Goal: Contribute content: Contribute content

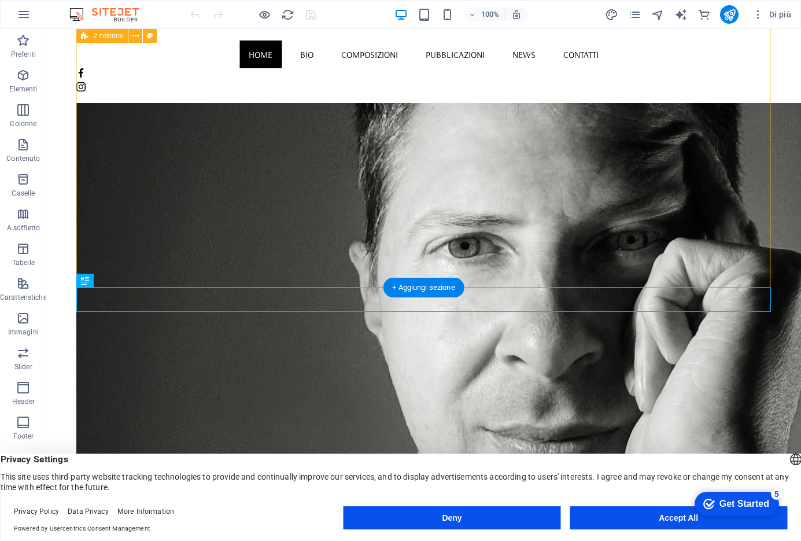
scroll to position [903, 0]
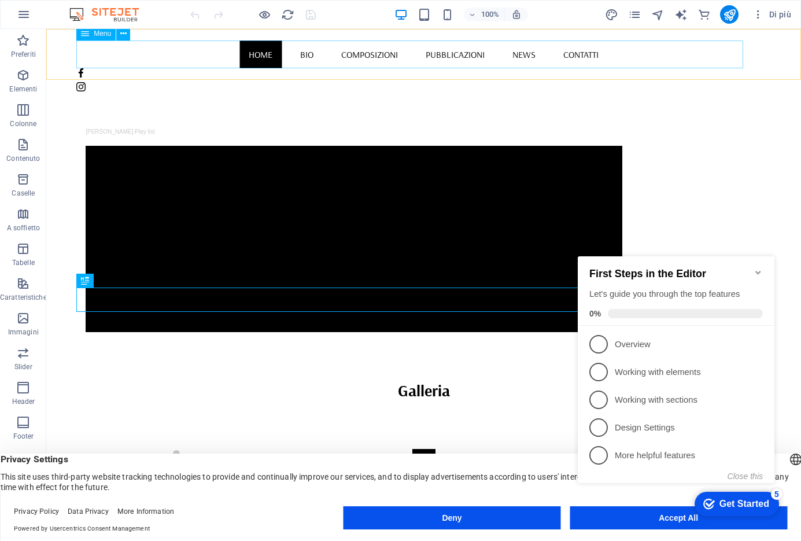
click at [354, 54] on nav "Home Bio Composizioni Pubblicazioni News Contatti" at bounding box center [423, 54] width 695 height 28
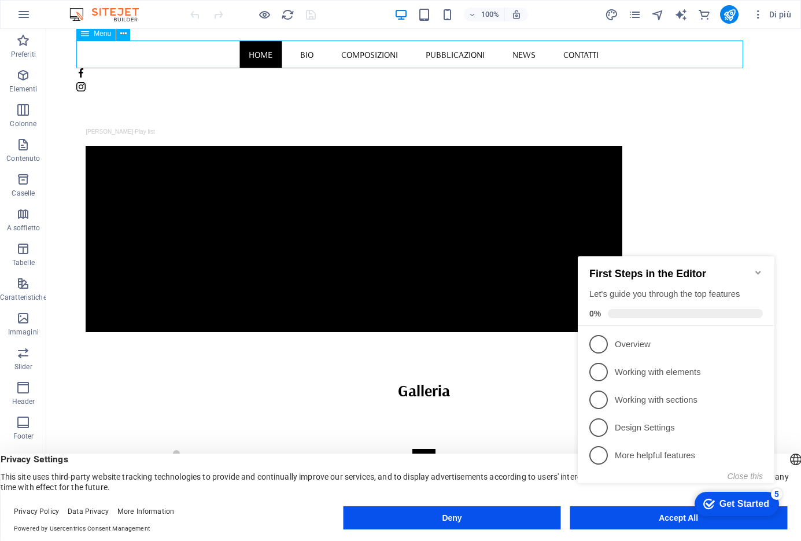
click at [354, 54] on nav "Home Bio Composizioni Pubblicazioni News Contatti" at bounding box center [423, 54] width 695 height 28
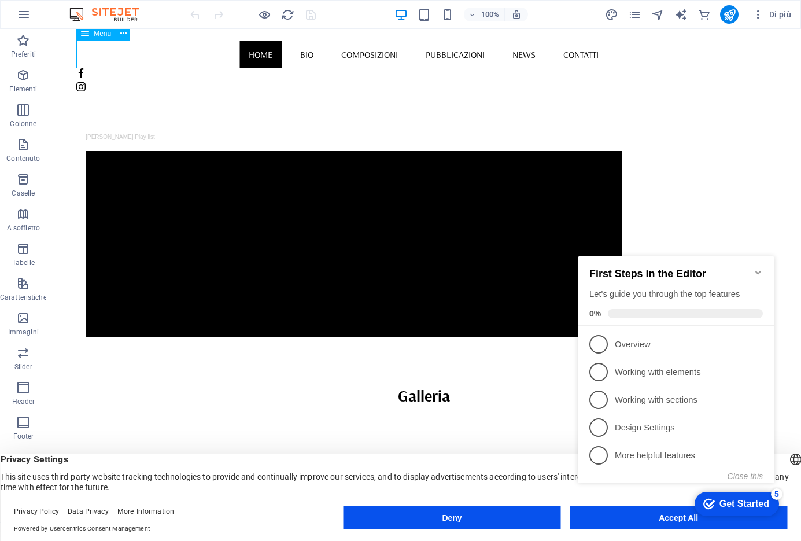
select select
select select "1"
select select
select select "2"
select select
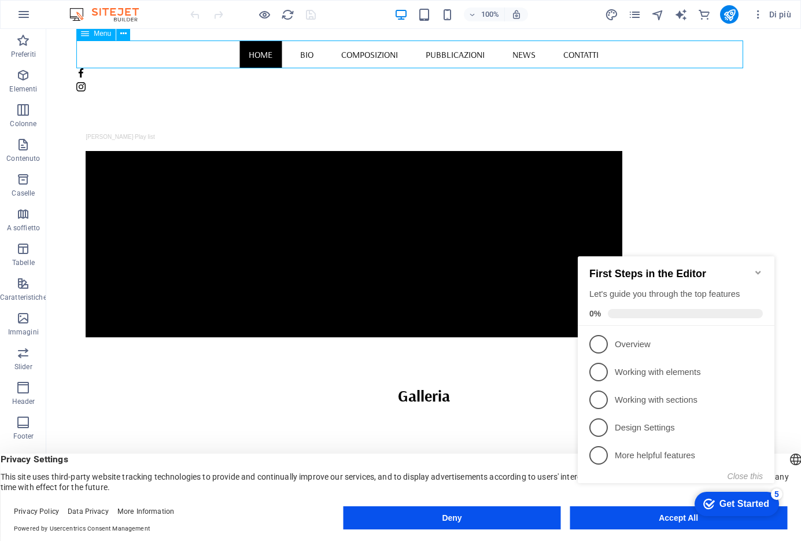
select select "3"
select select
select select "4"
select select
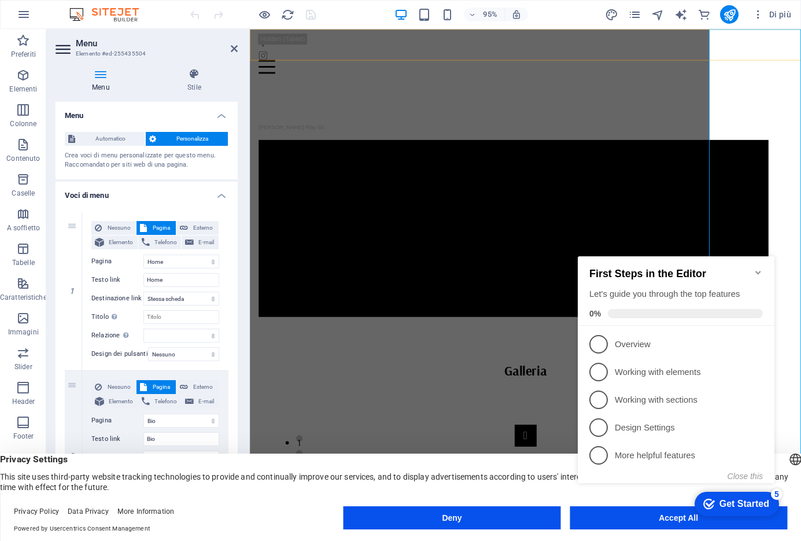
scroll to position [885, 0]
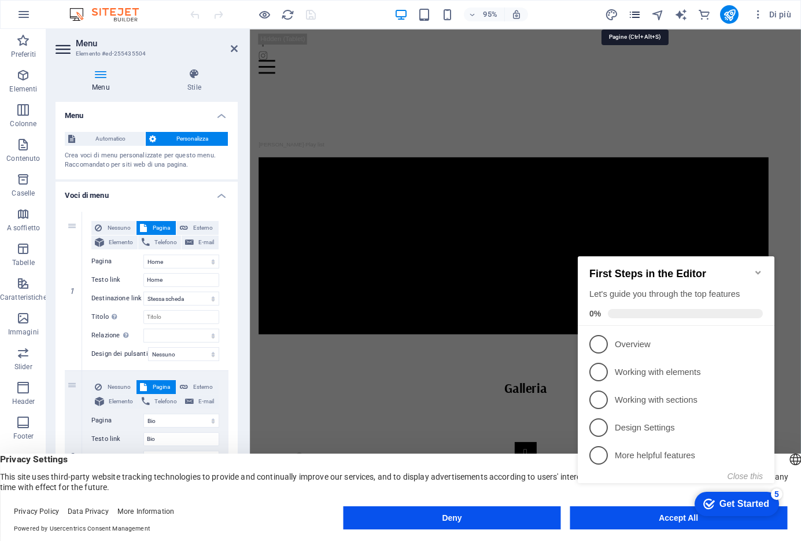
click at [636, 16] on icon "pages" at bounding box center [634, 14] width 13 height 13
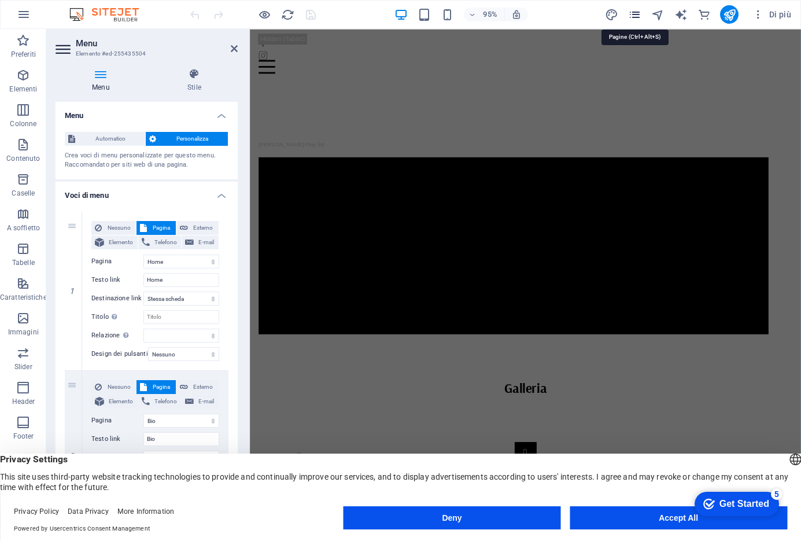
scroll to position [1028, 0]
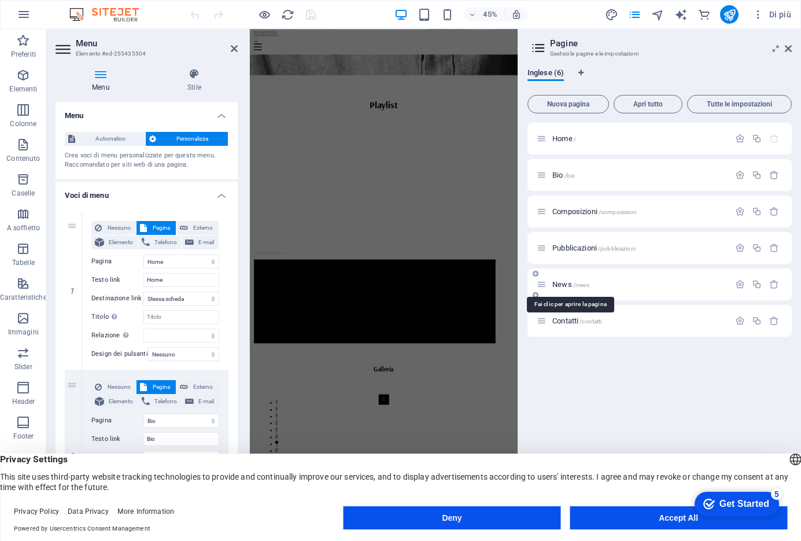
click at [582, 285] on span "/news" at bounding box center [581, 285] width 17 height 6
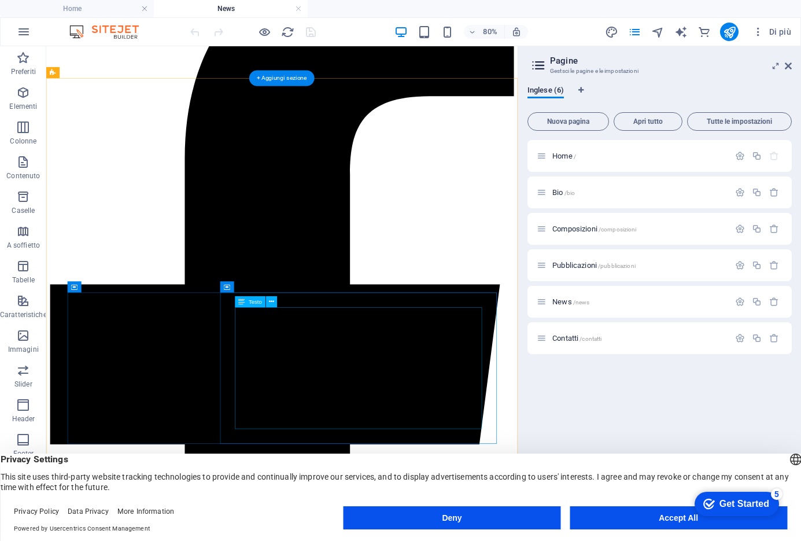
scroll to position [198, 0]
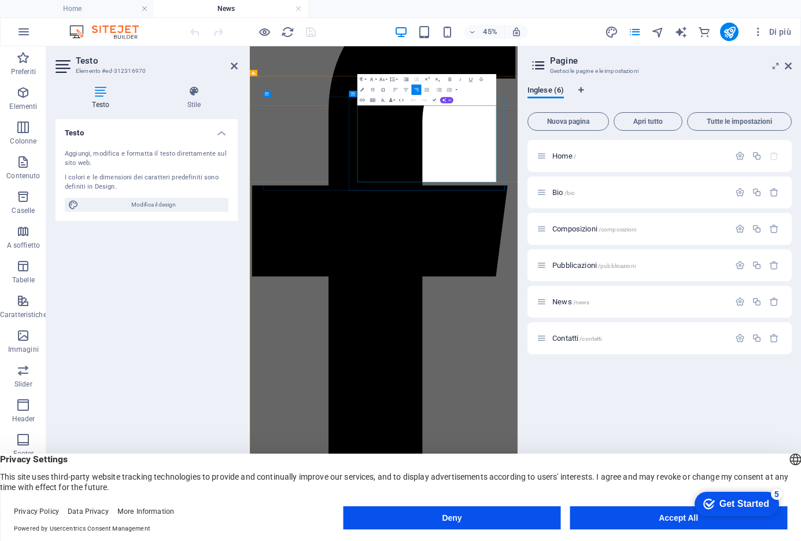
drag, startPoint x: 589, startPoint y: 186, endPoint x: 795, endPoint y: 312, distance: 241.8
copy div "per il Festival Regionale di Musica Sacra di Trento Presentazione della pubblic…"
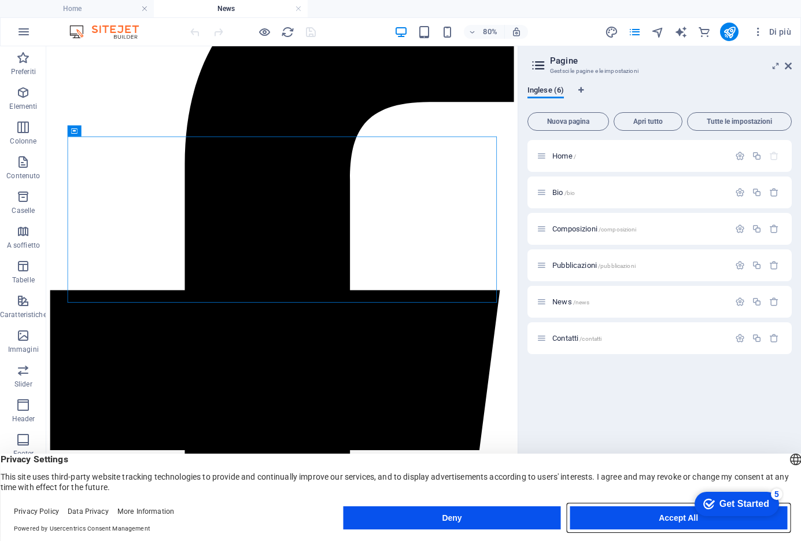
click at [0, 0] on button "Accept All" at bounding box center [0, 0] width 0 height 0
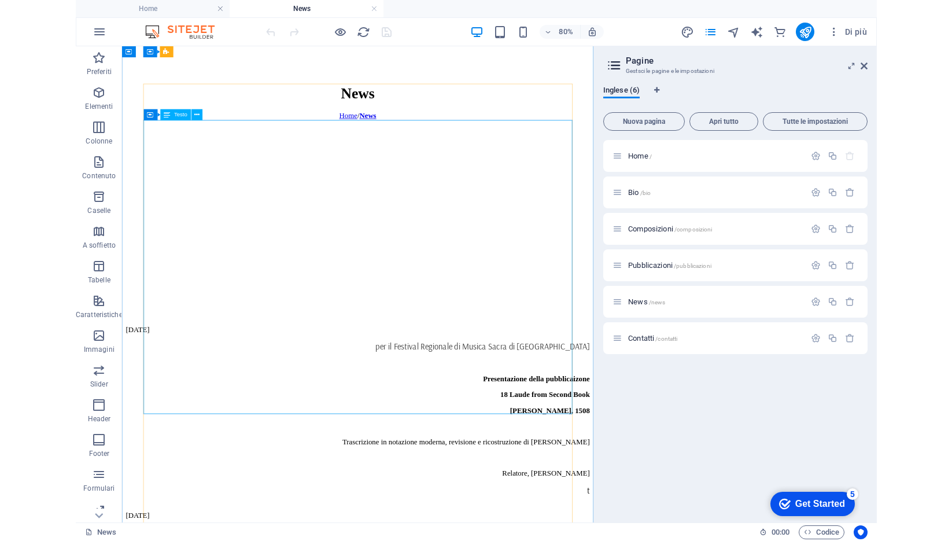
scroll to position [1955, 0]
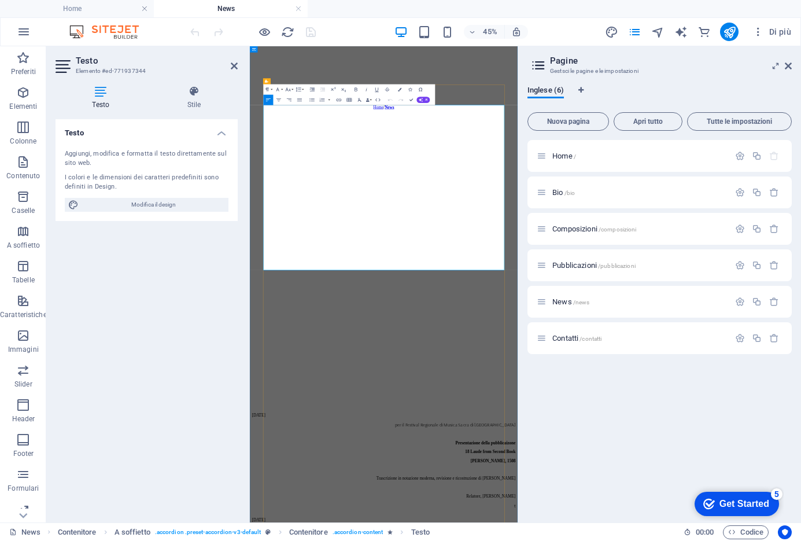
click at [235, 68] on icon at bounding box center [234, 65] width 7 height 9
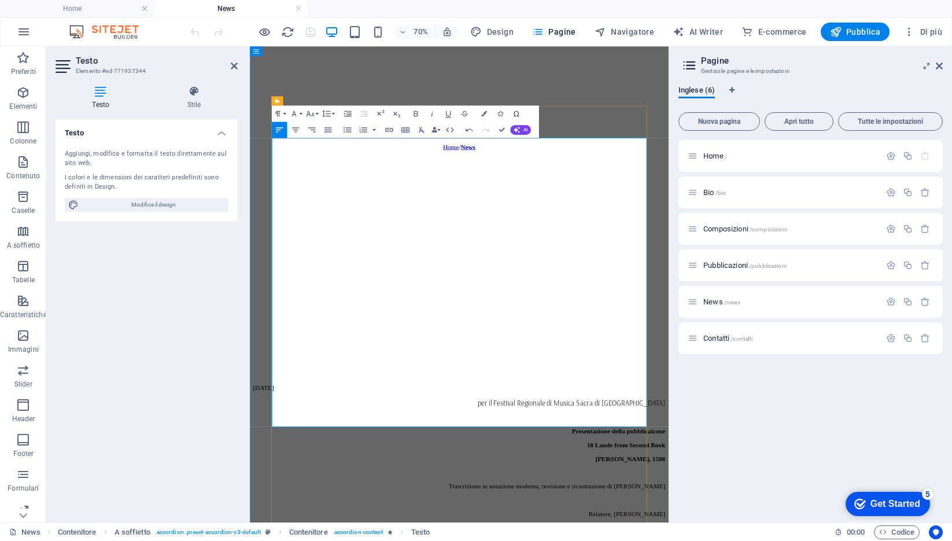
drag, startPoint x: 400, startPoint y: 521, endPoint x: 281, endPoint y: 508, distance: 119.3
click at [416, 113] on icon "button" at bounding box center [416, 114] width 4 height 6
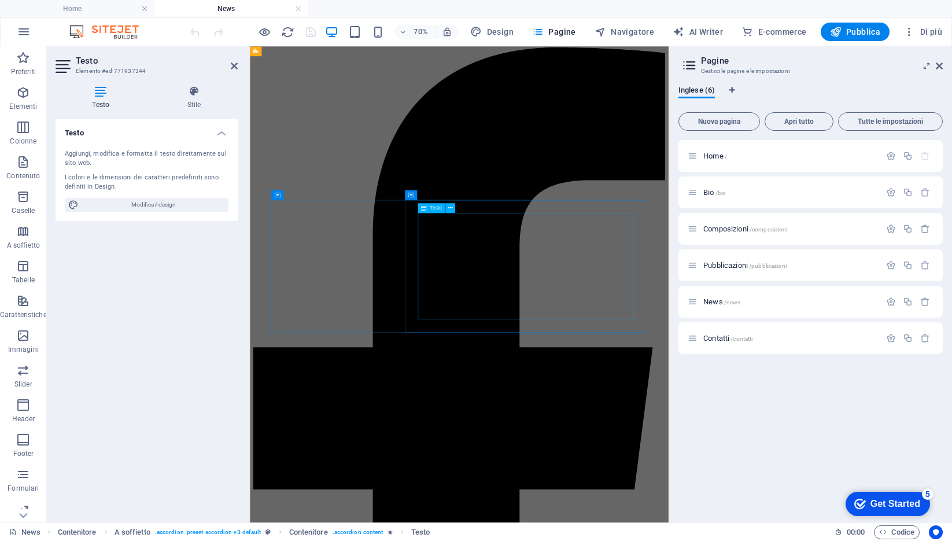
scroll to position [0, 0]
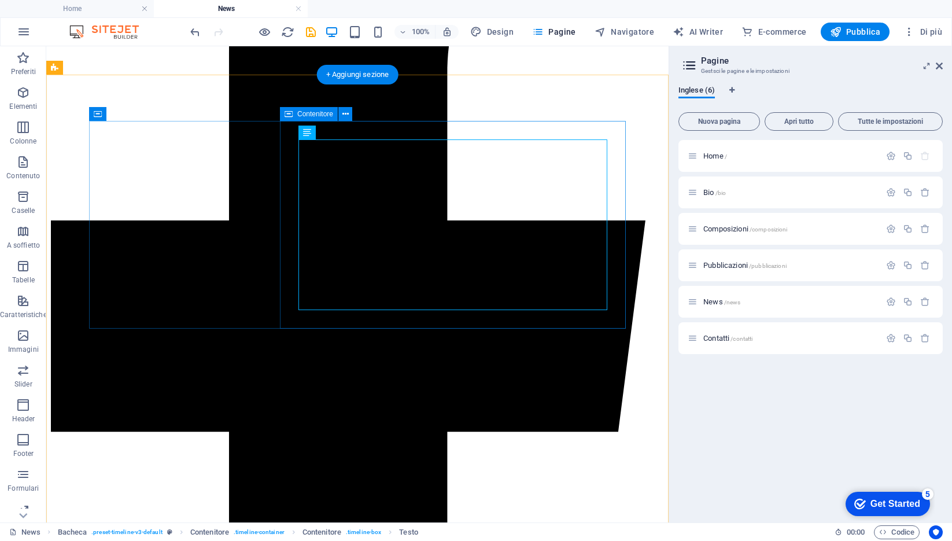
scroll to position [361, 0]
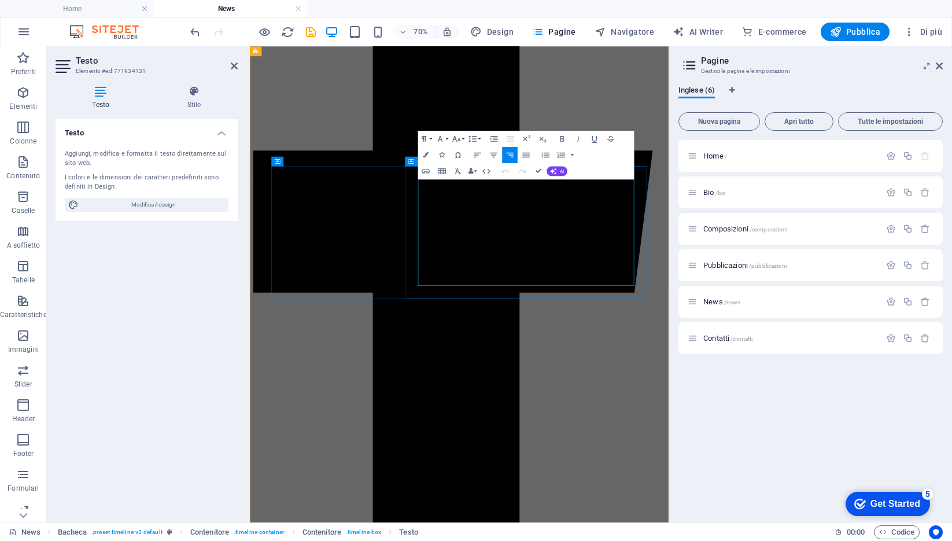
drag, startPoint x: 757, startPoint y: 242, endPoint x: 799, endPoint y: 373, distance: 137.2
copy div "Concerto Chiesa di S.Chiara (TN) per il Festival Regionale di Musica Sacra di T…"
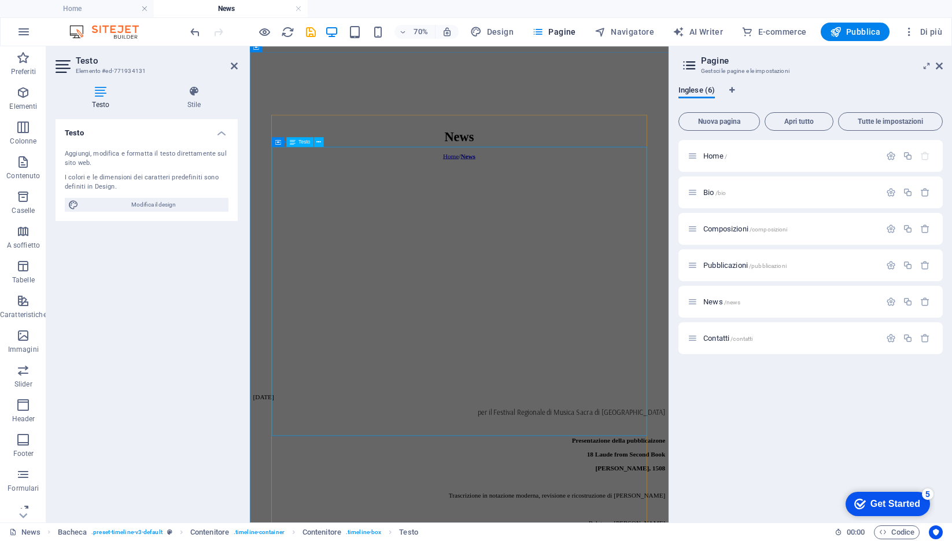
scroll to position [2079, 0]
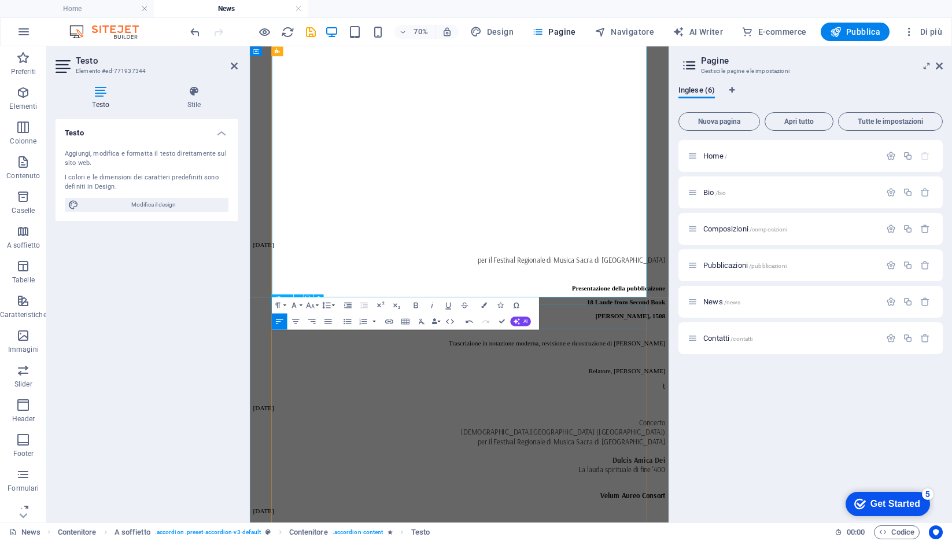
scroll to position [2139, 0]
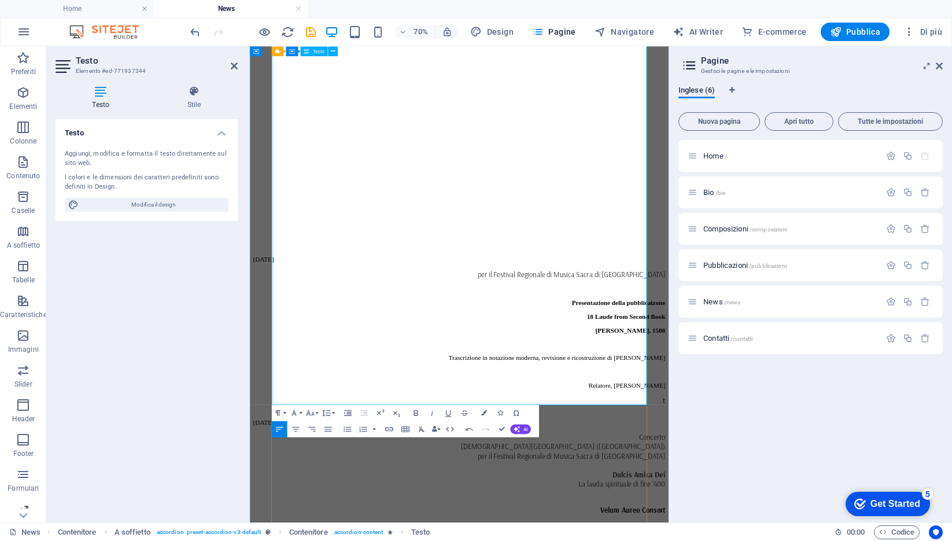
drag, startPoint x: 284, startPoint y: 474, endPoint x: 400, endPoint y: 503, distance: 119.4
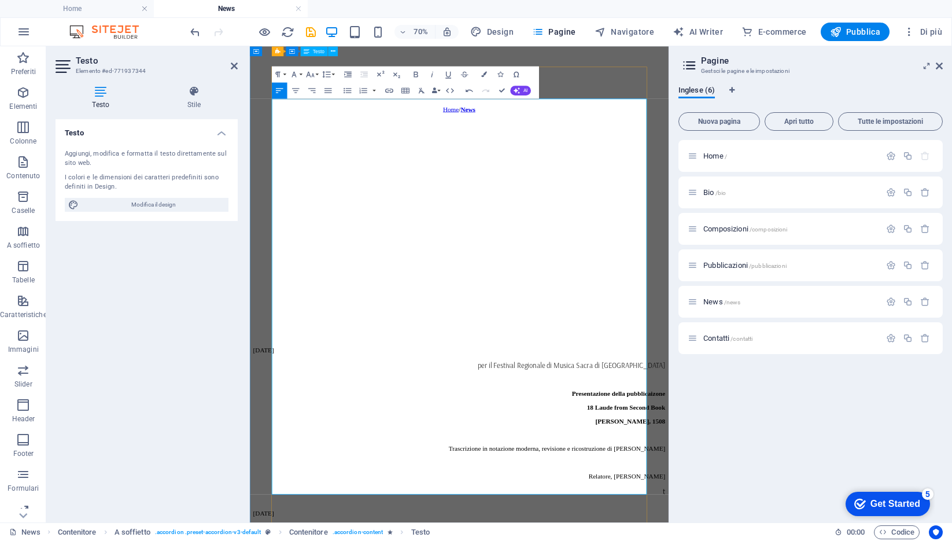
scroll to position [2009, 0]
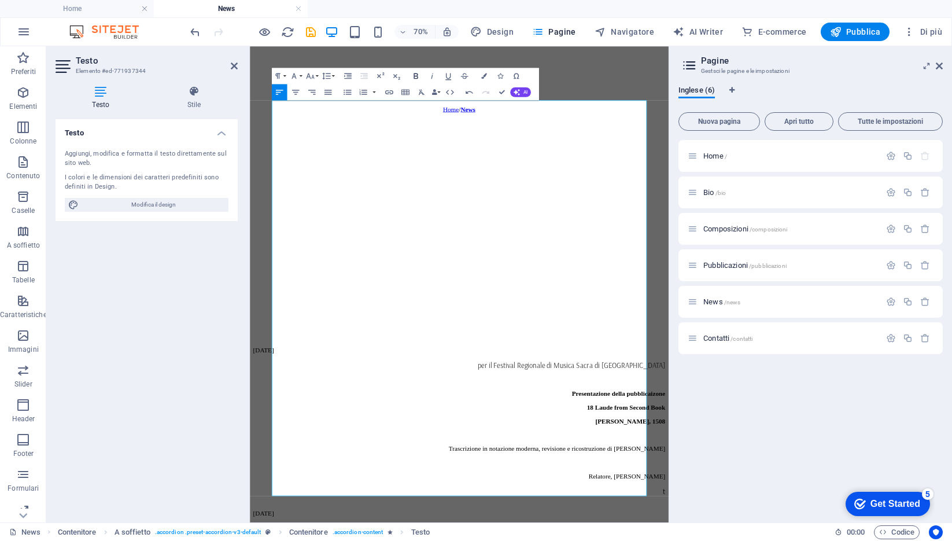
click at [416, 76] on icon "button" at bounding box center [416, 76] width 10 height 10
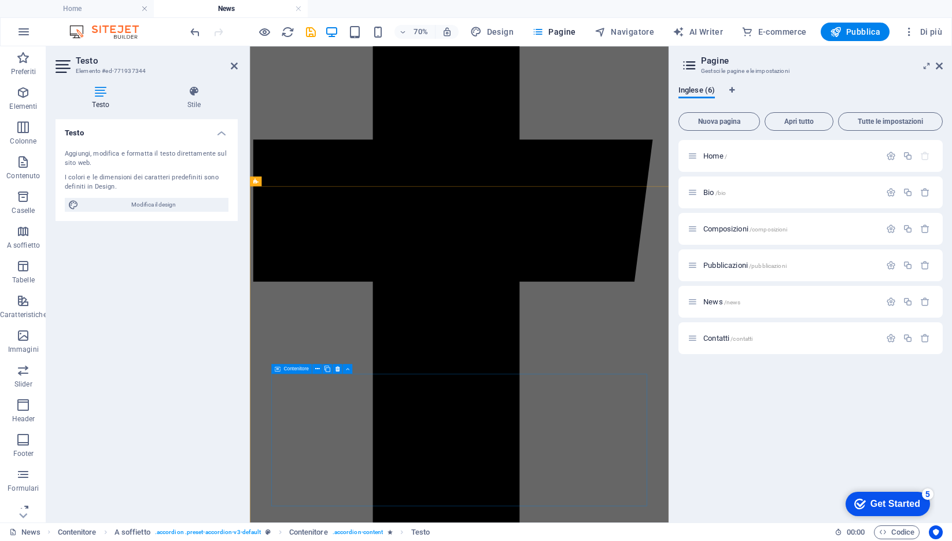
scroll to position [401, 0]
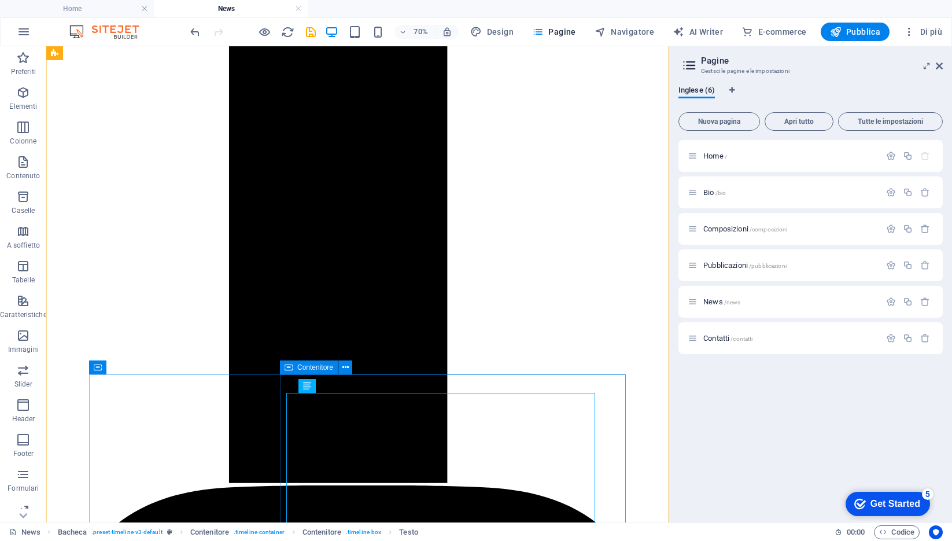
scroll to position [614, 0]
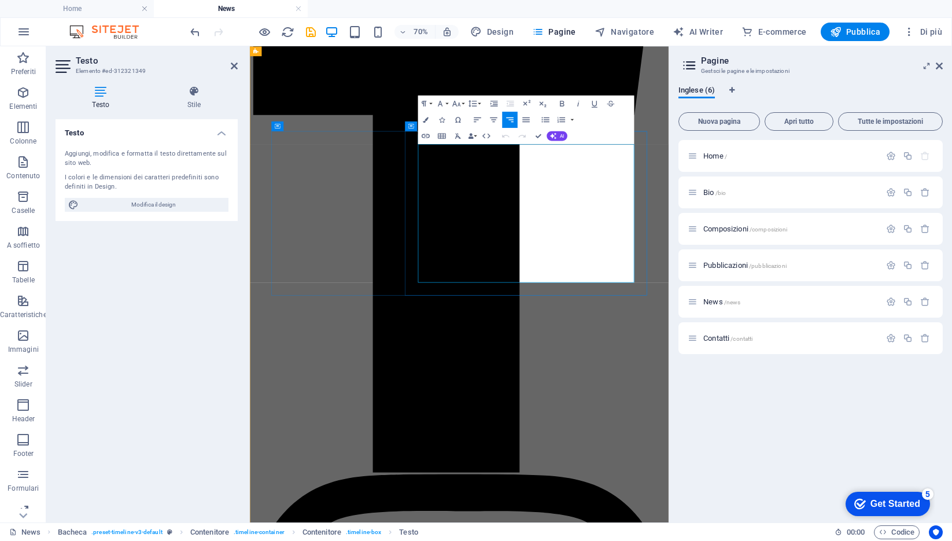
drag, startPoint x: 762, startPoint y: 191, endPoint x: 797, endPoint y: 370, distance: 182.1
copy div "Concerto per il 16° Festival della Bassa Atesina - Classic and More Vadena (BZ)…"
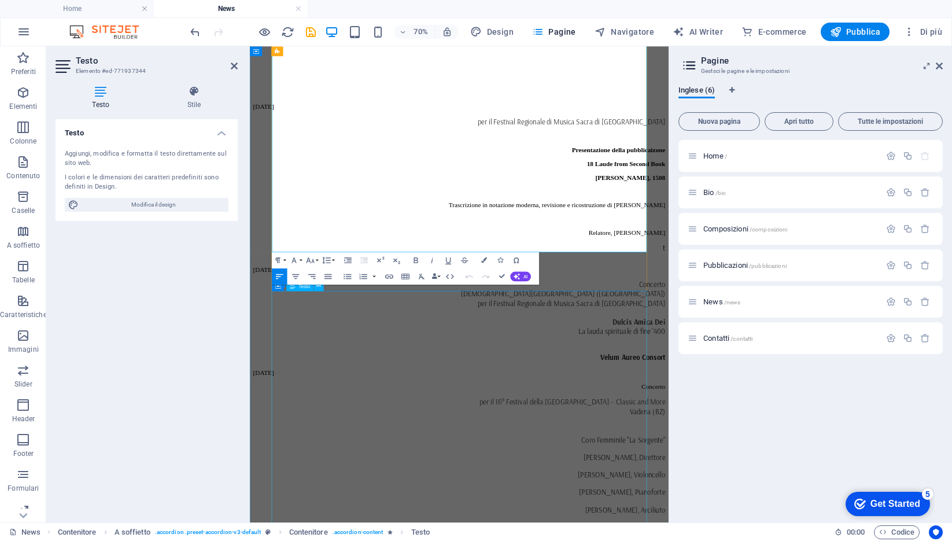
scroll to position [2433, 0]
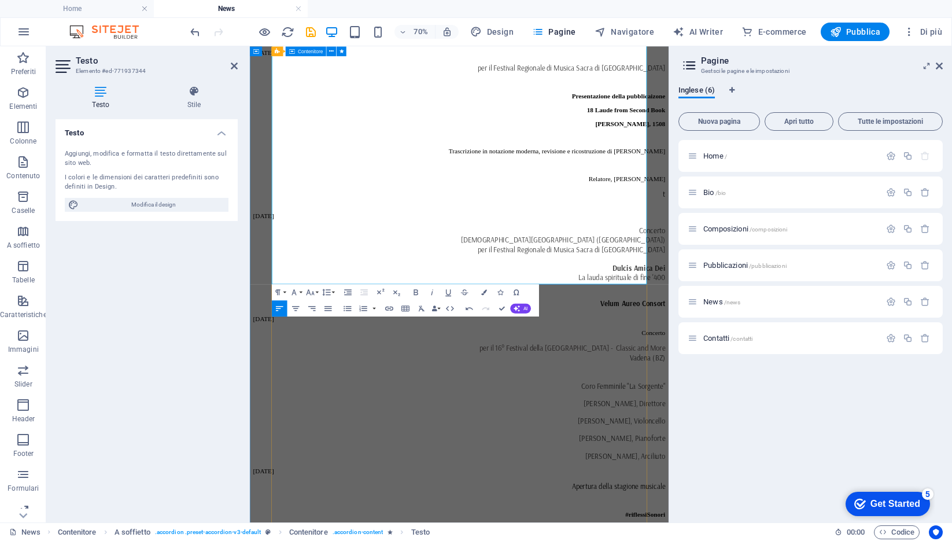
drag, startPoint x: 352, startPoint y: 239, endPoint x: 281, endPoint y: 237, distance: 71.8
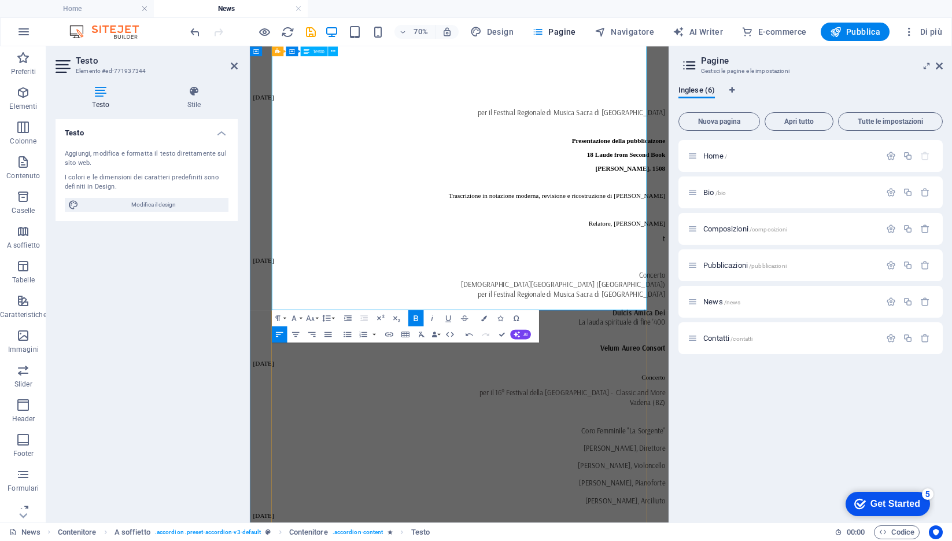
scroll to position [2359, 0]
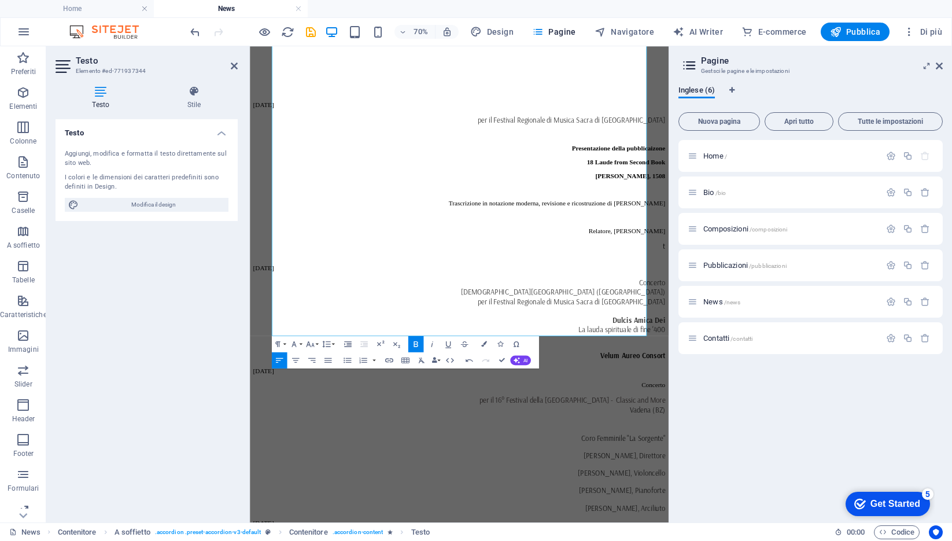
click at [412, 346] on icon "button" at bounding box center [416, 344] width 10 height 10
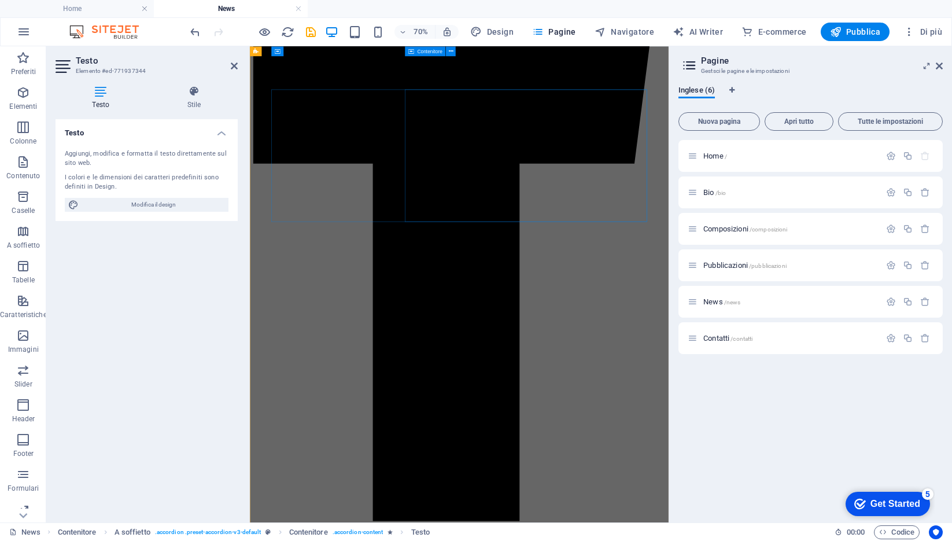
scroll to position [0, 0]
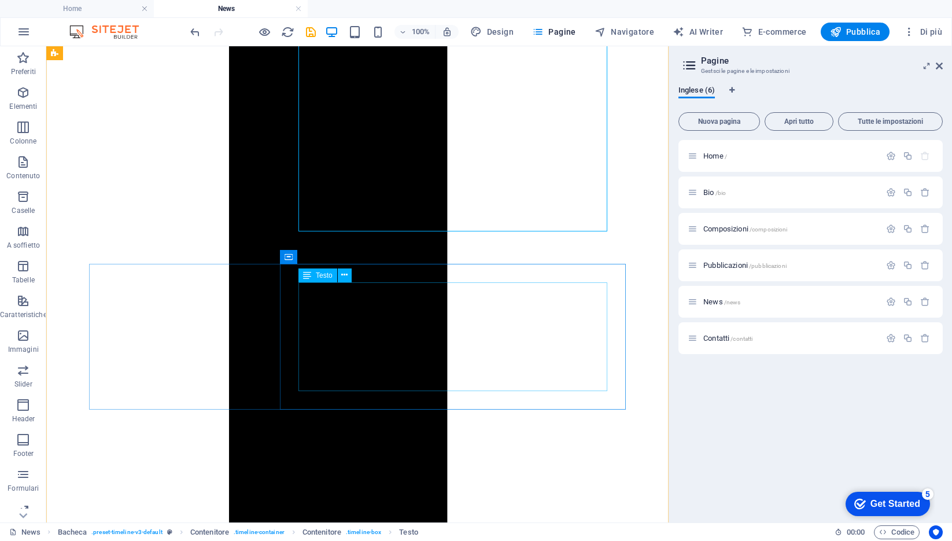
scroll to position [773, 0]
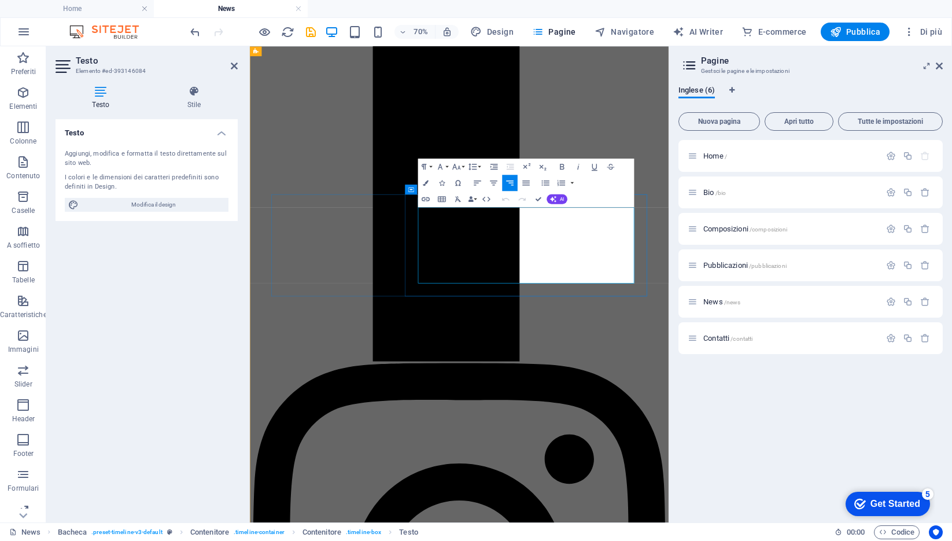
drag, startPoint x: 665, startPoint y: 282, endPoint x: 798, endPoint y: 366, distance: 156.5
copy div "Apertura della stagione musicale #riflessiSonori a Calceranica al lago (TN) Edd…"
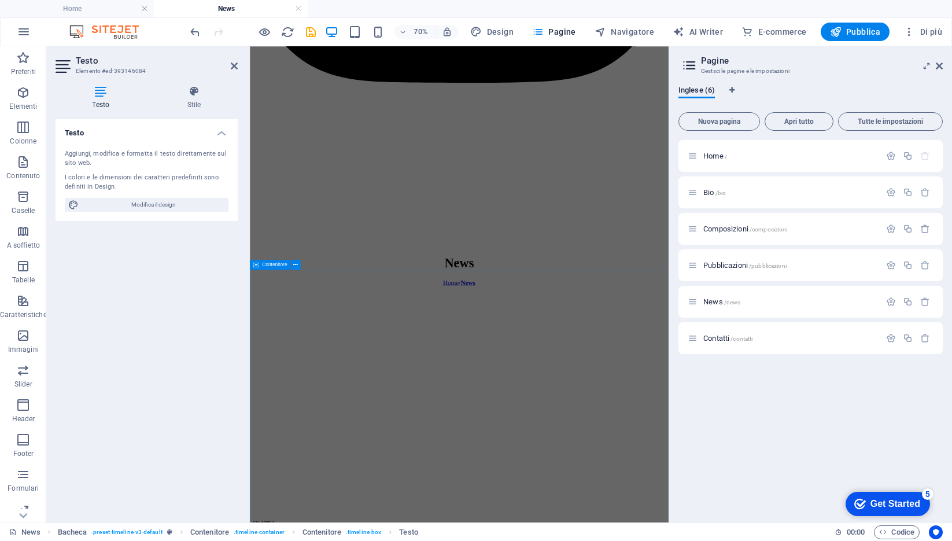
scroll to position [1767, 0]
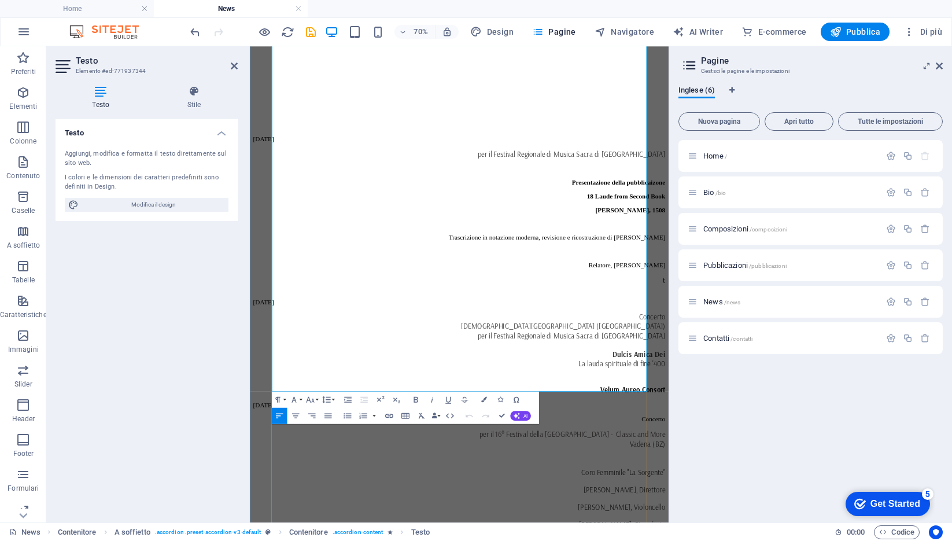
scroll to position [2333, 0]
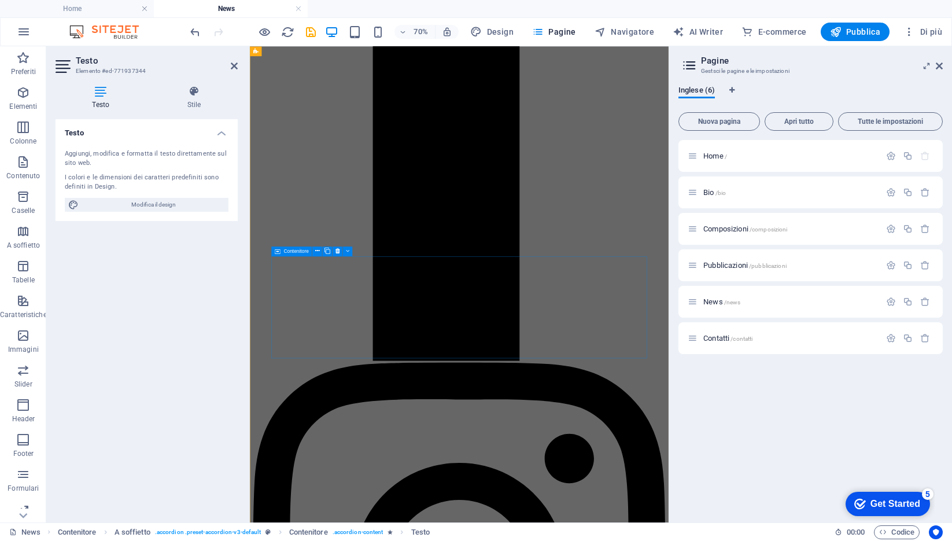
scroll to position [778, 0]
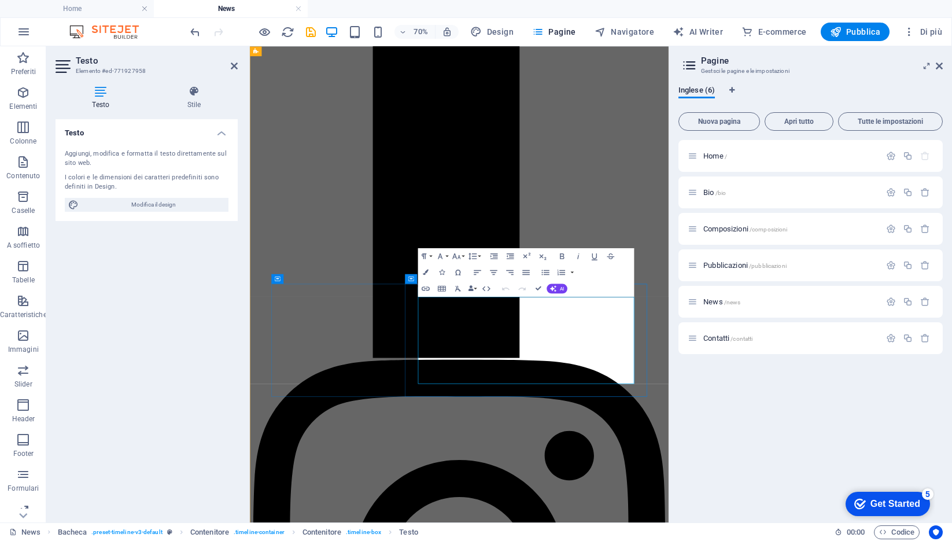
scroll to position [884, 0]
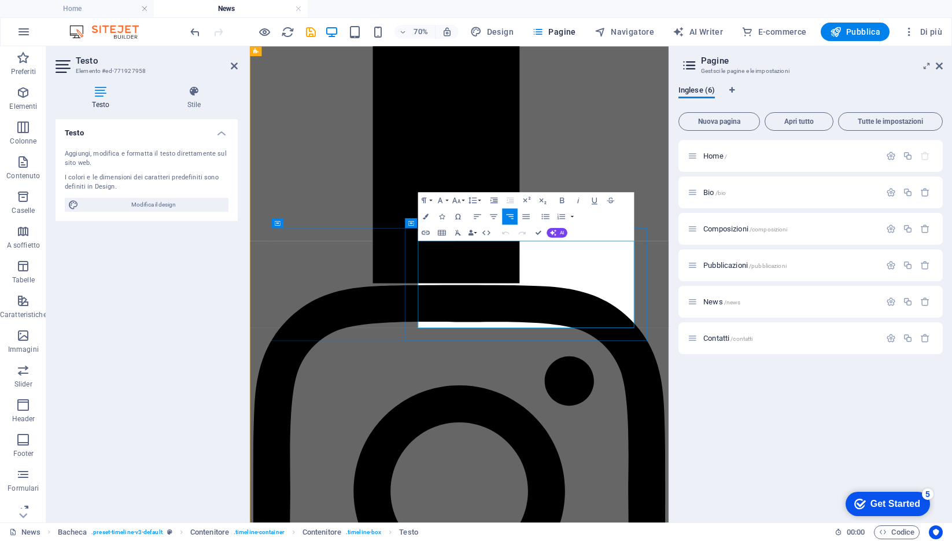
drag, startPoint x: 587, startPoint y: 334, endPoint x: 797, endPoint y: 429, distance: 230.6
copy div "Chiesa di S. Vigilio, Pinzolo (TN) - ore 21:00 O quam tu pulchra es Concerto sa…"
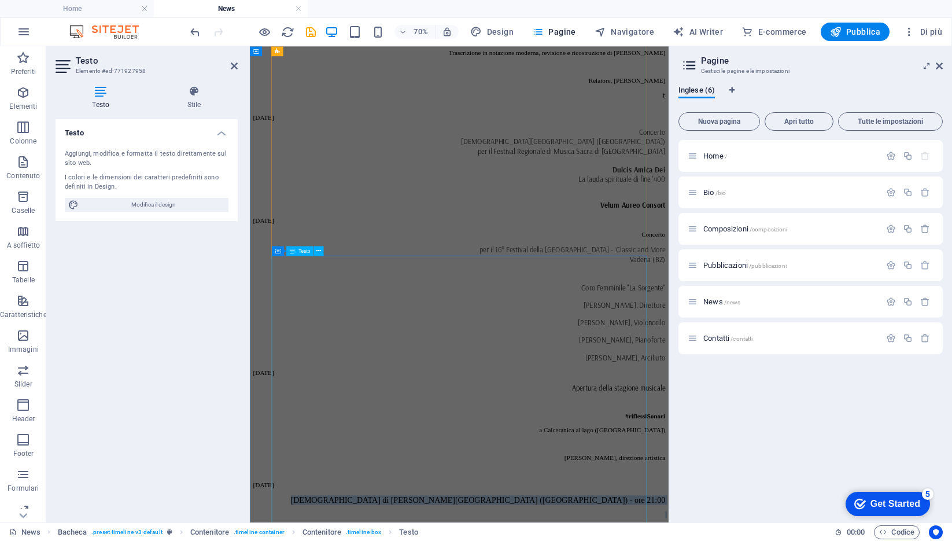
scroll to position [2573, 0]
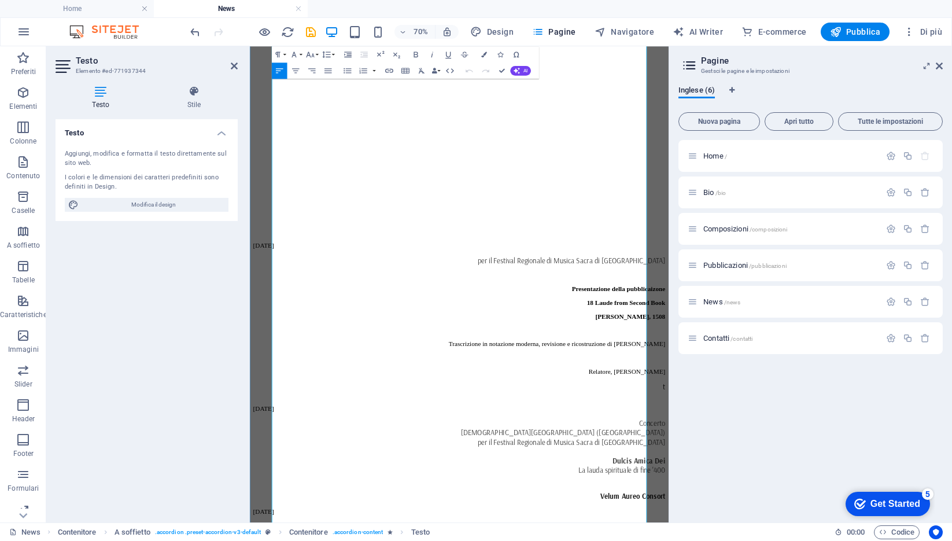
scroll to position [2568, 0]
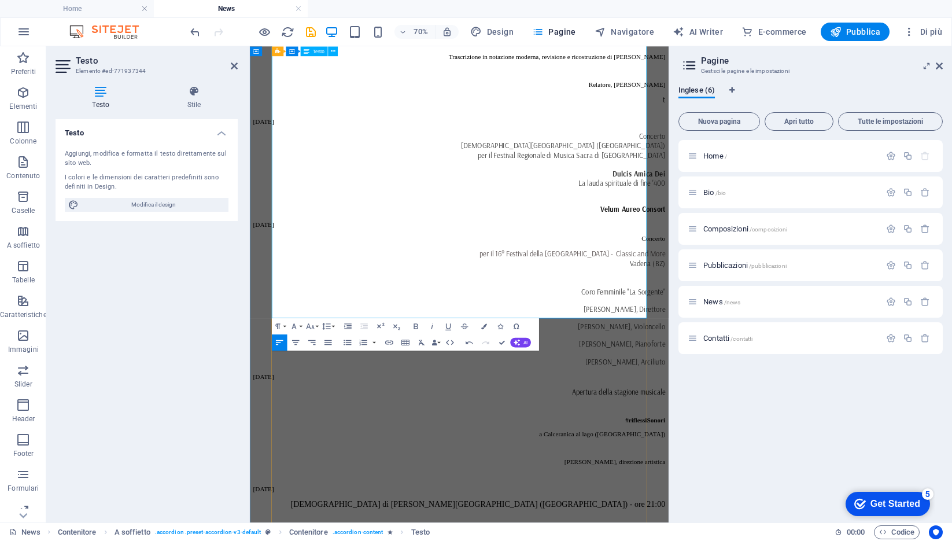
drag, startPoint x: 284, startPoint y: 367, endPoint x: 384, endPoint y: 370, distance: 100.1
click at [416, 325] on icon "button" at bounding box center [416, 327] width 10 height 10
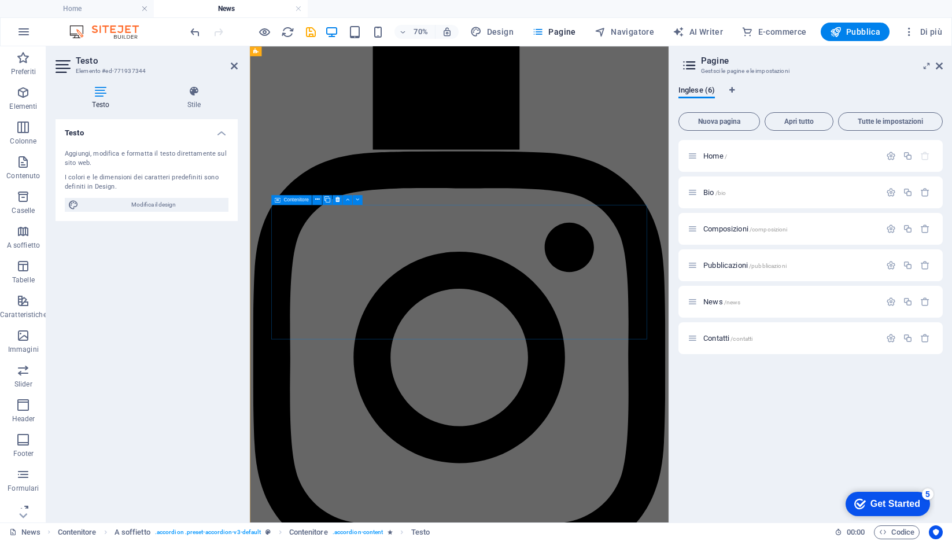
scroll to position [1073, 0]
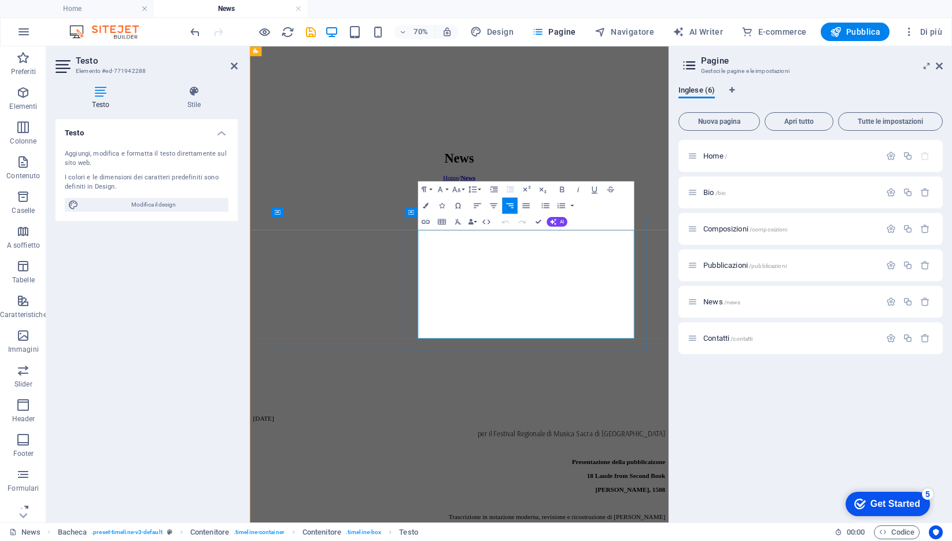
scroll to position [1075, 0]
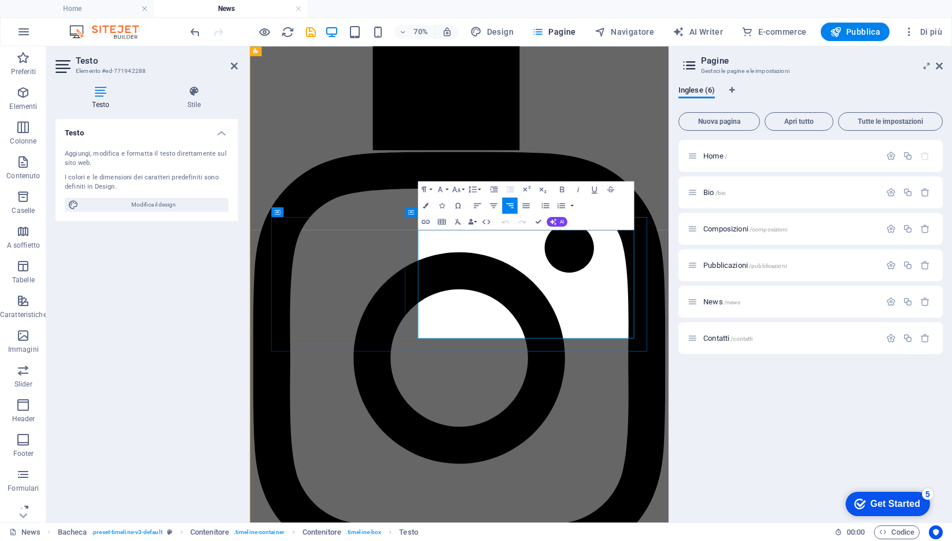
drag, startPoint x: 761, startPoint y: 317, endPoint x: 797, endPoint y: 433, distance: 121.3
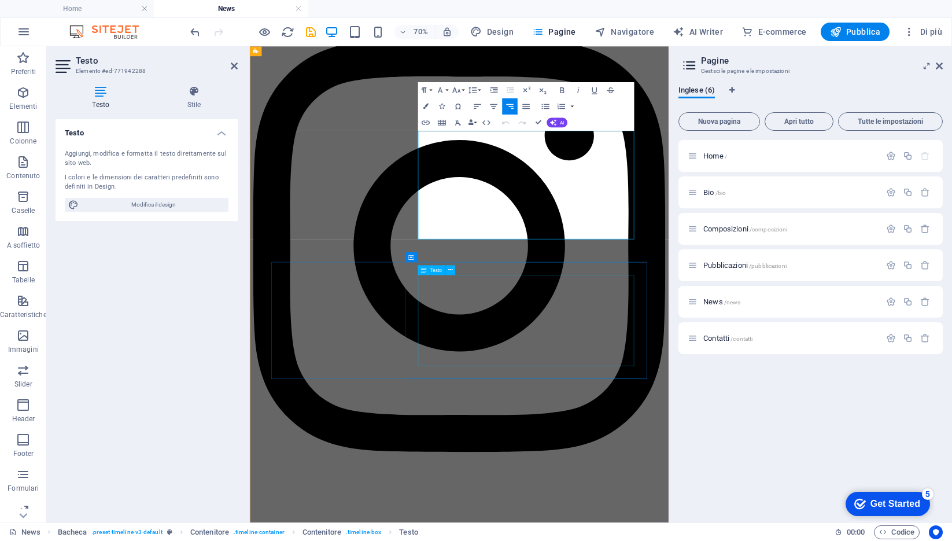
scroll to position [1262, 0]
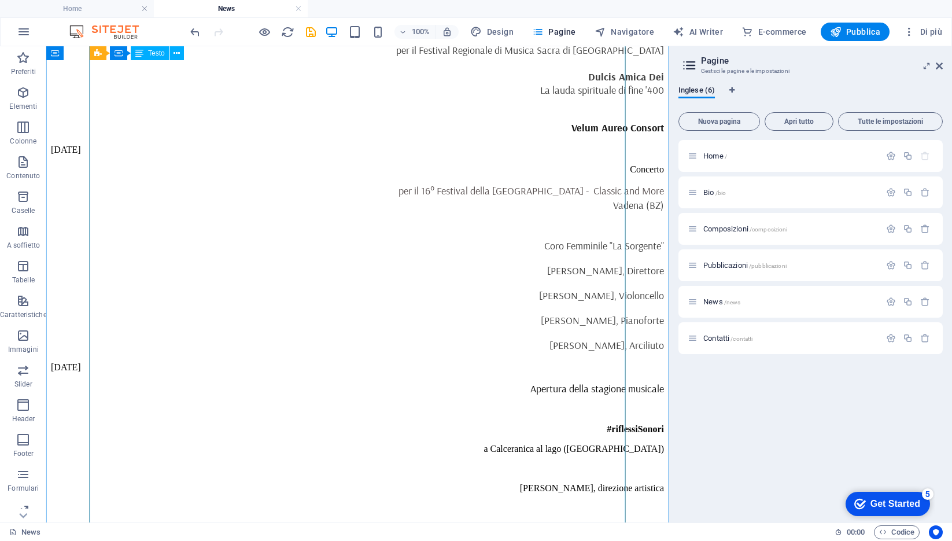
scroll to position [2707, 0]
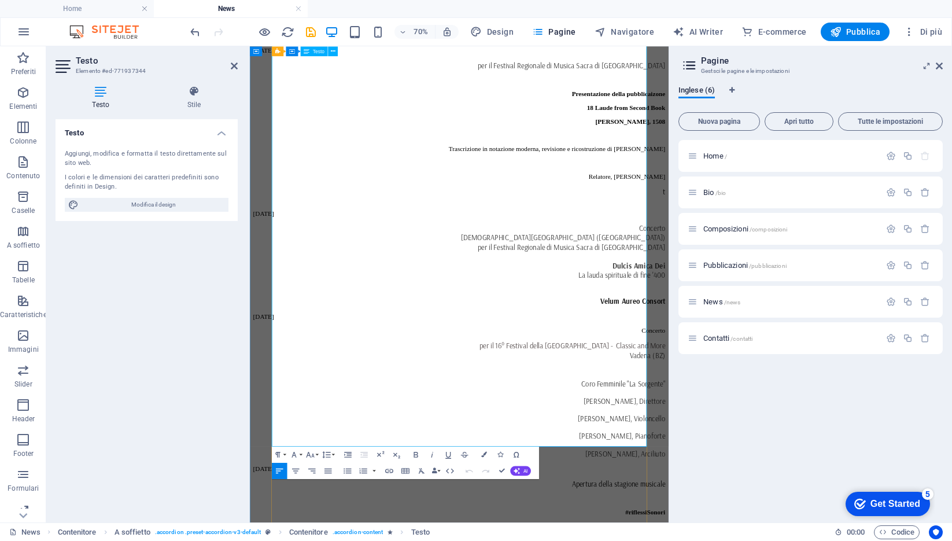
scroll to position [2587, 0]
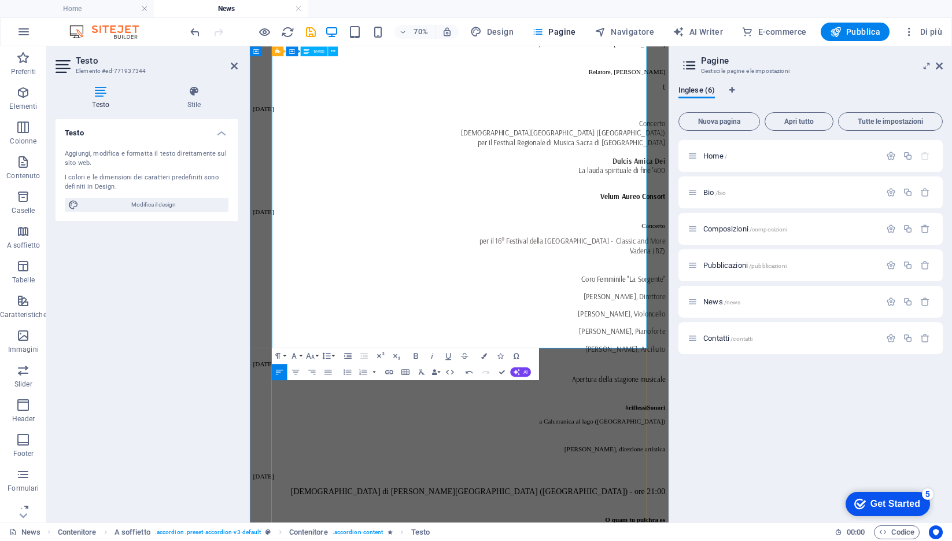
drag, startPoint x: 384, startPoint y: 455, endPoint x: 283, endPoint y: 456, distance: 100.7
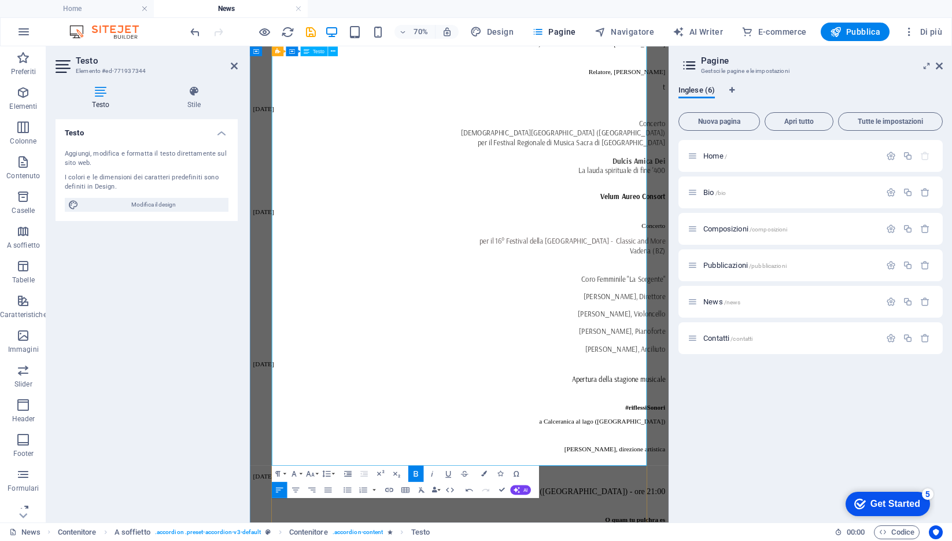
drag, startPoint x: 293, startPoint y: 522, endPoint x: 283, endPoint y: 488, distance: 36.2
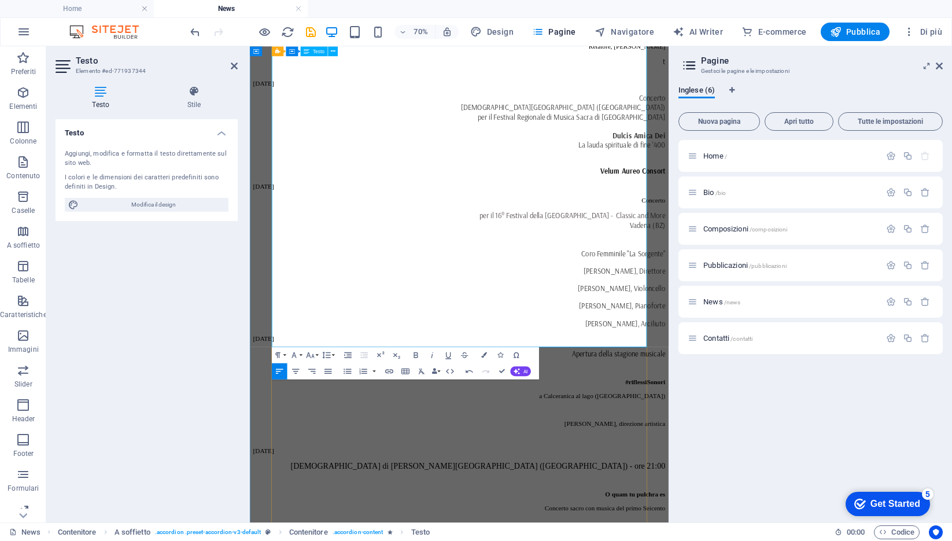
scroll to position [2628, 0]
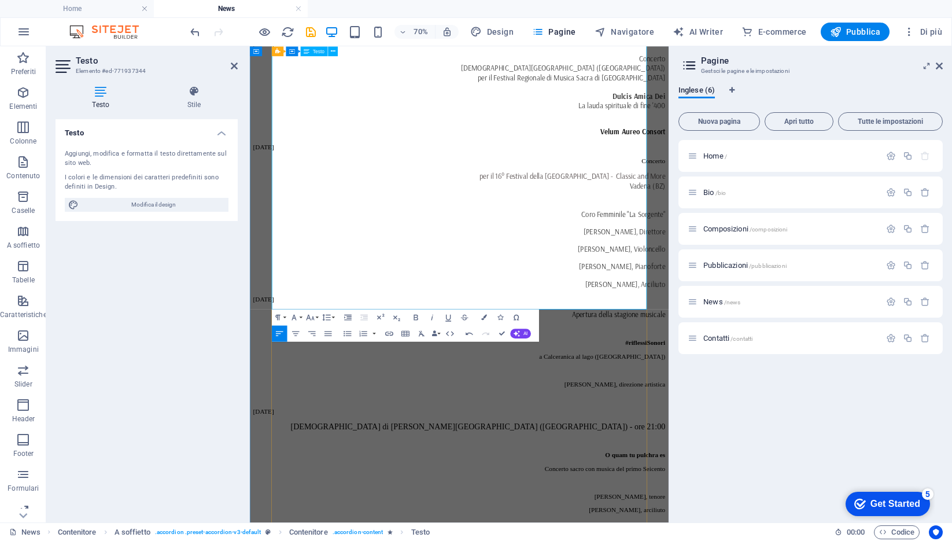
scroll to position [2687, 0]
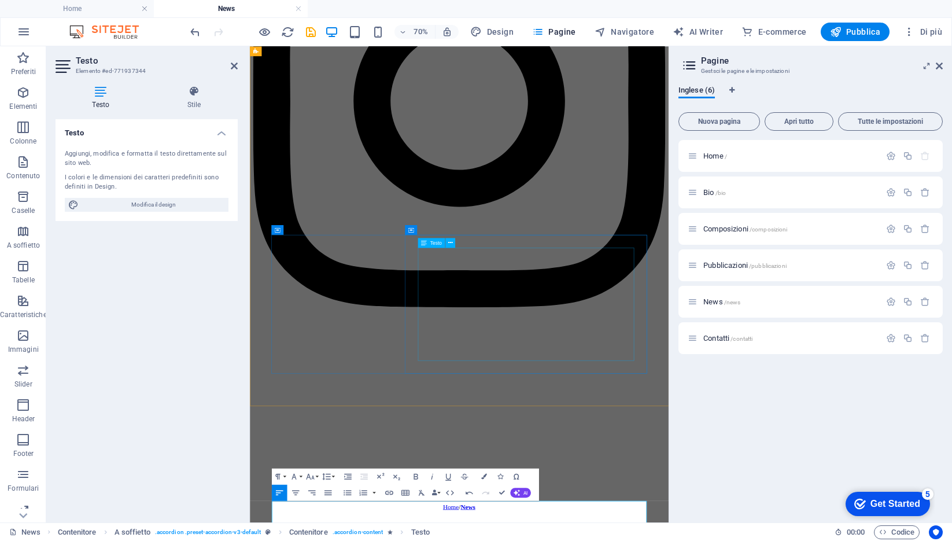
scroll to position [1408, 0]
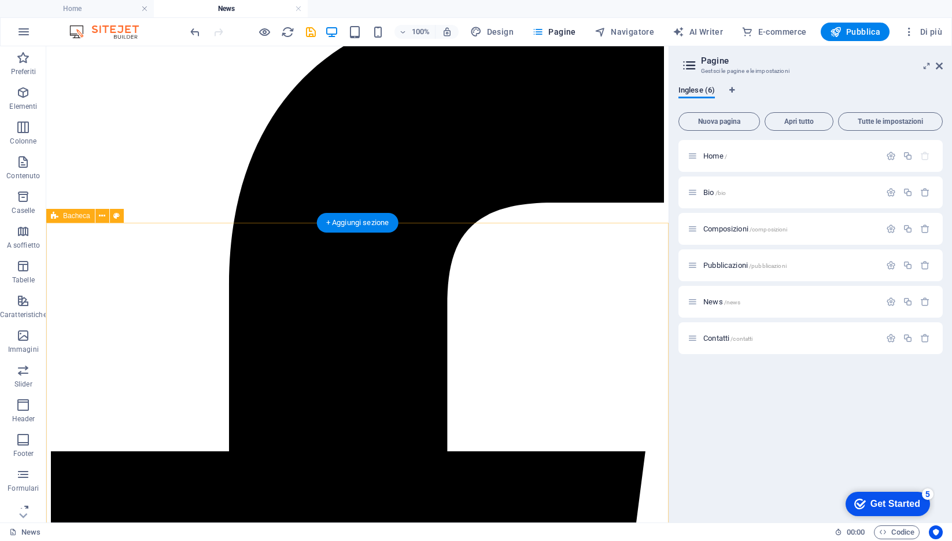
scroll to position [138, 0]
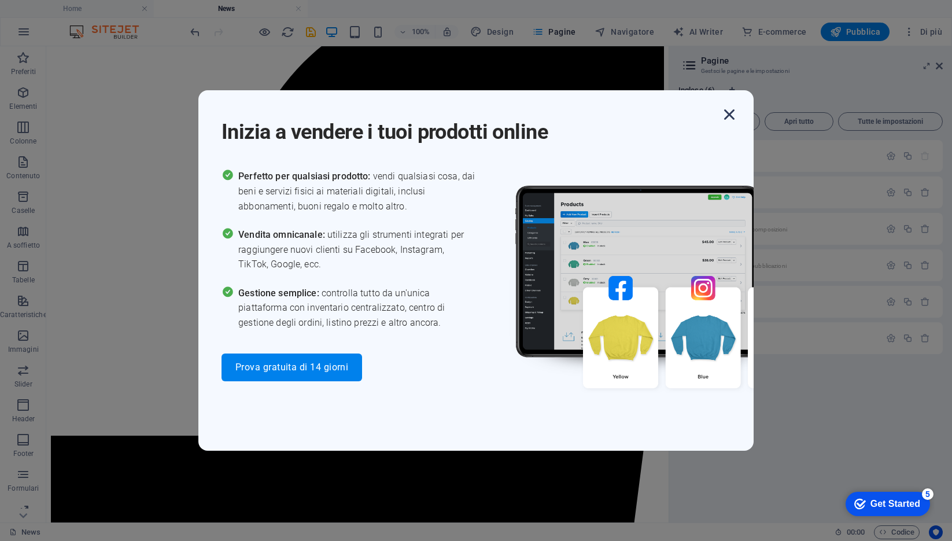
click at [731, 116] on icon "button" at bounding box center [729, 114] width 21 height 21
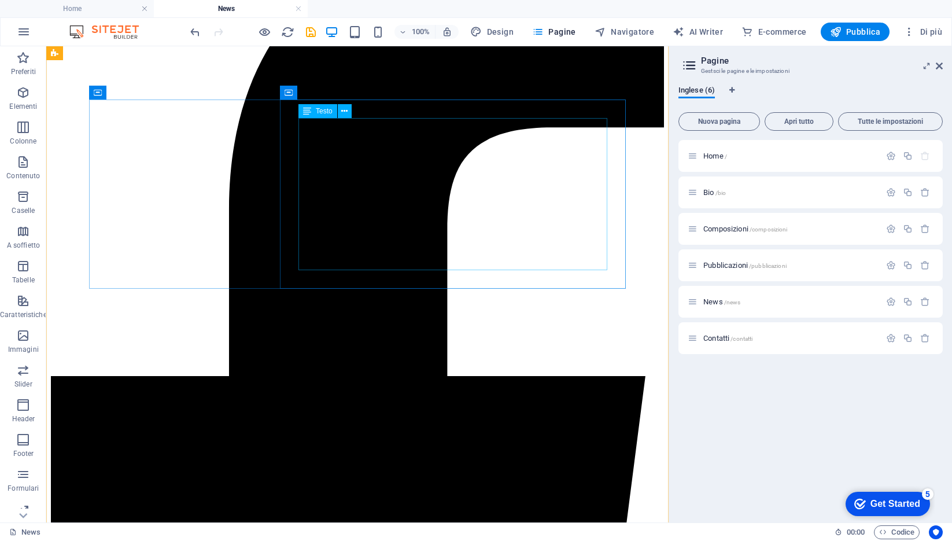
scroll to position [125, 0]
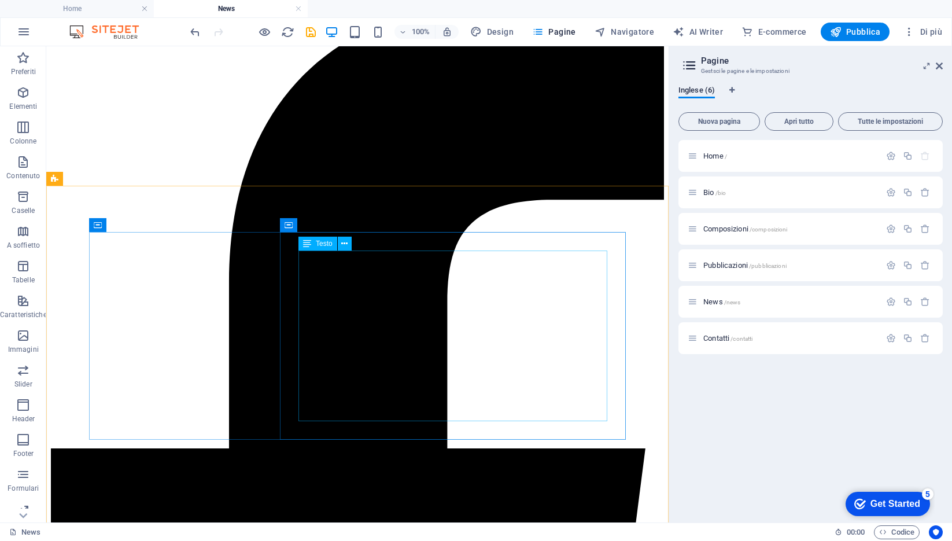
click at [317, 241] on span "Testo" at bounding box center [324, 243] width 17 height 7
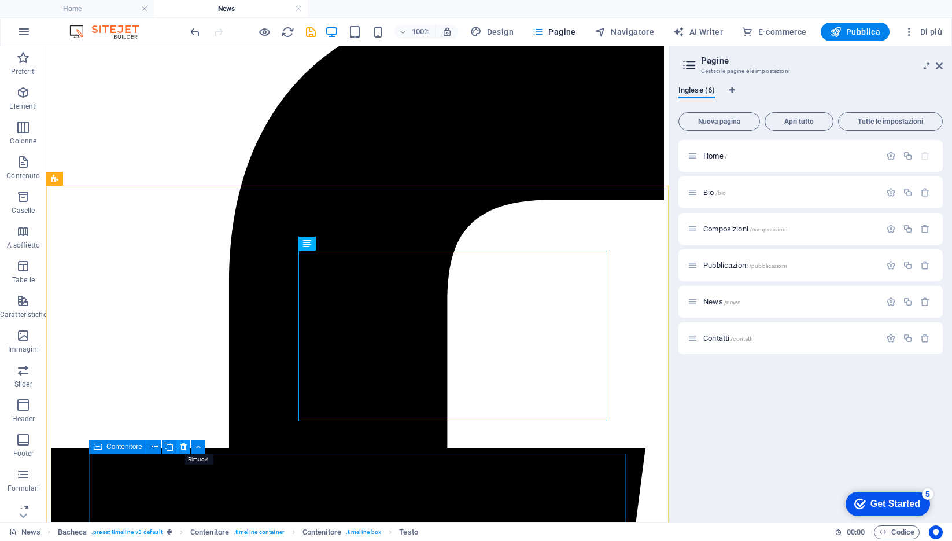
click at [182, 446] on icon at bounding box center [183, 447] width 6 height 12
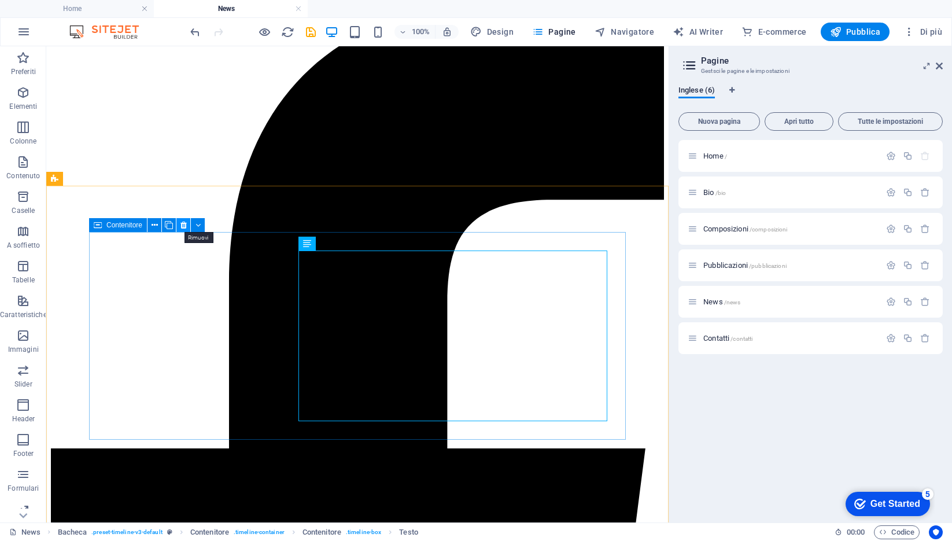
click at [182, 225] on icon at bounding box center [183, 225] width 6 height 12
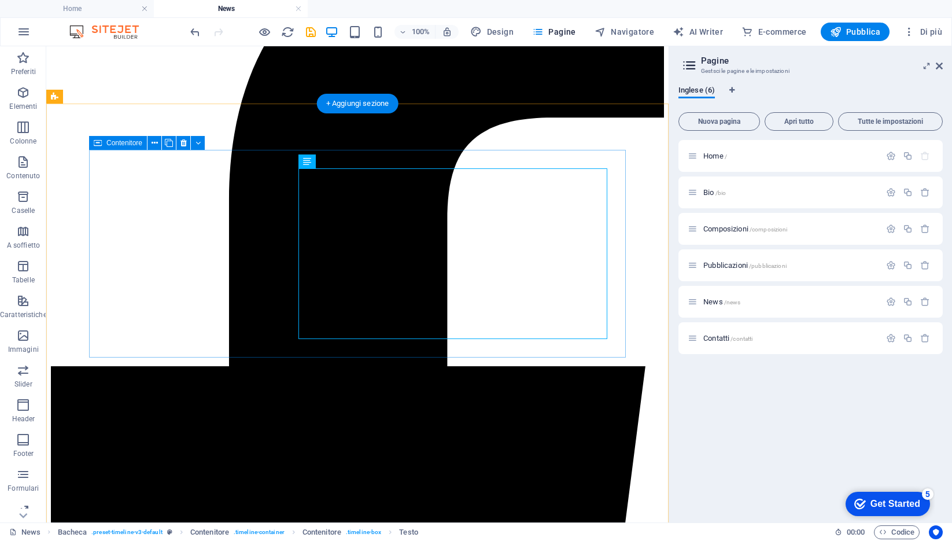
scroll to position [209, 0]
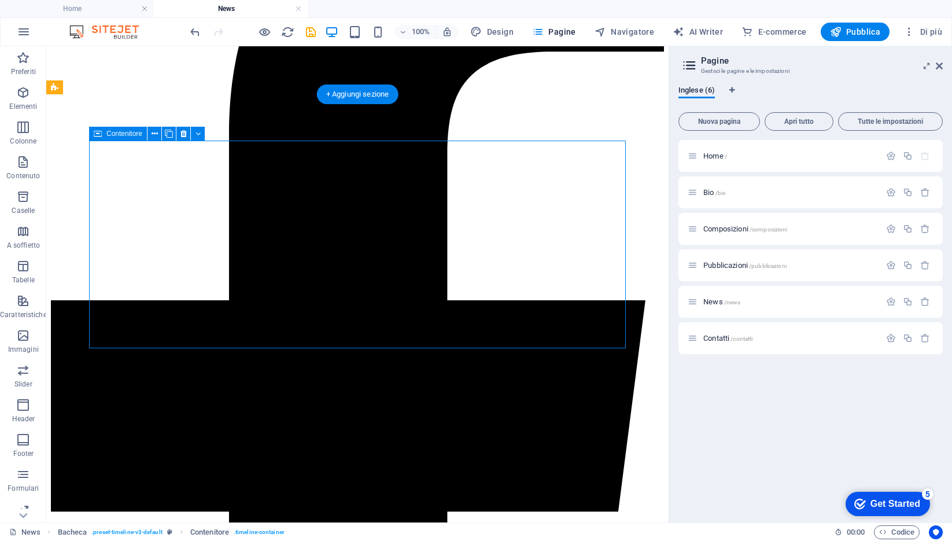
scroll to position [285, 0]
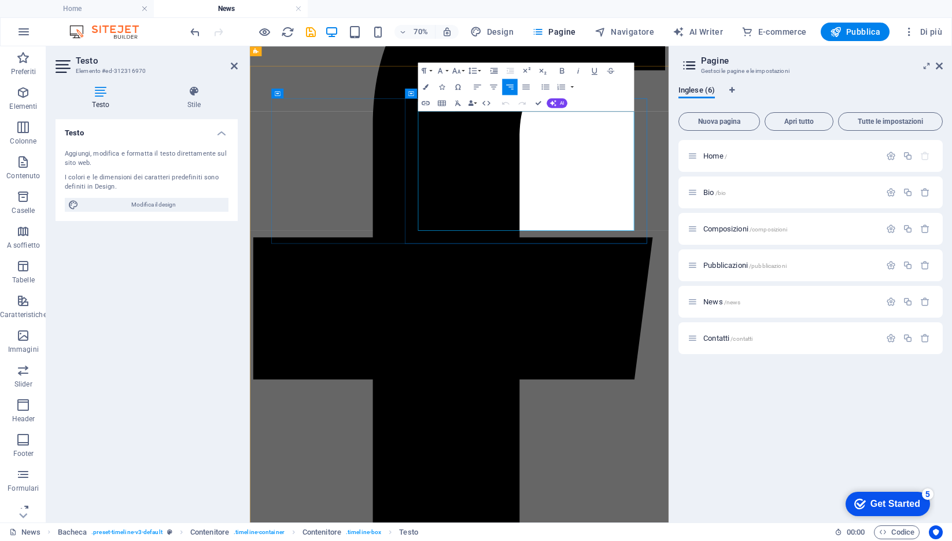
scroll to position [214, 0]
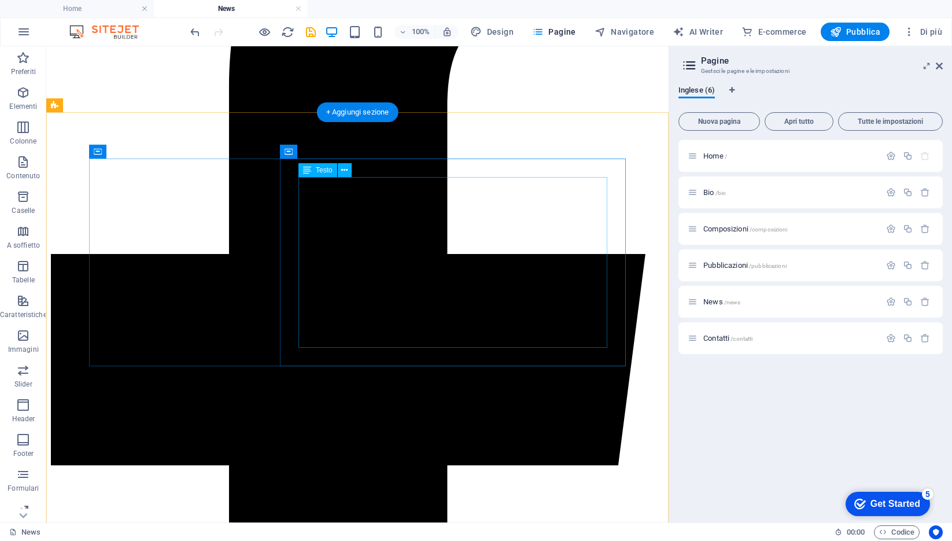
scroll to position [382, 0]
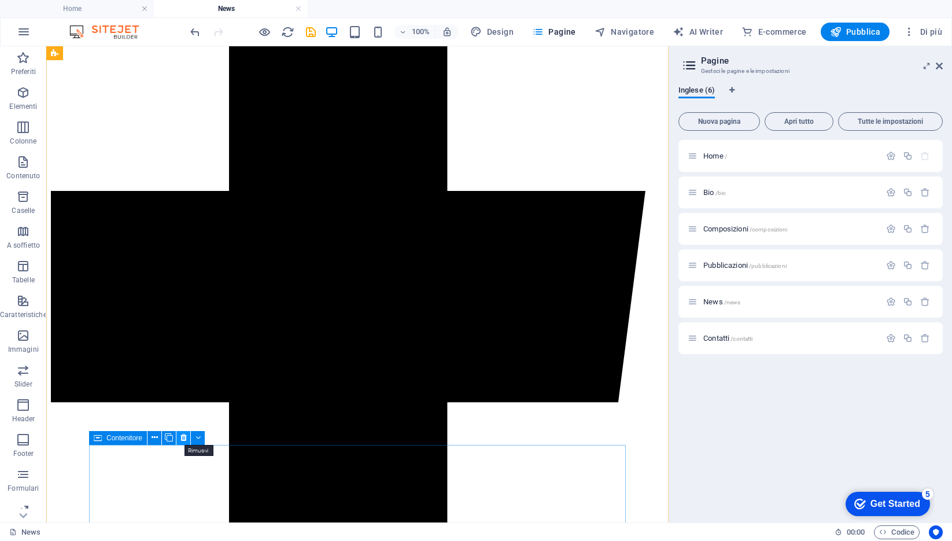
click at [183, 437] on icon at bounding box center [183, 438] width 6 height 12
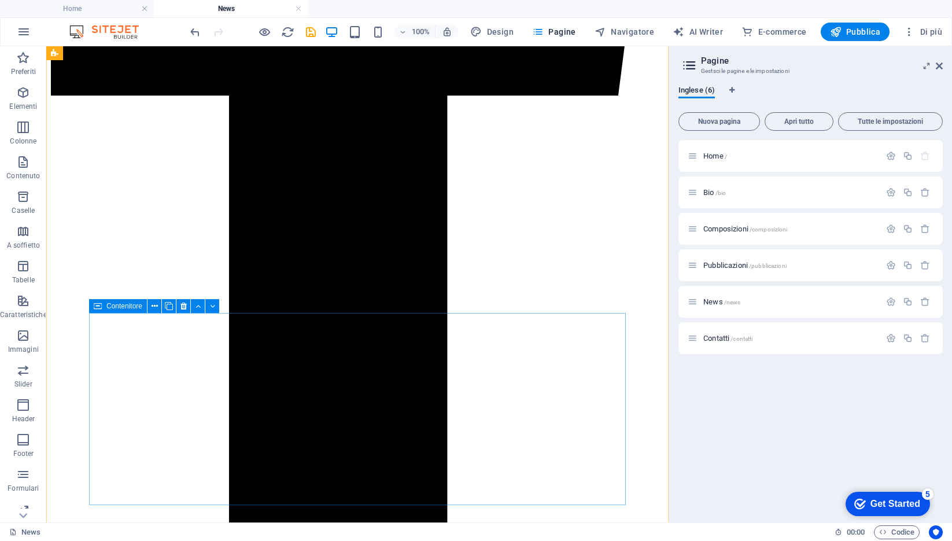
scroll to position [694, 0]
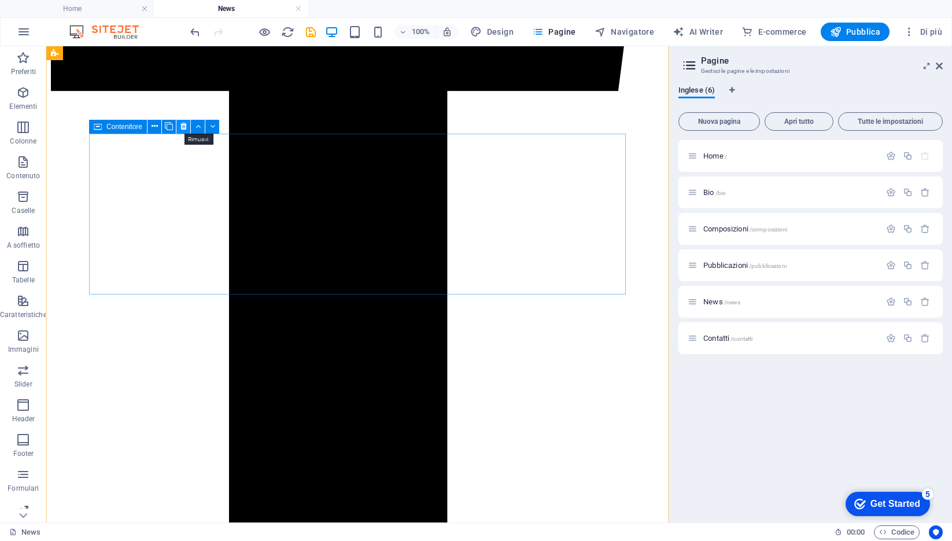
click at [182, 125] on icon at bounding box center [183, 126] width 6 height 12
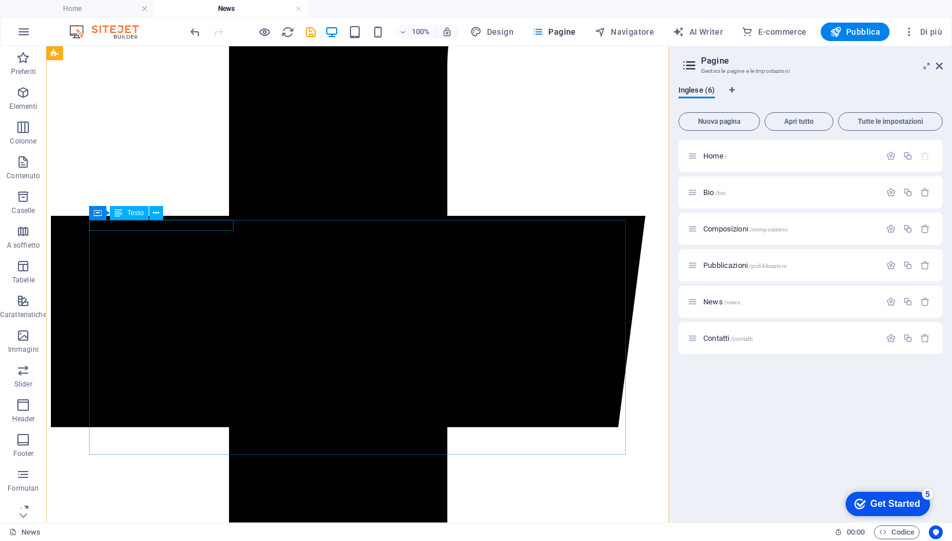
scroll to position [355, 0]
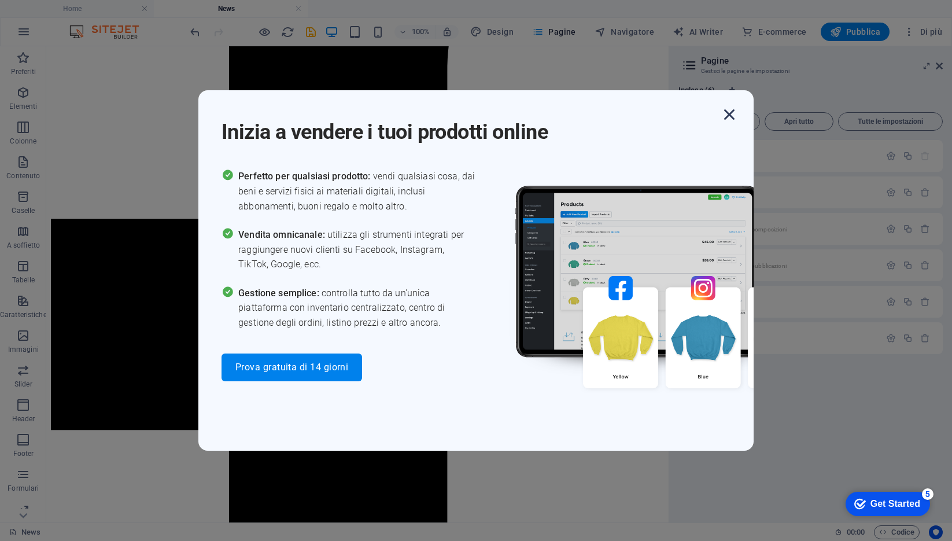
click at [731, 114] on icon "button" at bounding box center [729, 114] width 21 height 21
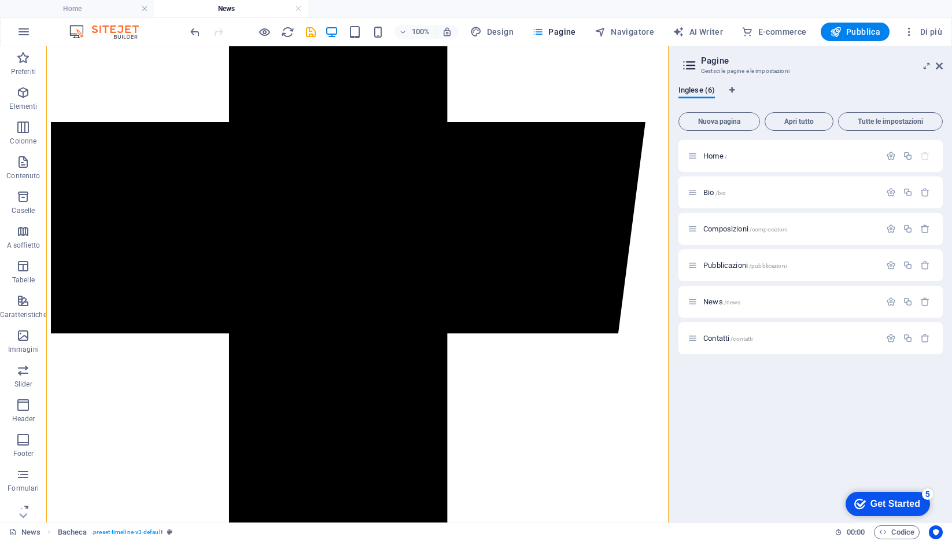
scroll to position [489, 0]
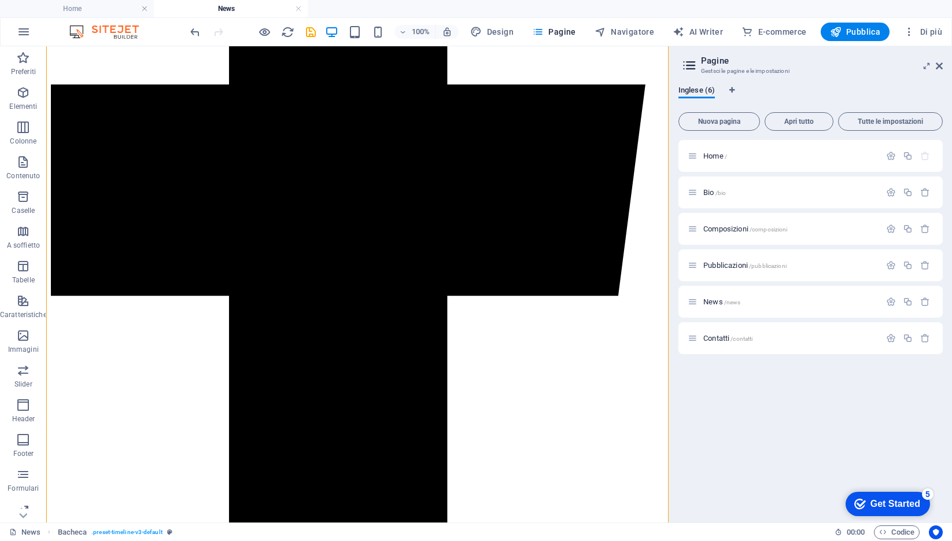
drag, startPoint x: 151, startPoint y: 318, endPoint x: 175, endPoint y: 335, distance: 30.2
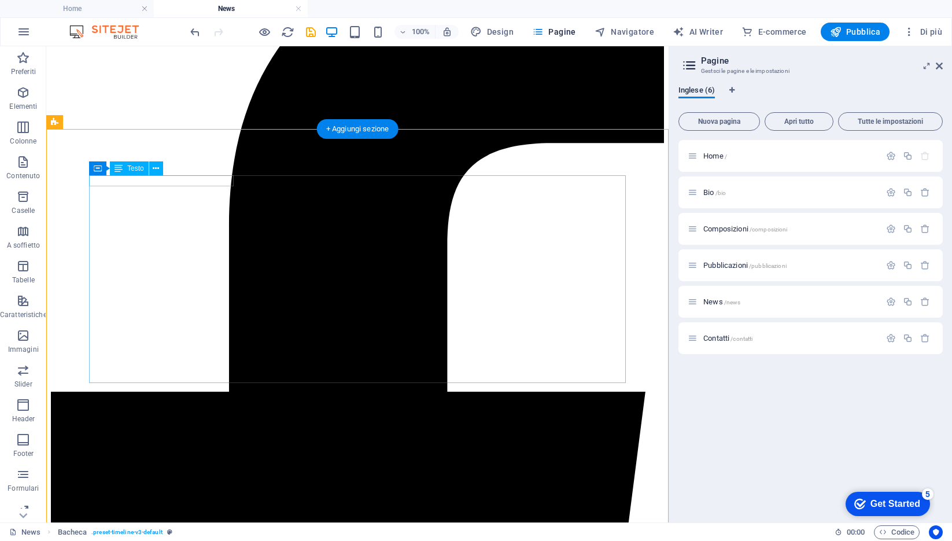
scroll to position [183, 0]
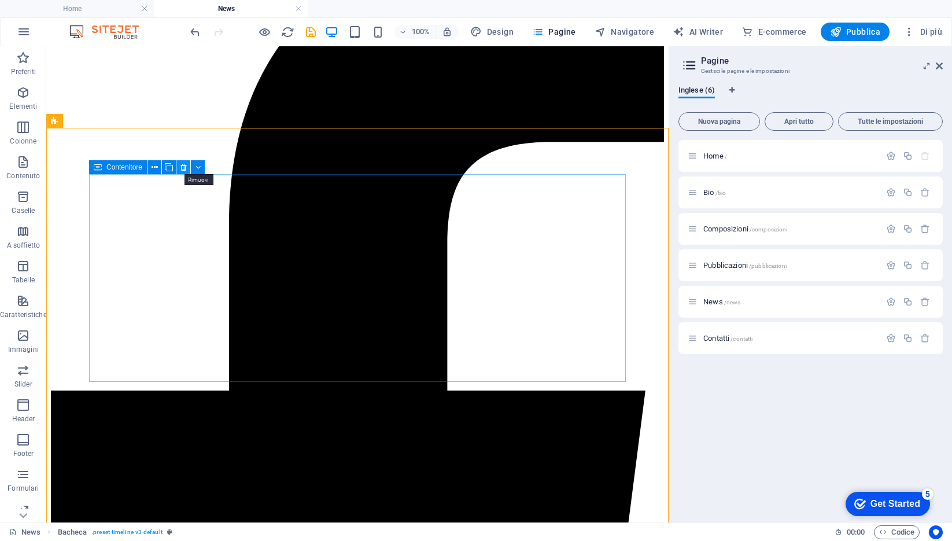
click at [182, 166] on icon at bounding box center [183, 167] width 6 height 12
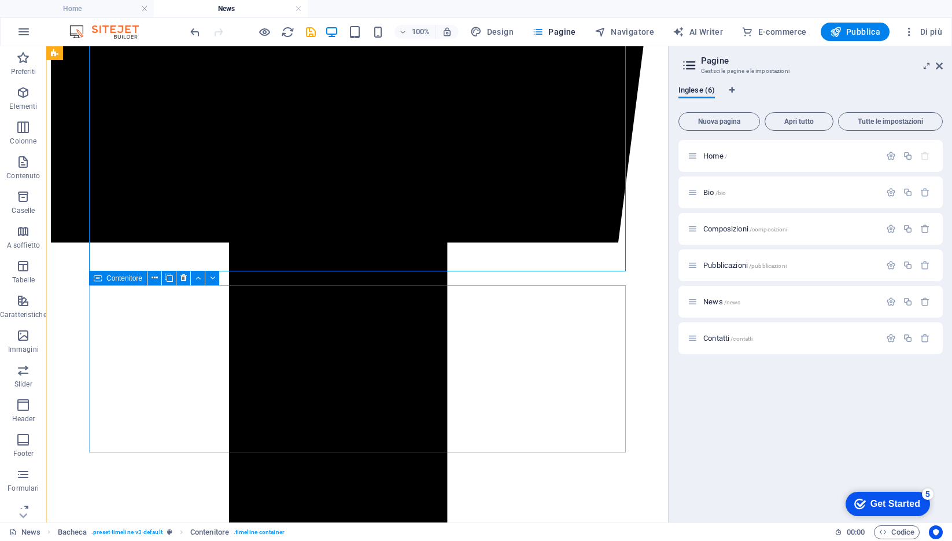
scroll to position [671, 0]
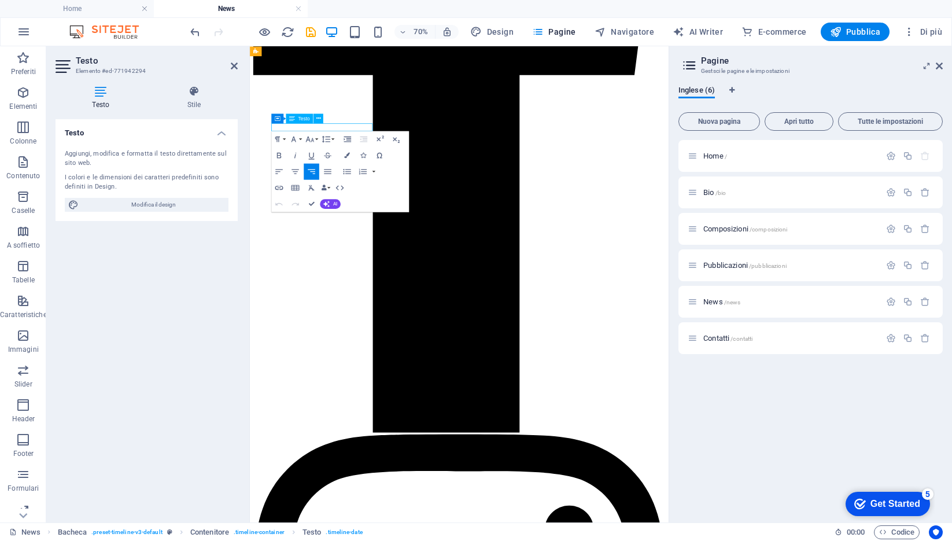
drag, startPoint x: 357, startPoint y: 161, endPoint x: 312, endPoint y: 160, distance: 45.1
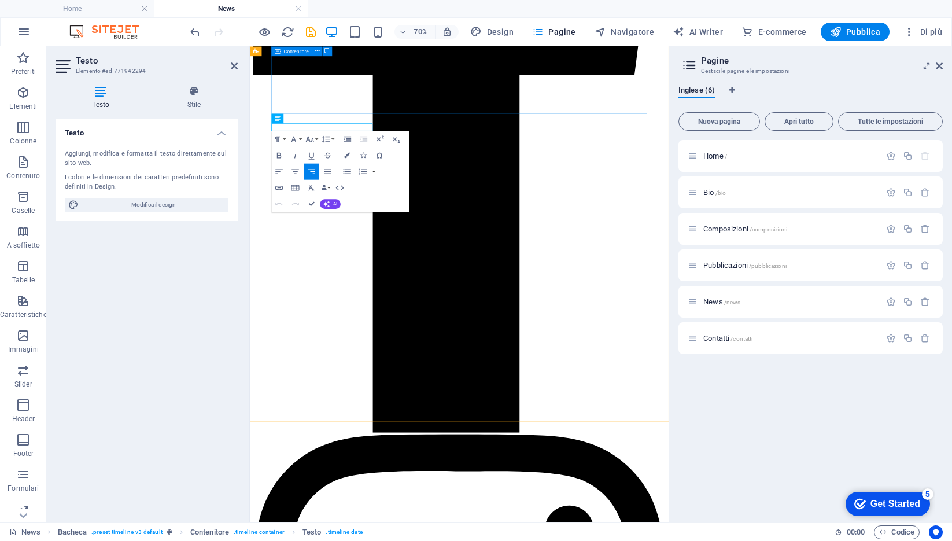
copy p "[DATE] - [DATE]"
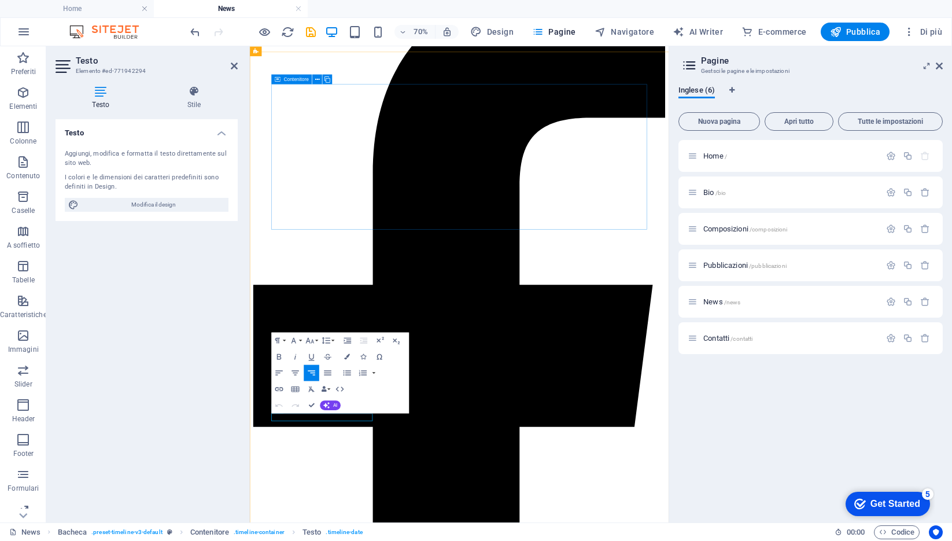
scroll to position [134, 0]
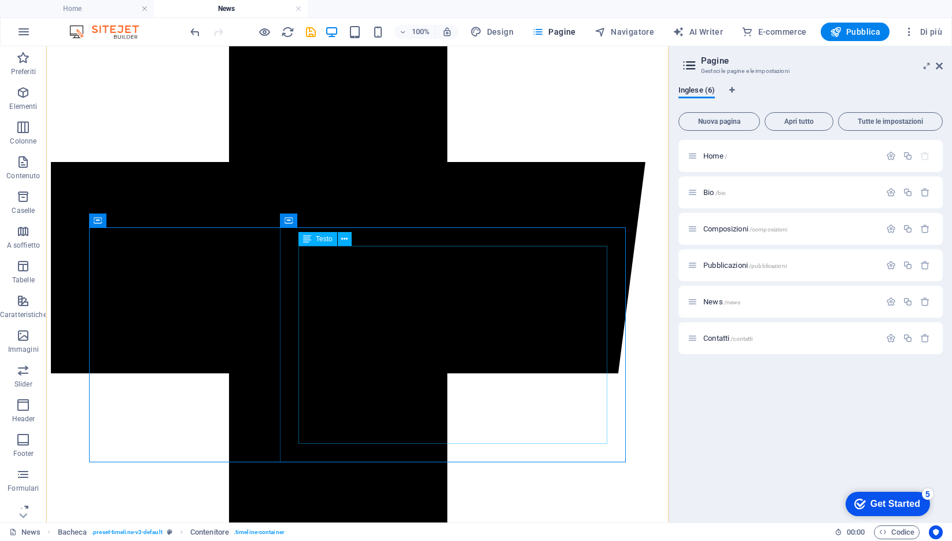
scroll to position [435, 0]
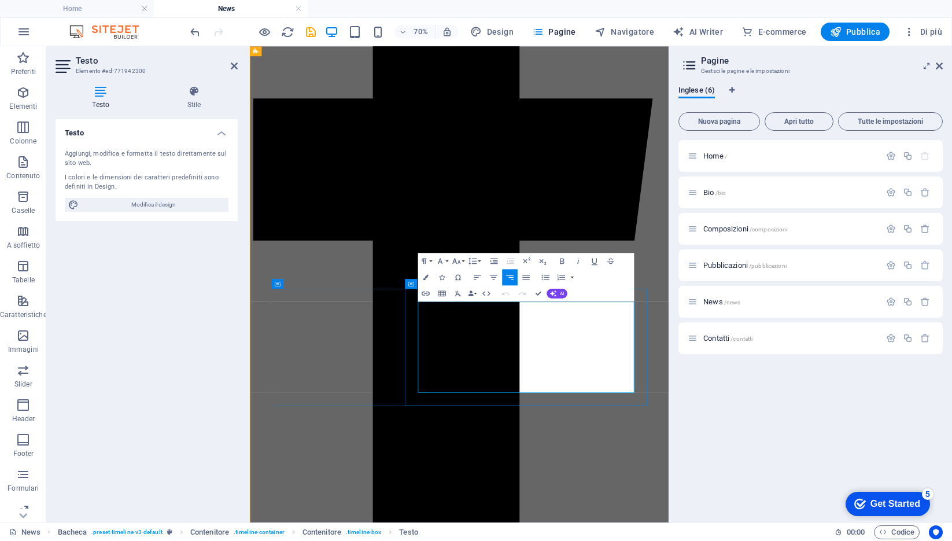
drag, startPoint x: 656, startPoint y: 419, endPoint x: 798, endPoint y: 502, distance: 163.8
copy div "Corsi di Perfezionamento Musicale Chiusi della Verna (AR) Docente di Analisi Cr…"
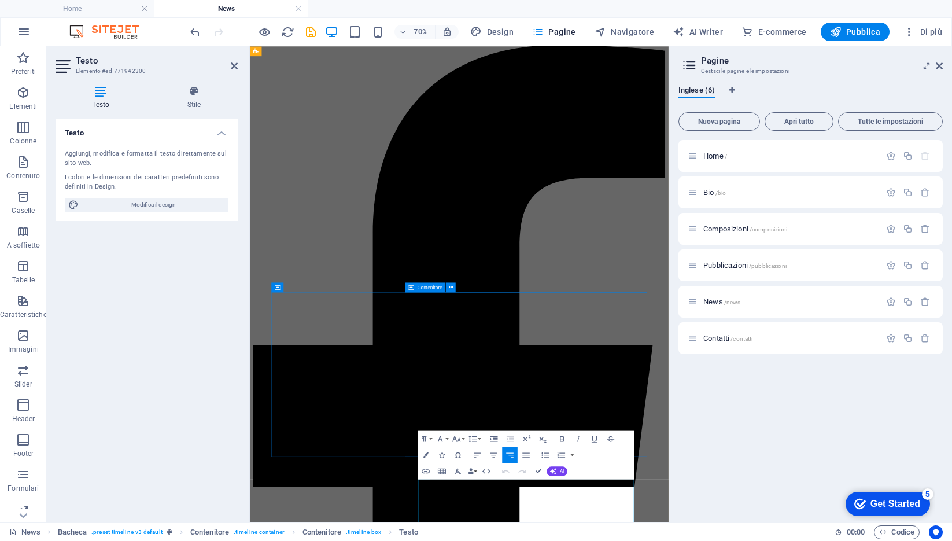
scroll to position [65, 0]
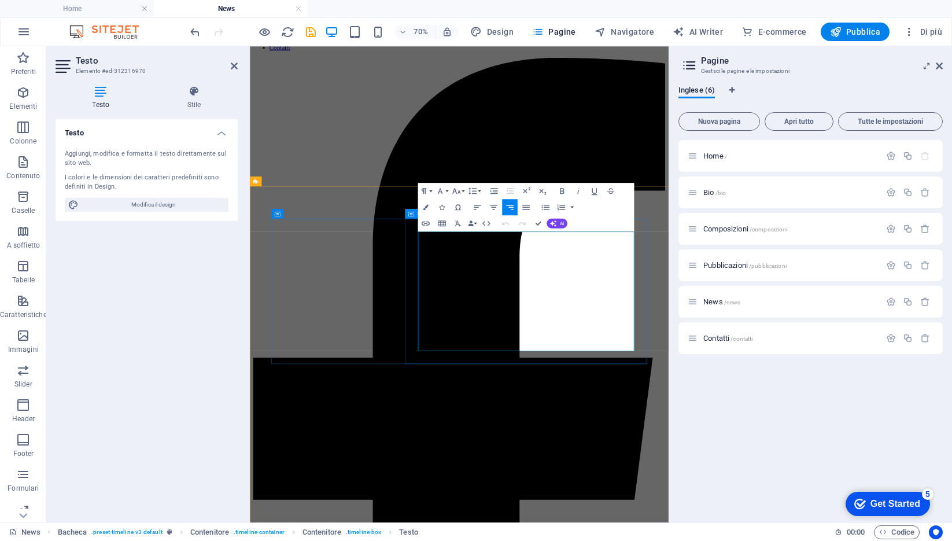
drag, startPoint x: 592, startPoint y: 319, endPoint x: 801, endPoint y: 458, distance: 251.2
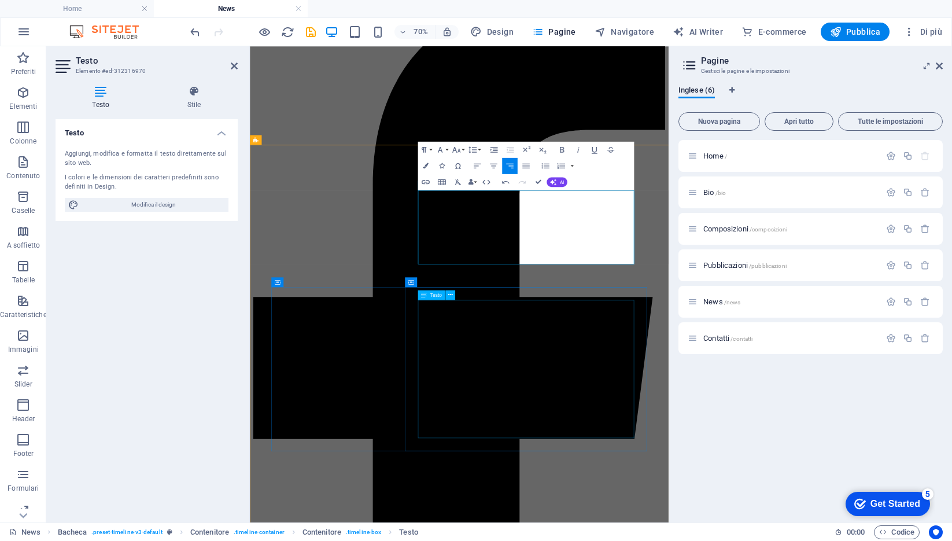
scroll to position [156, 0]
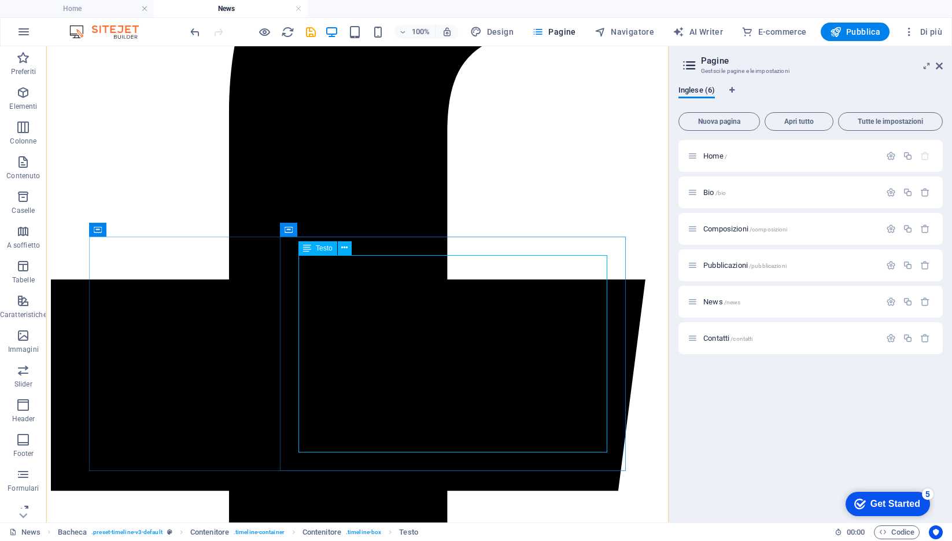
scroll to position [295, 0]
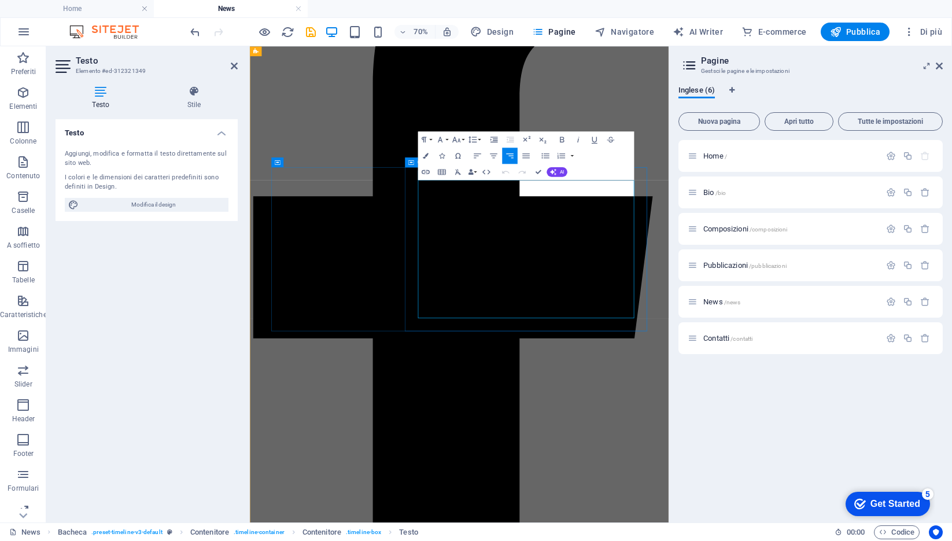
drag, startPoint x: 581, startPoint y: 261, endPoint x: 799, endPoint y: 280, distance: 218.9
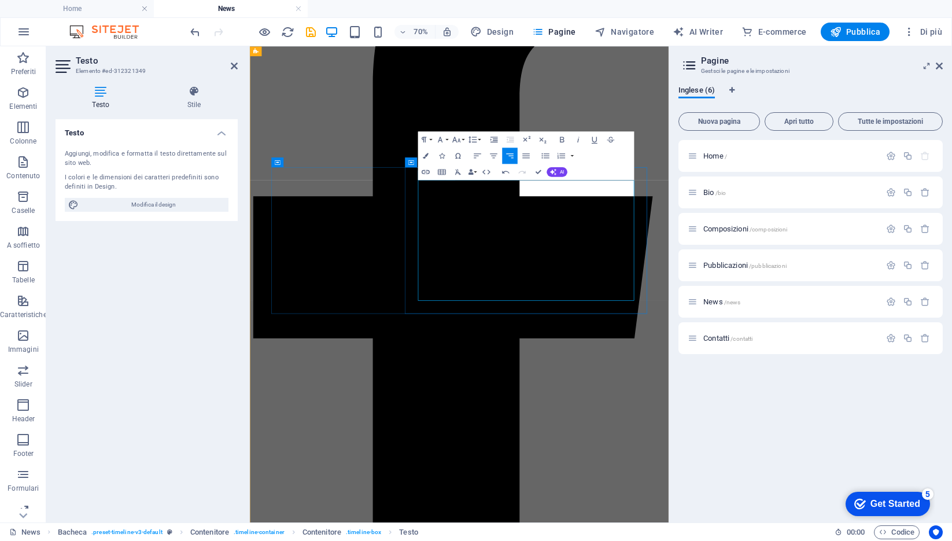
drag, startPoint x: 678, startPoint y: 294, endPoint x: 797, endPoint y: 393, distance: 154.4
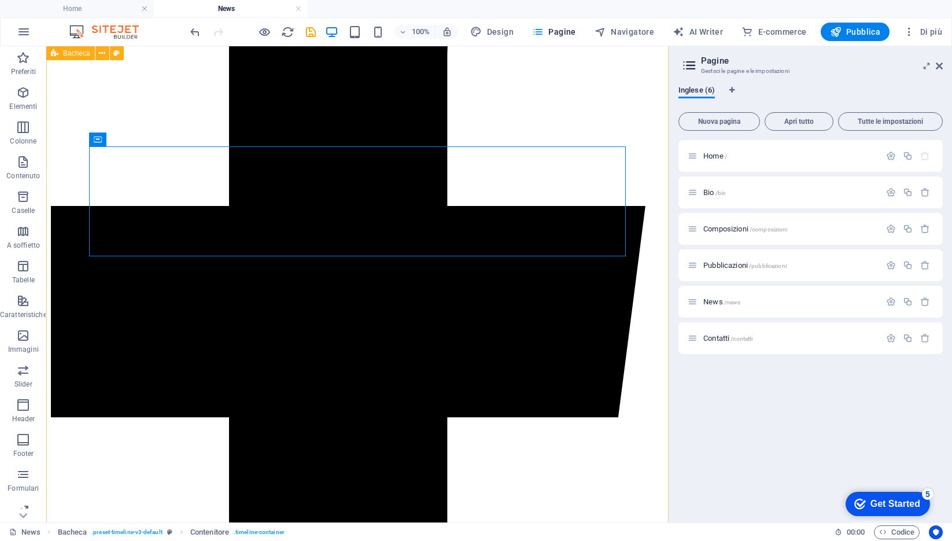
scroll to position [368, 0]
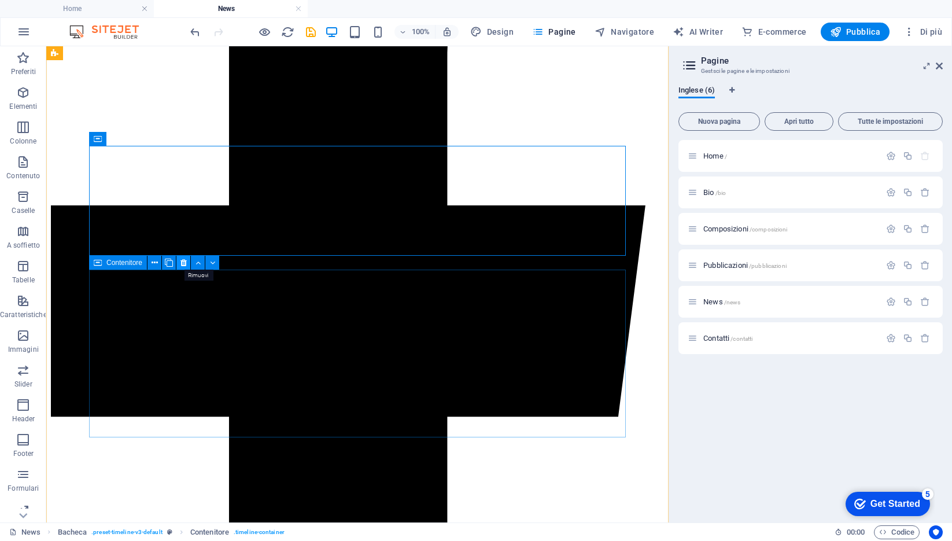
click at [182, 263] on icon at bounding box center [183, 263] width 6 height 12
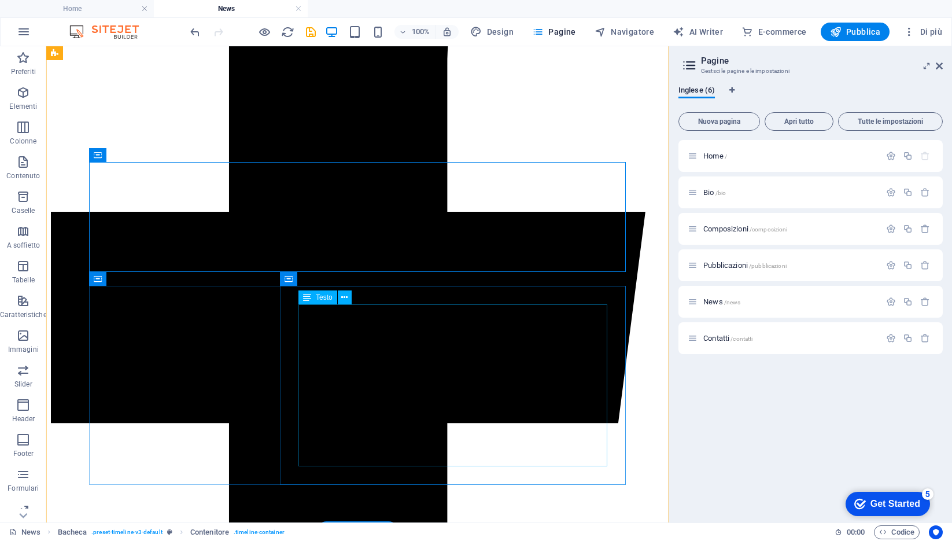
scroll to position [362, 0]
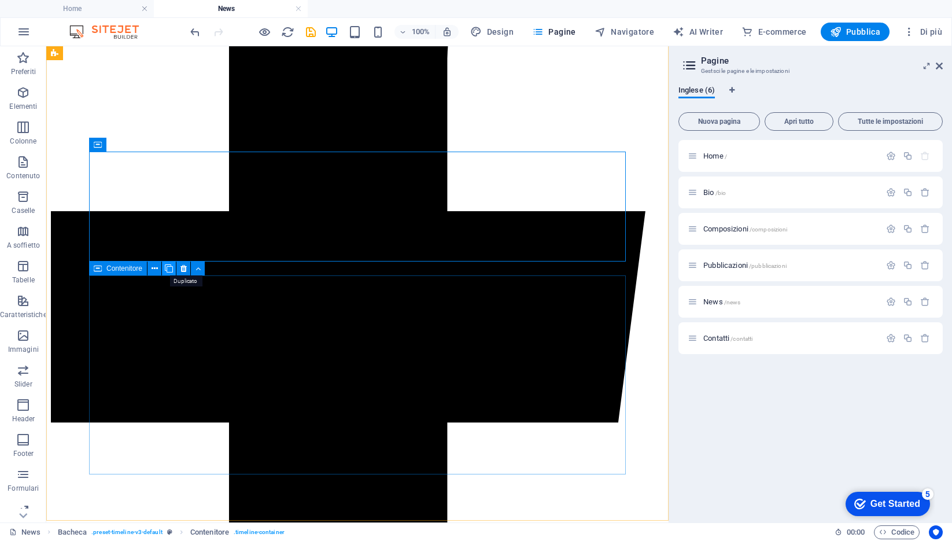
click at [168, 268] on icon at bounding box center [169, 269] width 8 height 12
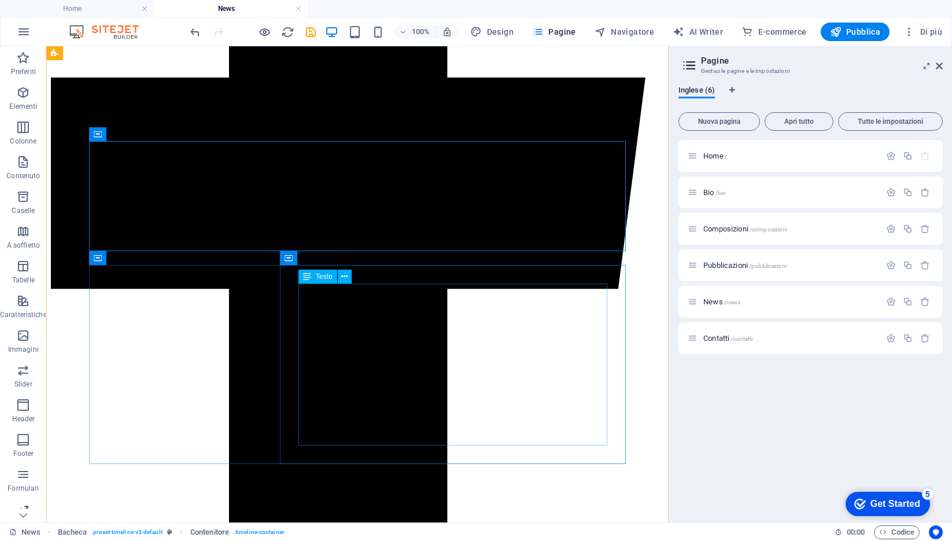
scroll to position [536, 0]
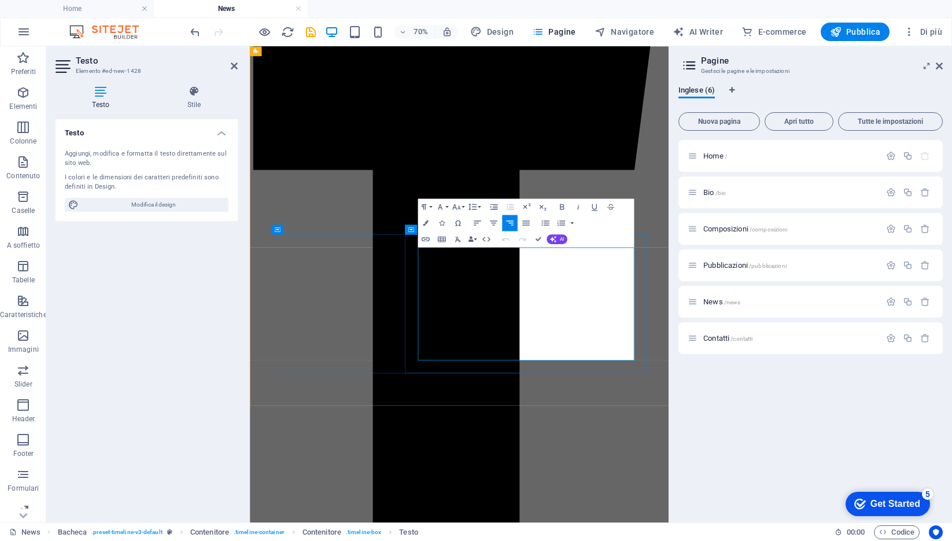
drag, startPoint x: 671, startPoint y: 340, endPoint x: 799, endPoint y: 339, distance: 127.8
drag, startPoint x: 702, startPoint y: 368, endPoint x: 798, endPoint y: 453, distance: 128.3
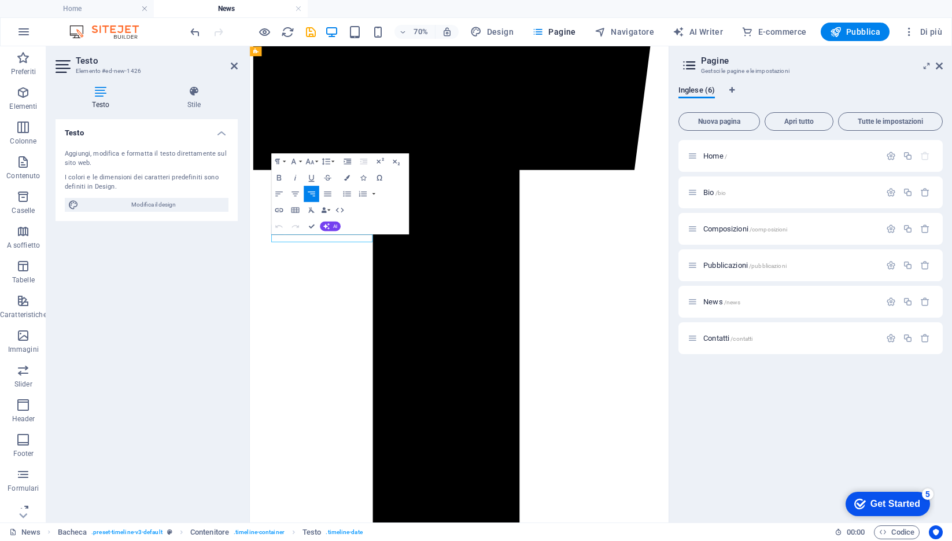
drag, startPoint x: 355, startPoint y: 319, endPoint x: 340, endPoint y: 319, distance: 15.0
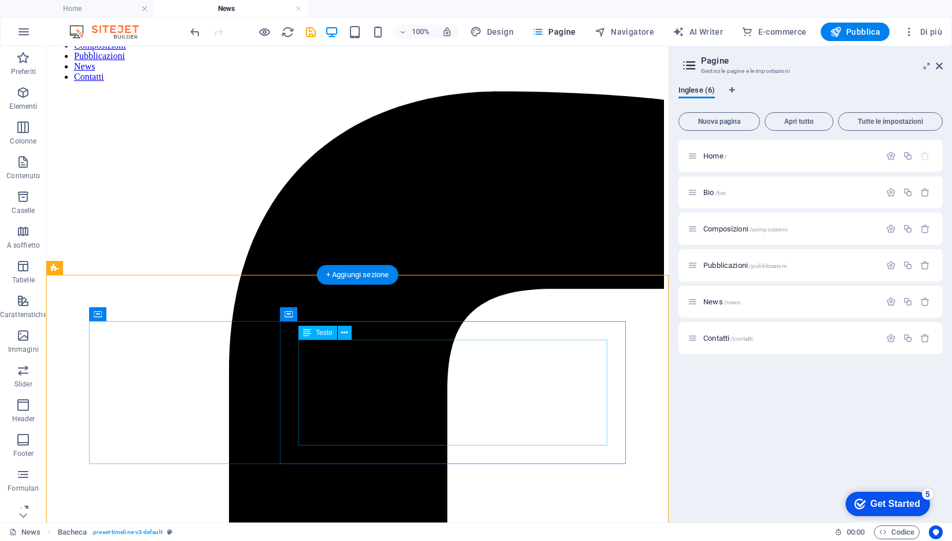
scroll to position [16, 0]
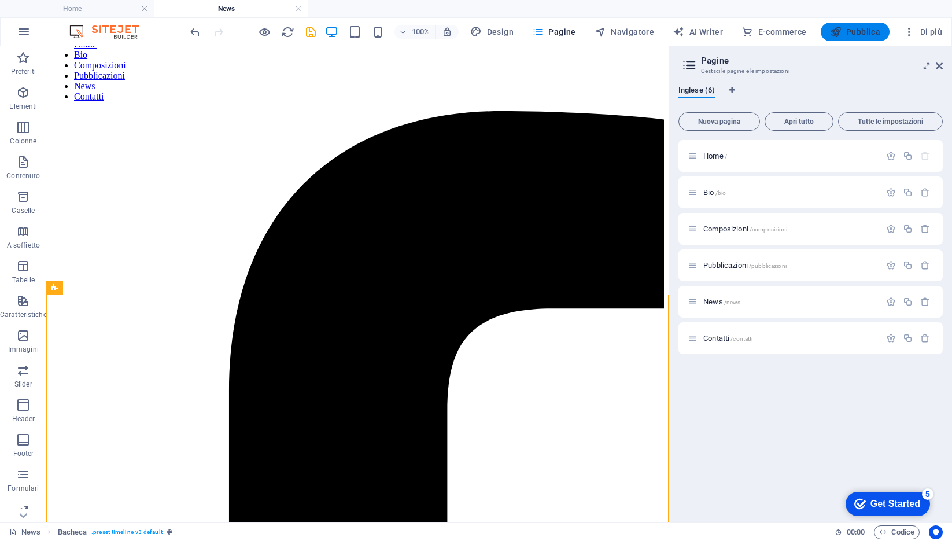
click at [801, 31] on span "Pubblica" at bounding box center [855, 32] width 51 height 12
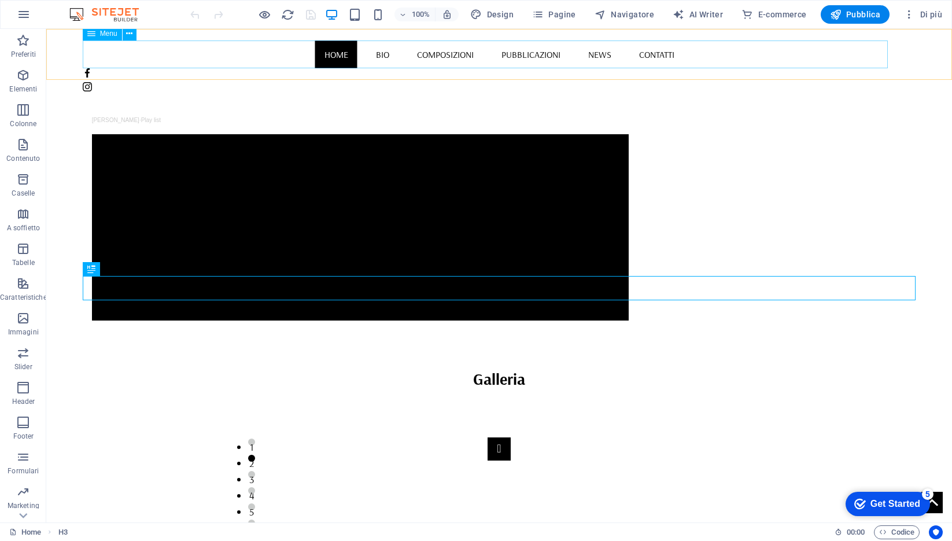
click at [522, 51] on nav "Home Bio Composizioni Pubblicazioni News Contatti" at bounding box center [500, 54] width 834 height 28
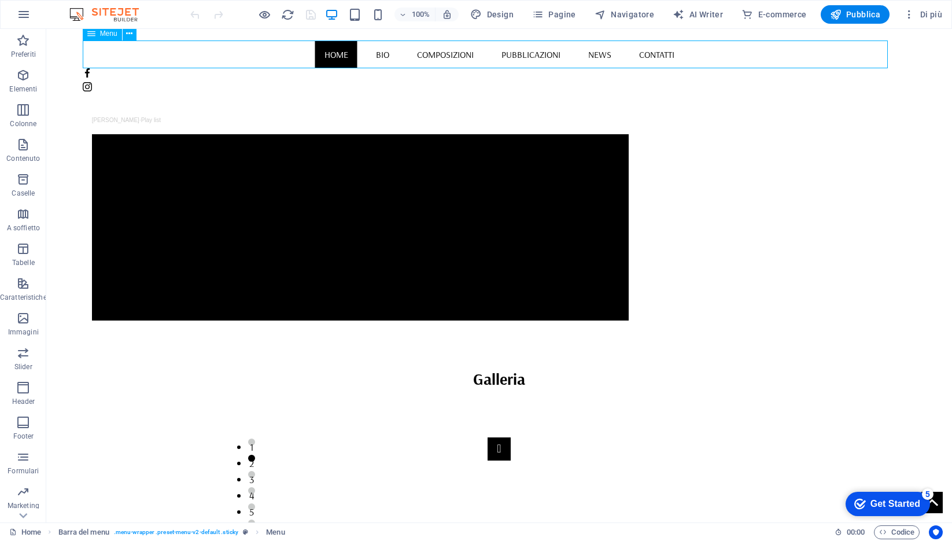
click at [522, 51] on nav "Home Bio Composizioni Pubblicazioni News Contatti" at bounding box center [500, 54] width 834 height 28
select select
select select "1"
select select
select select "2"
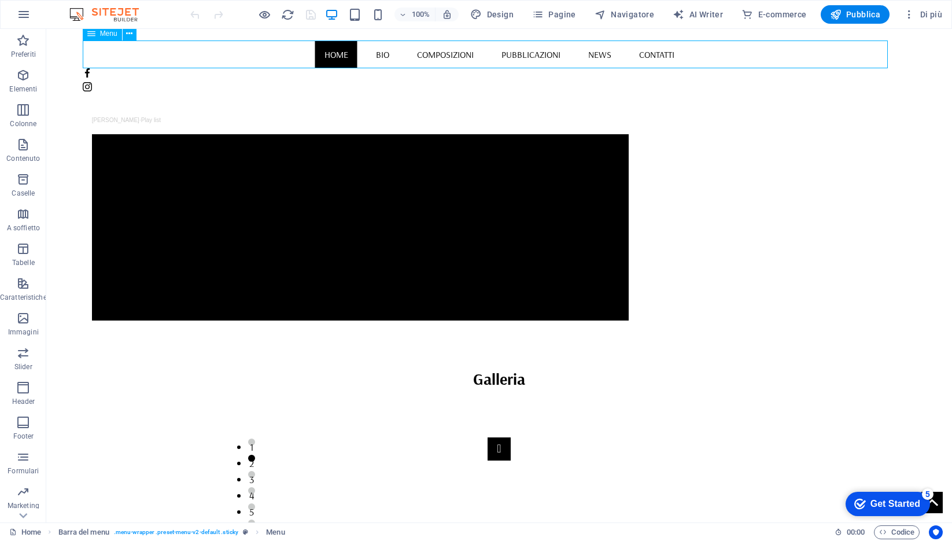
select select
select select "3"
select select
select select "4"
select select
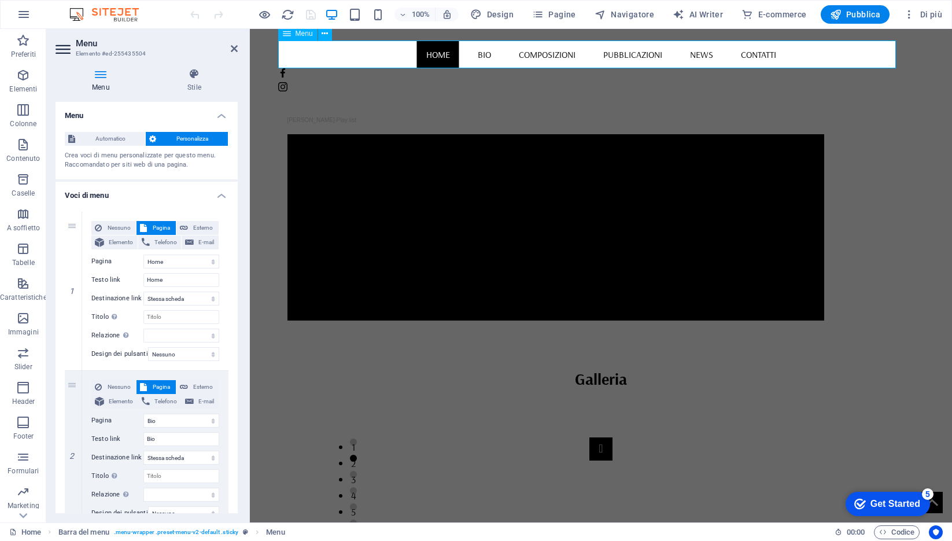
click at [631, 54] on nav "Home Bio Composizioni Pubblicazioni News Contatti" at bounding box center [601, 54] width 646 height 28
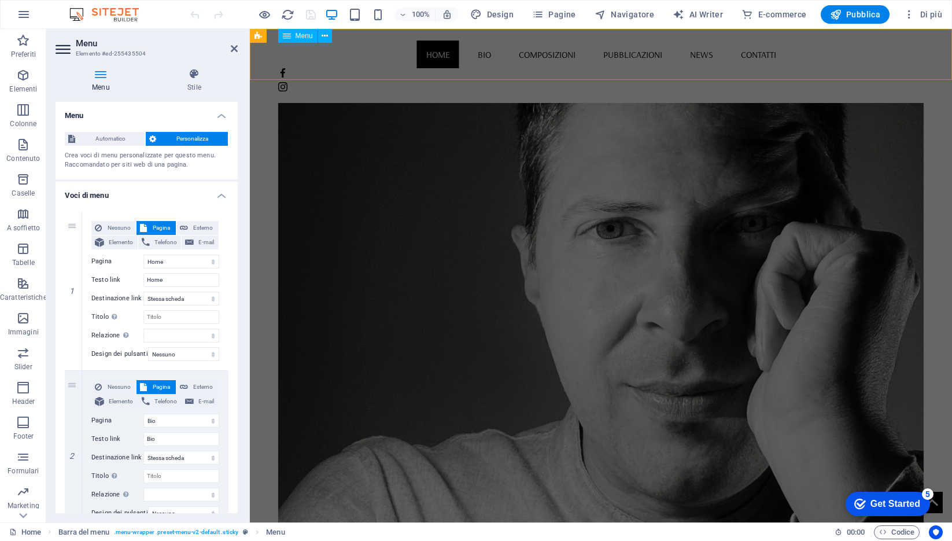
click at [622, 56] on nav "Home Bio Composizioni Pubblicazioni News Contatti" at bounding box center [601, 54] width 646 height 28
click at [440, 49] on nav "Home Bio Composizioni Pubblicazioni News Contatti" at bounding box center [601, 54] width 646 height 28
click at [21, 78] on icon "button" at bounding box center [23, 75] width 14 height 14
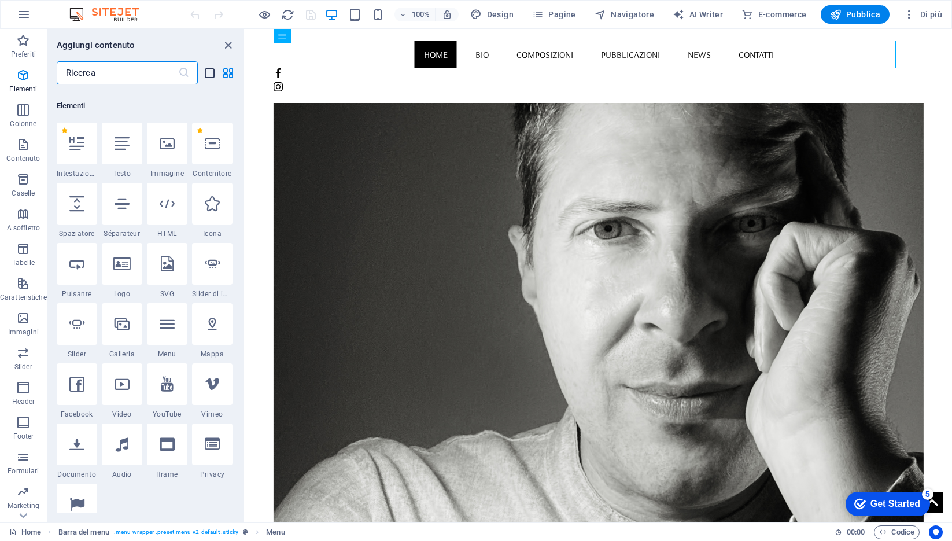
scroll to position [123, 0]
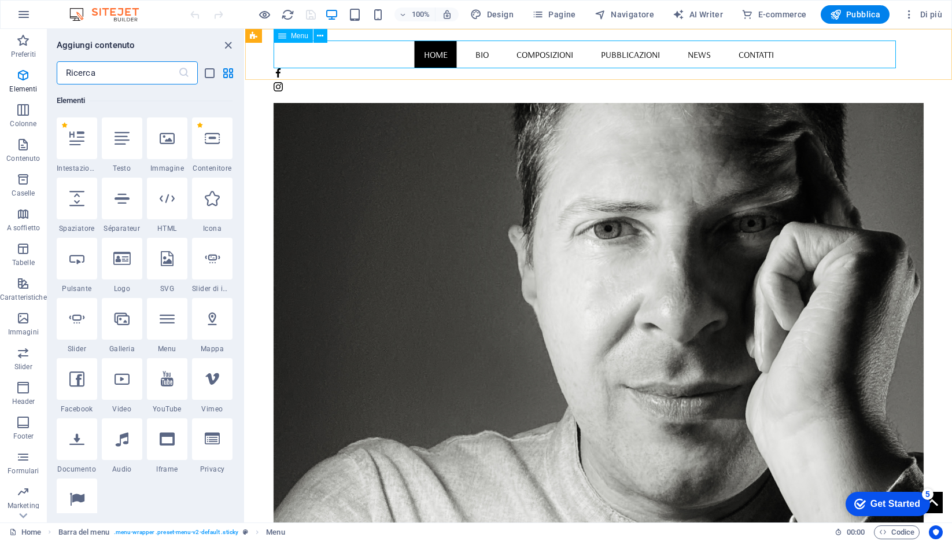
click at [688, 54] on nav "Home Bio Composizioni Pubblicazioni News Contatti" at bounding box center [599, 54] width 650 height 28
select select
select select "1"
select select
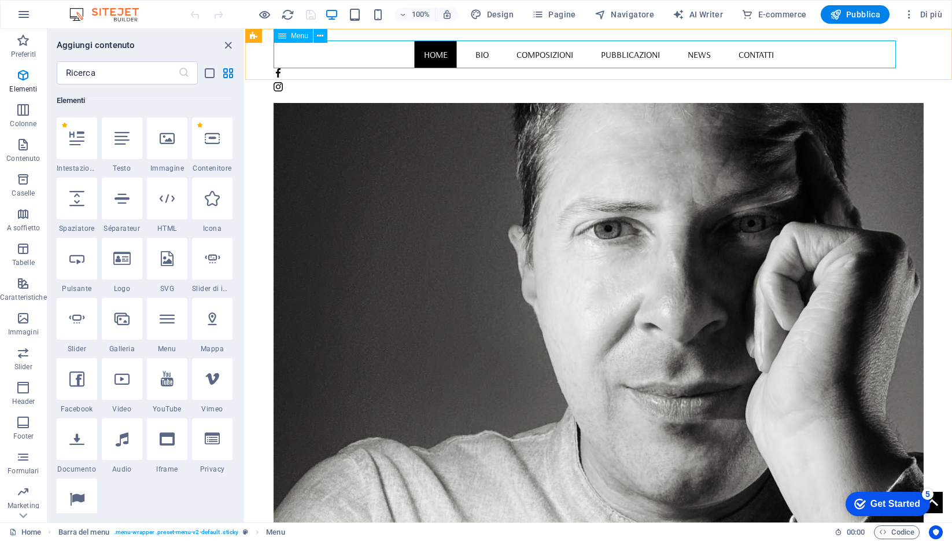
select select "2"
select select
select select "3"
select select
select select "4"
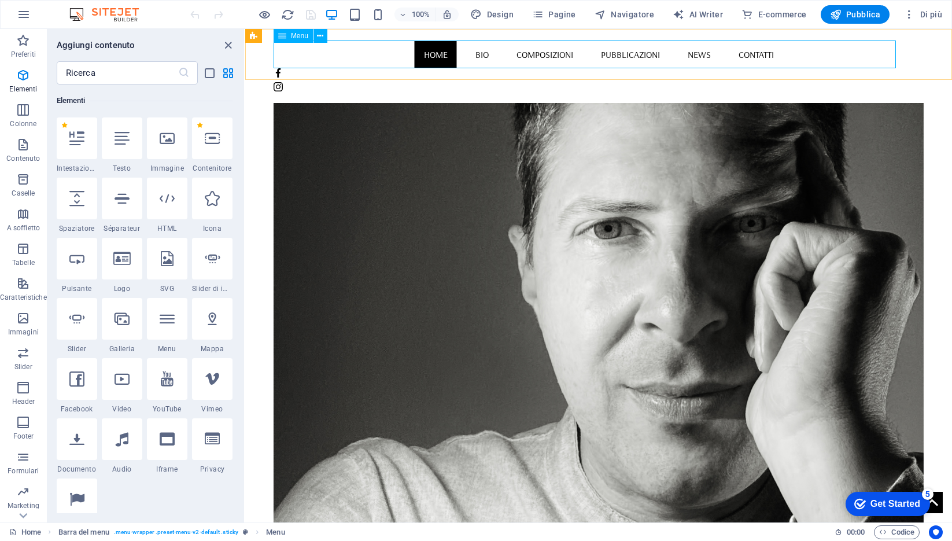
select select
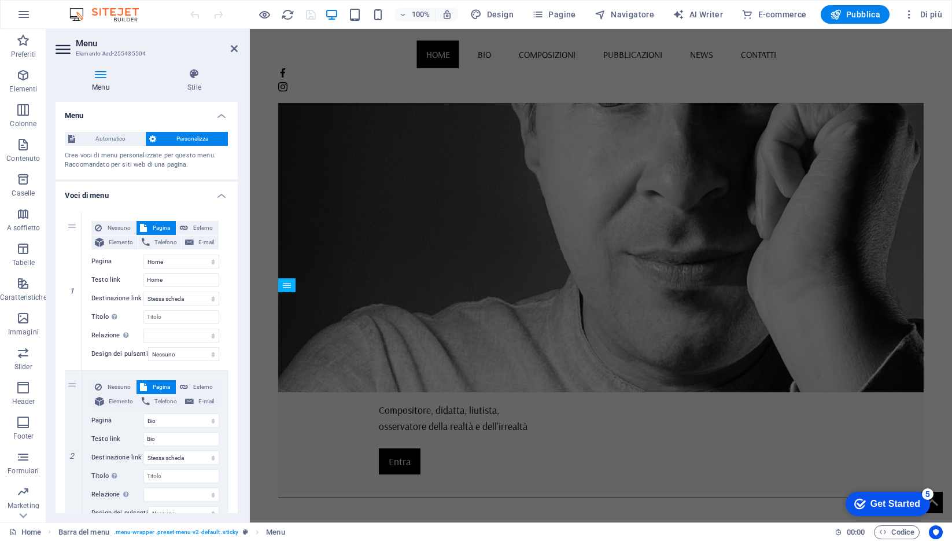
scroll to position [0, 0]
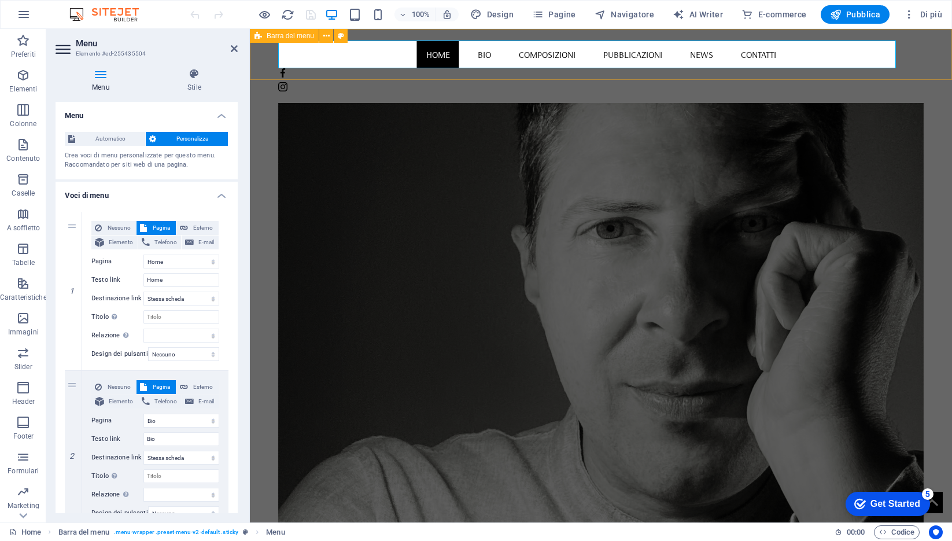
click at [909, 60] on div "Home Bio Composizioni Pubblicazioni News Contatti" at bounding box center [601, 66] width 702 height 74
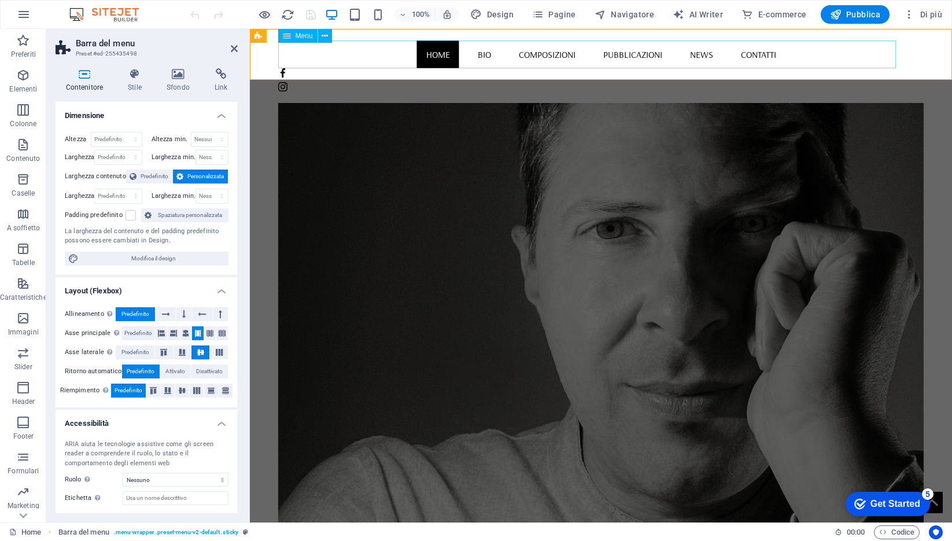
click at [417, 56] on nav "Home Bio Composizioni Pubblicazioni News Contatti" at bounding box center [601, 54] width 646 height 28
select select
select select "1"
select select
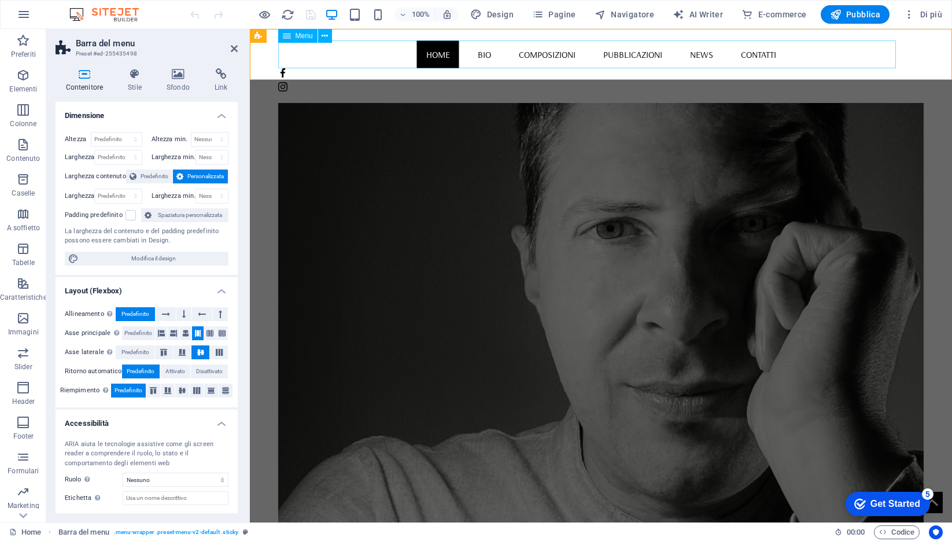
select select "2"
select select
select select "3"
select select
select select "4"
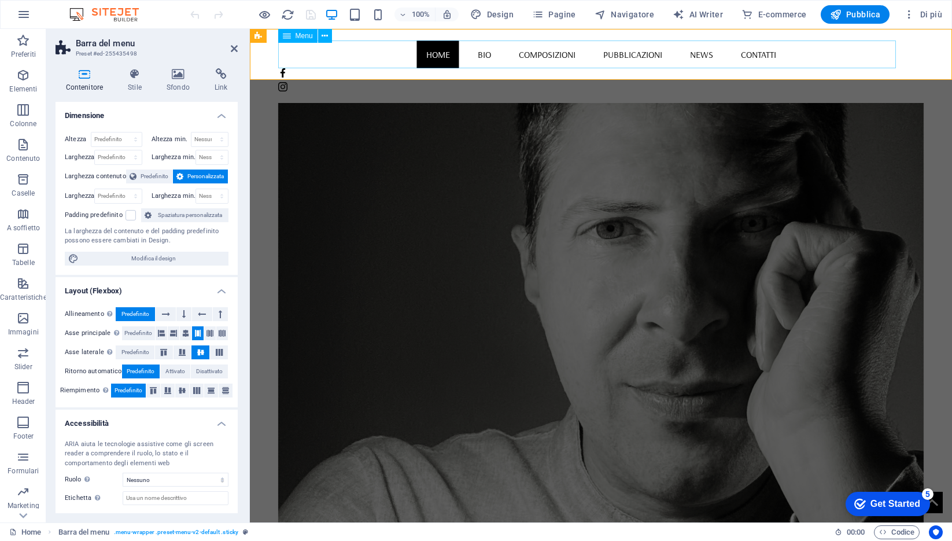
select select
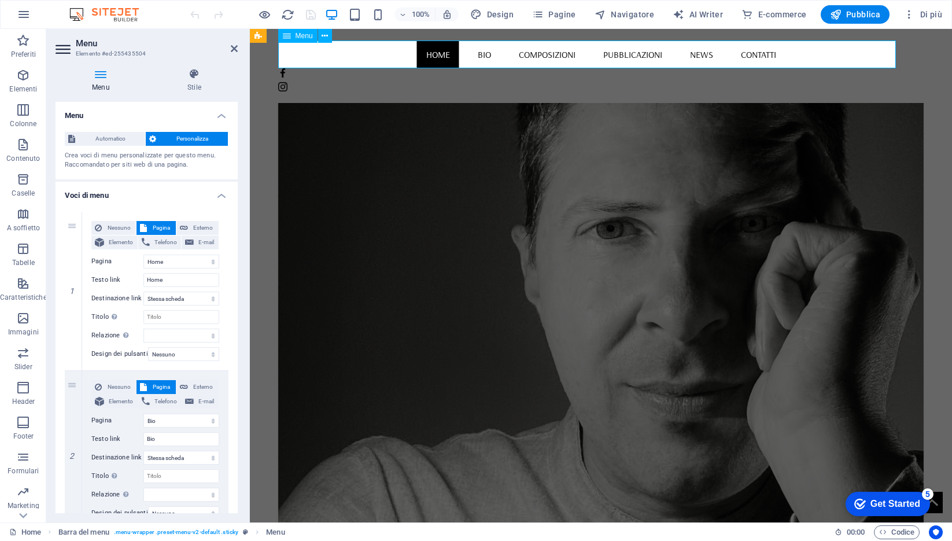
click at [417, 56] on nav "Home Bio Composizioni Pubblicazioni News Contatti" at bounding box center [601, 54] width 646 height 28
click at [22, 115] on icon "button" at bounding box center [23, 110] width 14 height 14
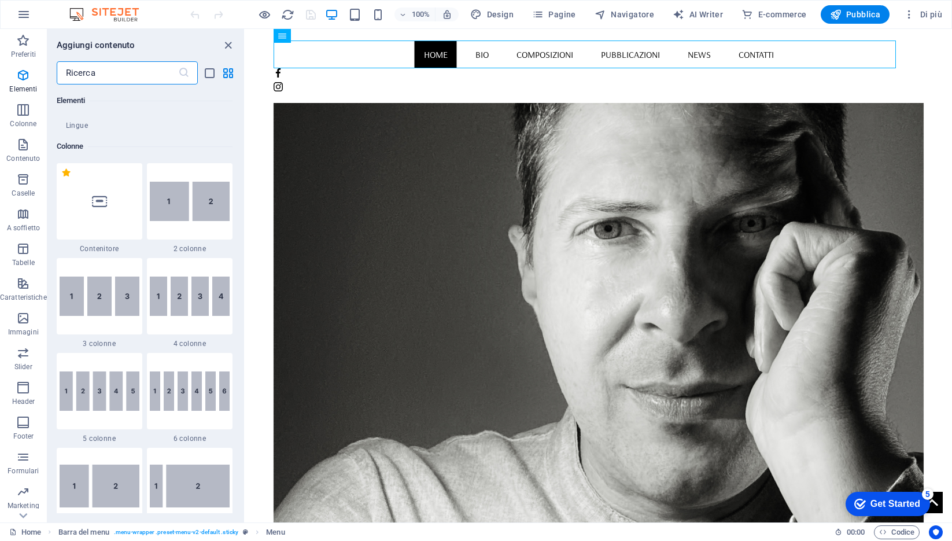
scroll to position [573, 0]
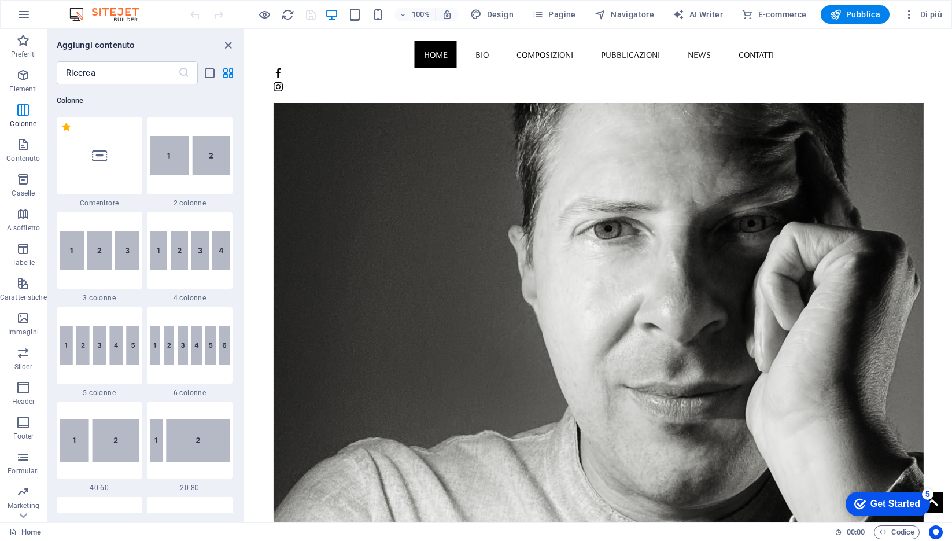
click at [27, 83] on span "Elementi" at bounding box center [23, 82] width 47 height 28
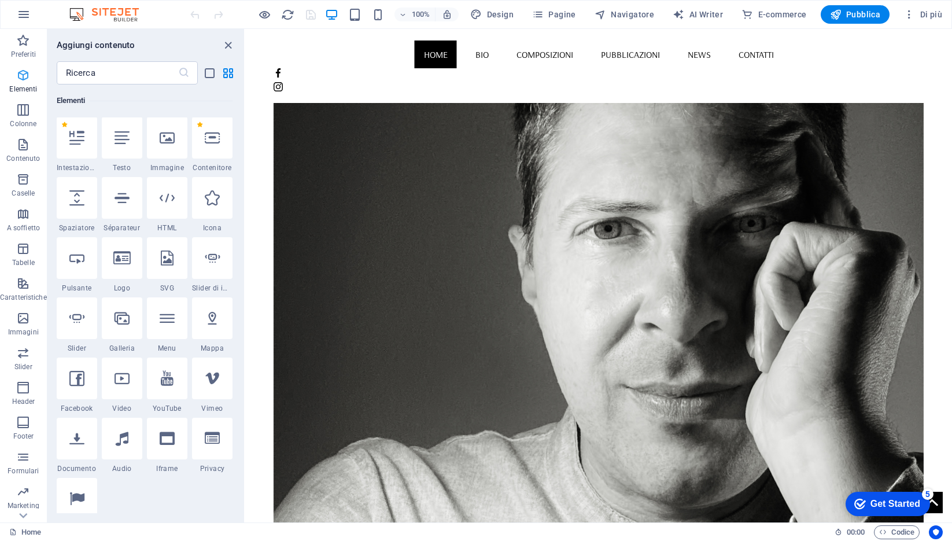
scroll to position [123, 0]
click at [633, 53] on nav "Home Bio Composizioni Pubblicazioni News Contatti" at bounding box center [599, 54] width 650 height 28
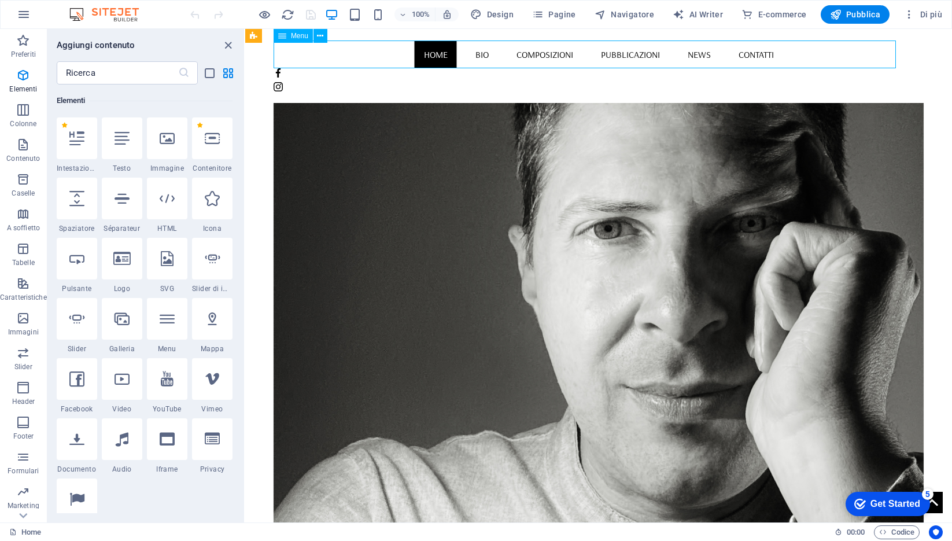
click at [633, 53] on nav "Home Bio Composizioni Pubblicazioni News Contatti" at bounding box center [599, 54] width 650 height 28
select select
select select "1"
select select
select select "2"
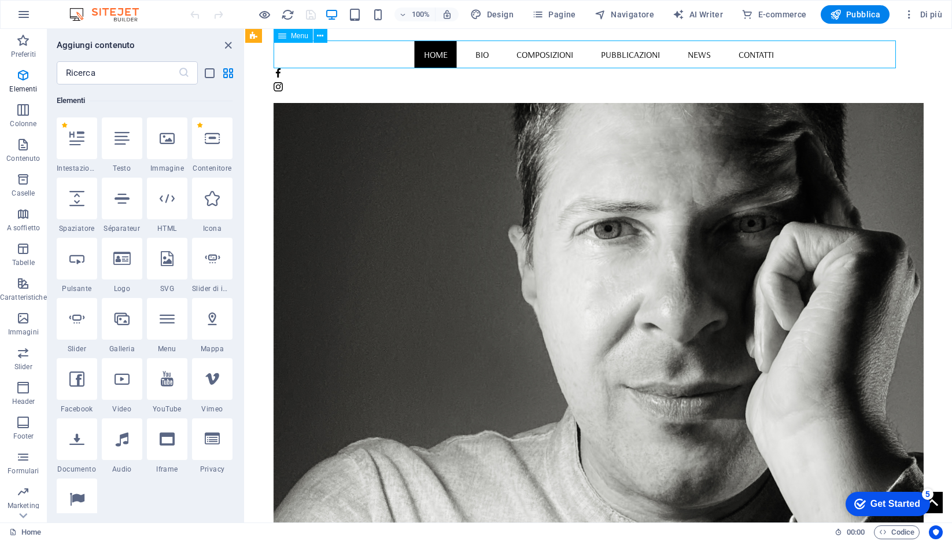
select select
select select "3"
select select
select select "4"
select select
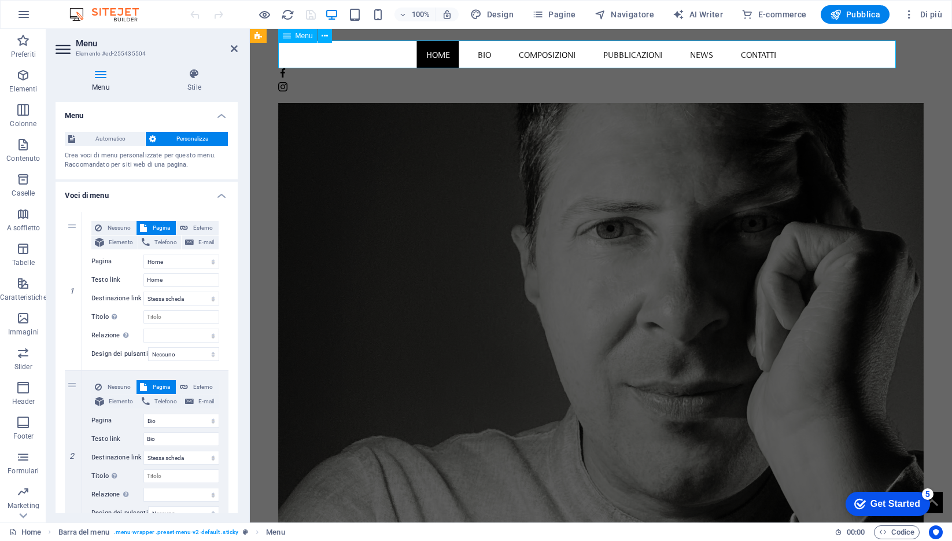
click at [633, 53] on nav "Home Bio Composizioni Pubblicazioni News Contatti" at bounding box center [601, 54] width 646 height 28
click at [566, 13] on span "Pagine" at bounding box center [554, 15] width 44 height 12
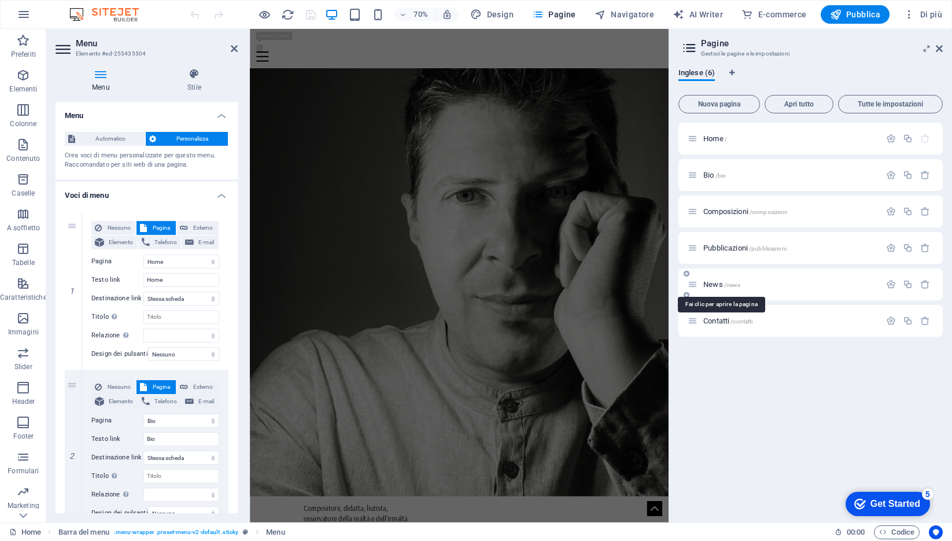
click at [722, 284] on span "News /news" at bounding box center [721, 284] width 37 height 9
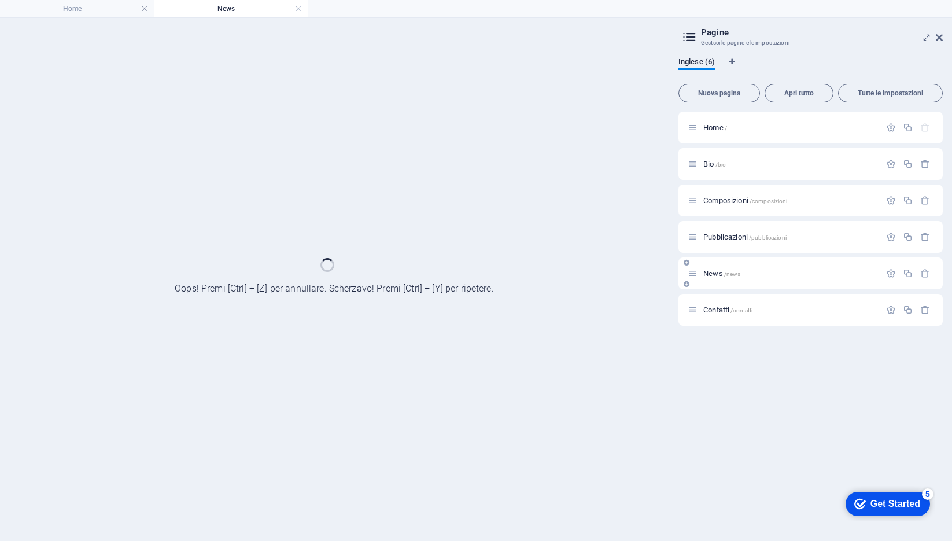
click at [722, 284] on div "News /news" at bounding box center [811, 273] width 264 height 32
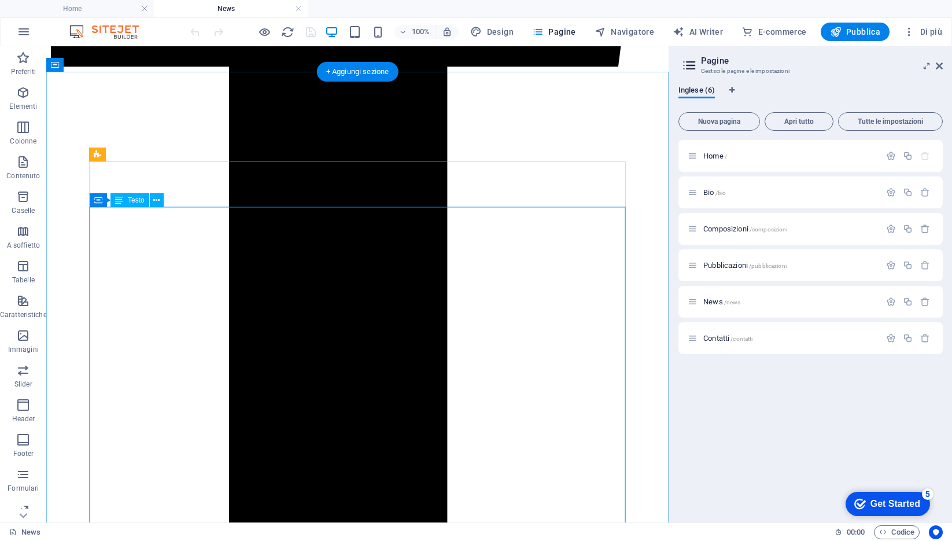
scroll to position [652, 0]
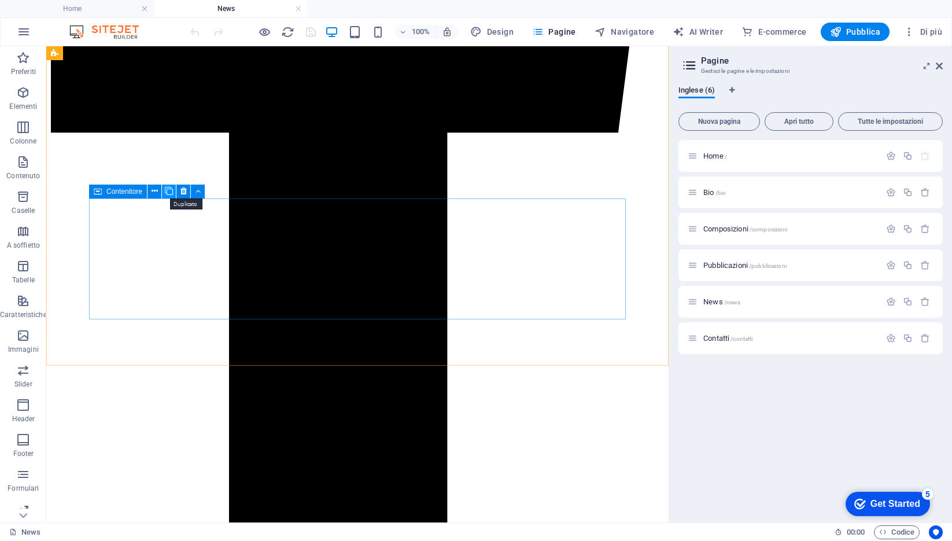
click at [167, 192] on icon at bounding box center [169, 191] width 8 height 12
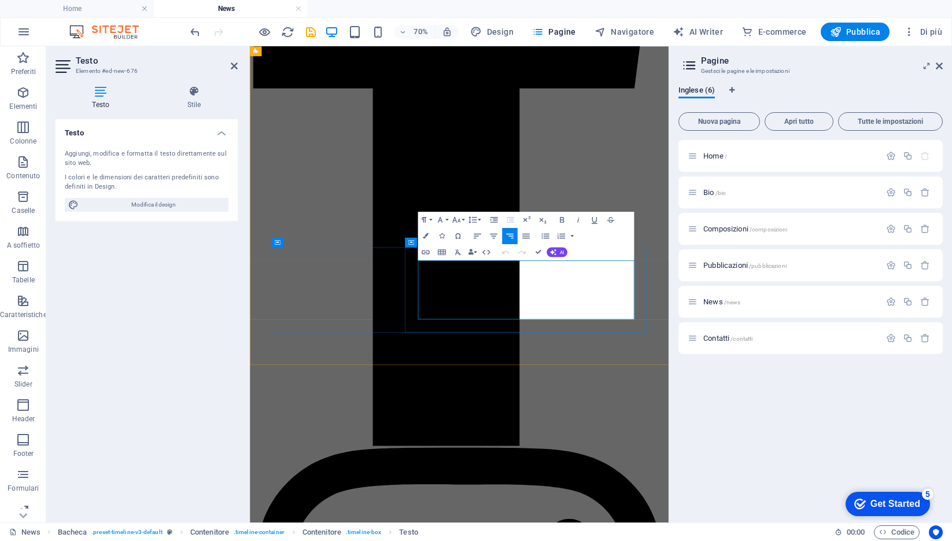
drag, startPoint x: 709, startPoint y: 358, endPoint x: 797, endPoint y: 358, distance: 88.5
drag, startPoint x: 584, startPoint y: 390, endPoint x: 798, endPoint y: 385, distance: 214.1
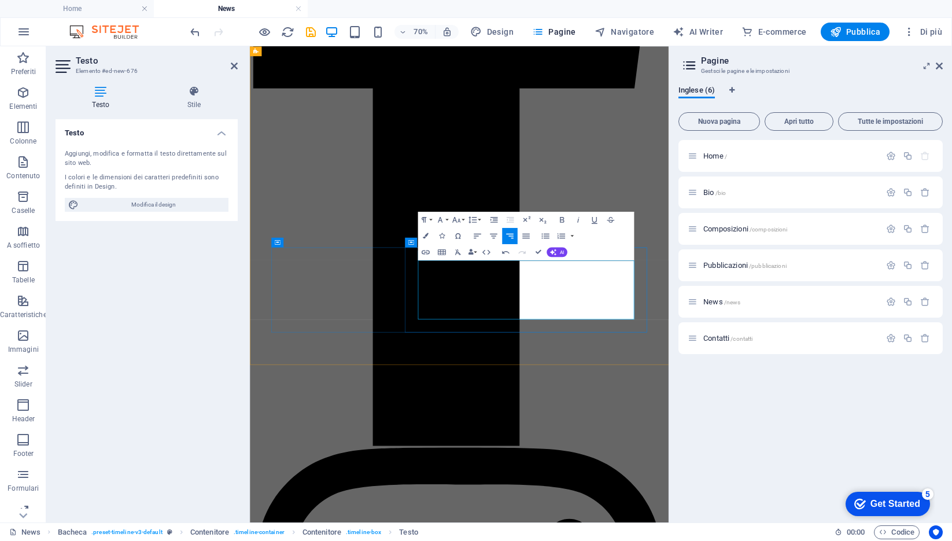
click at [227, 305] on div "Testo Aggiungi, modifica e formatta il testo direttamente sul sito web. I color…" at bounding box center [147, 316] width 182 height 394
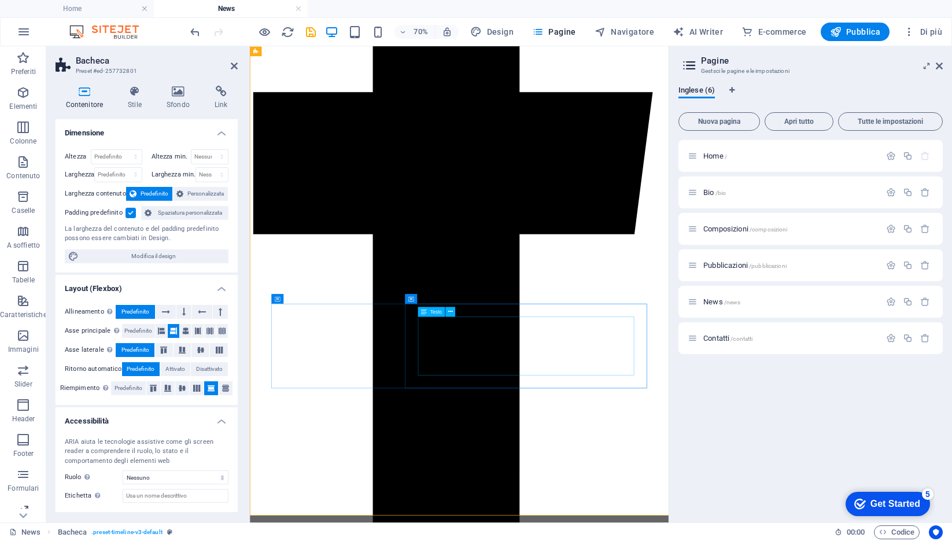
scroll to position [433, 0]
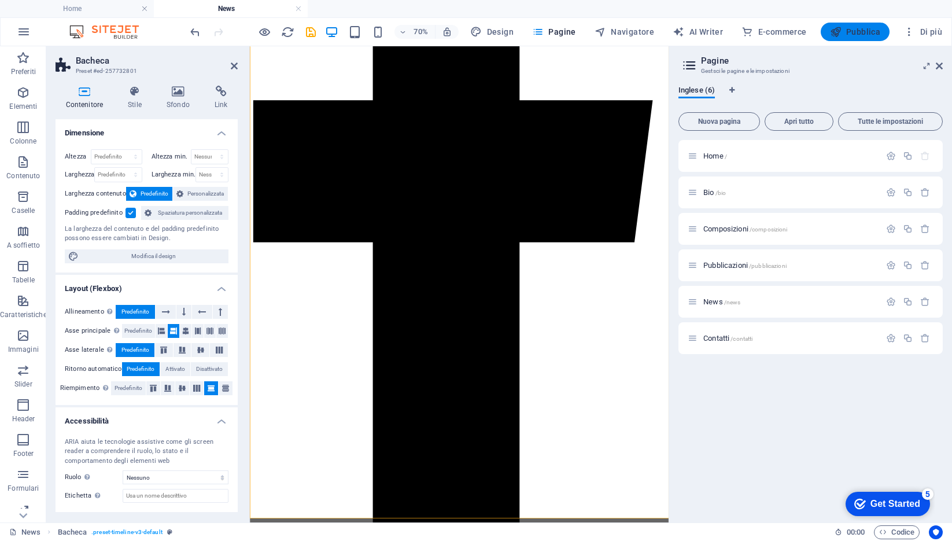
click at [850, 29] on span "Pubblica" at bounding box center [855, 32] width 51 height 12
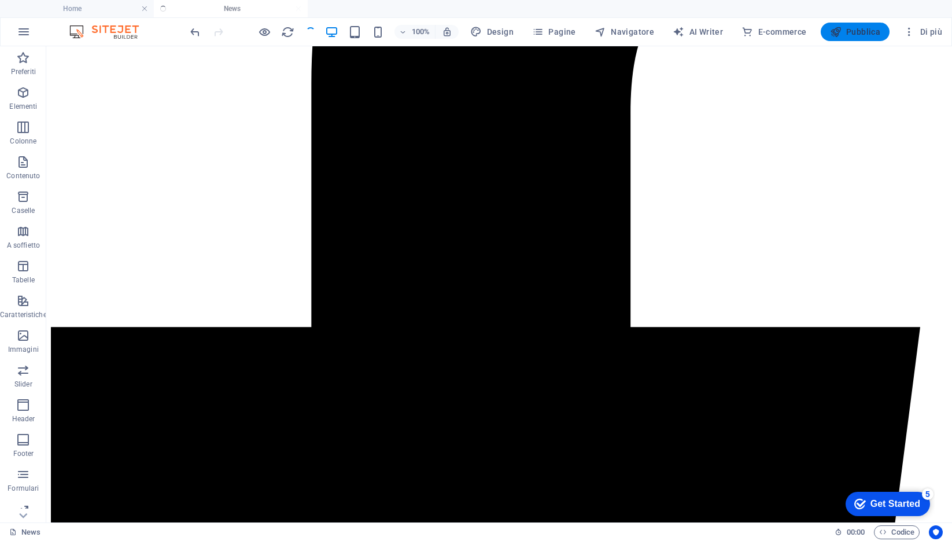
scroll to position [451, 0]
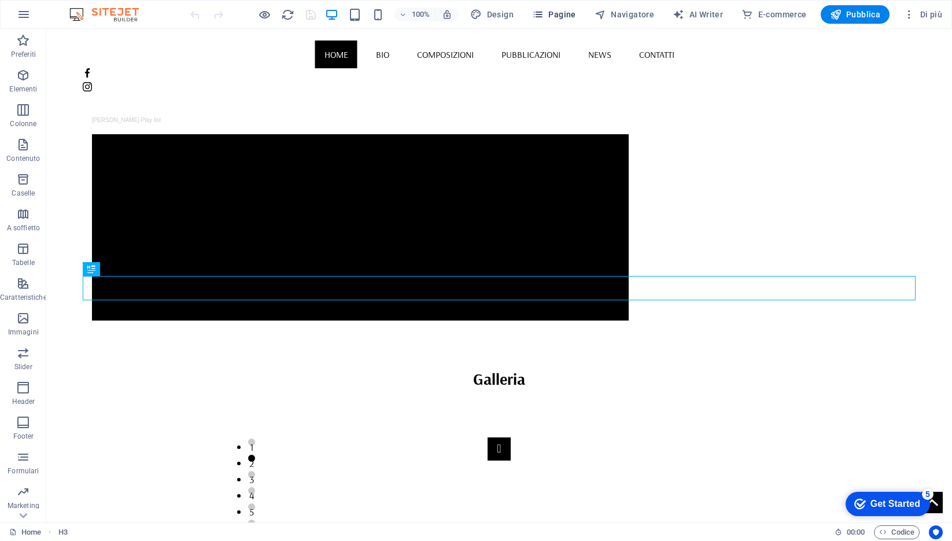
click at [556, 12] on span "Pagine" at bounding box center [554, 15] width 44 height 12
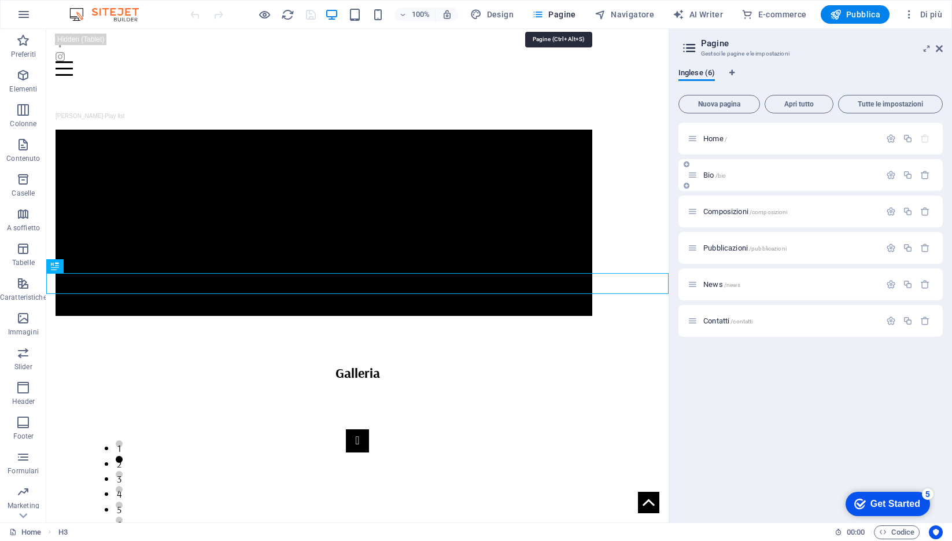
scroll to position [896, 0]
click at [738, 214] on span "Composizioni /composizioni" at bounding box center [745, 211] width 84 height 9
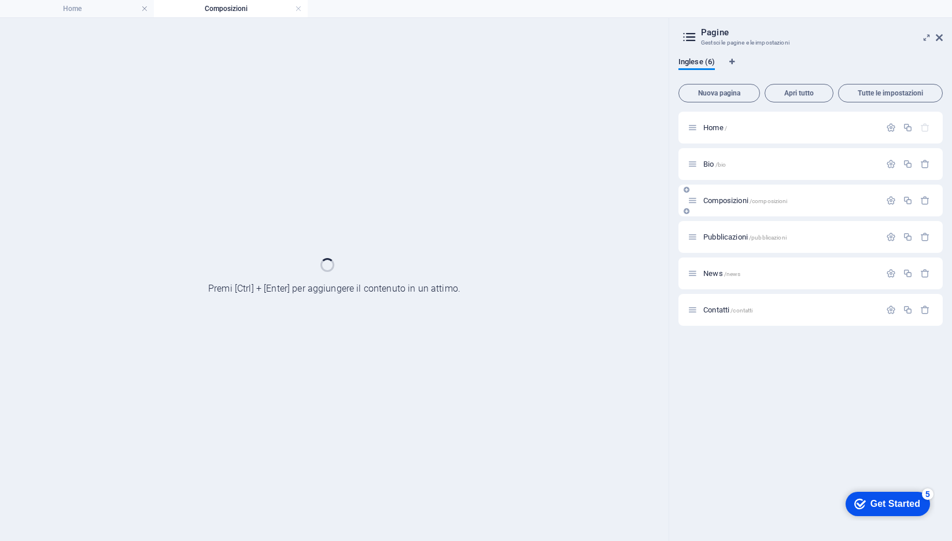
click at [738, 214] on div "Composizioni /composizioni" at bounding box center [811, 201] width 264 height 32
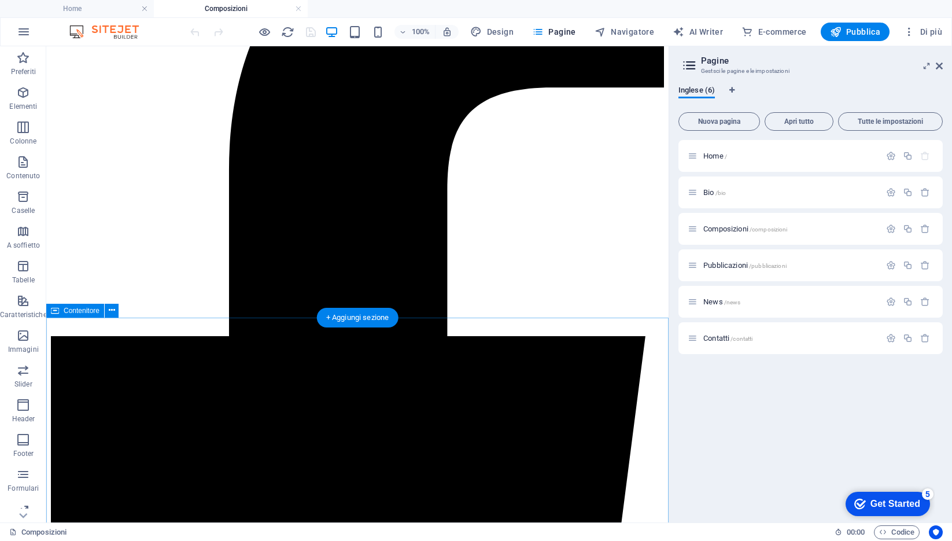
scroll to position [146, 0]
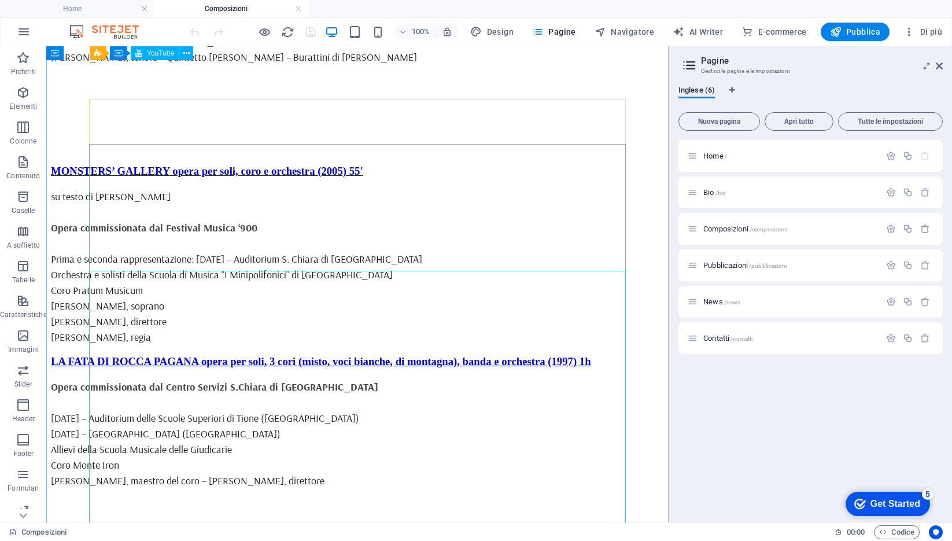
scroll to position [7332, 0]
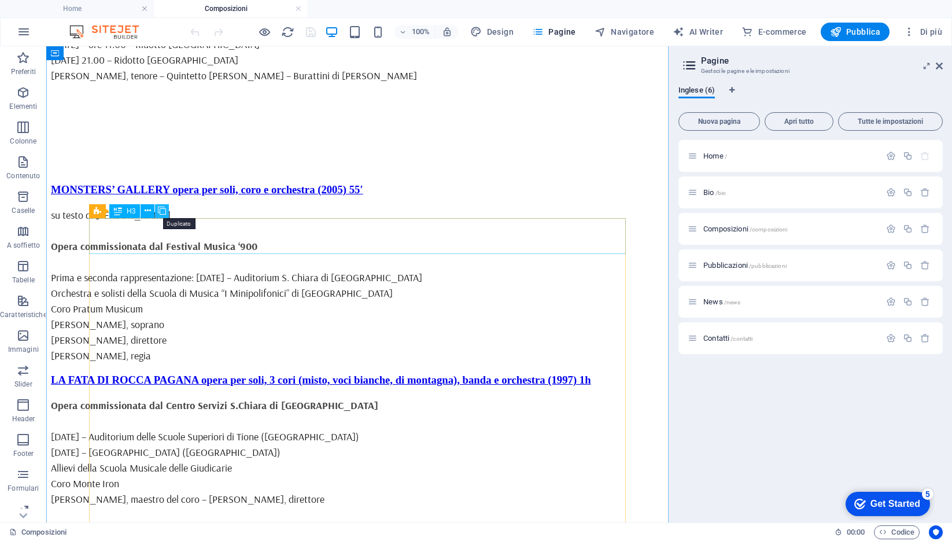
click at [163, 209] on icon at bounding box center [162, 211] width 8 height 12
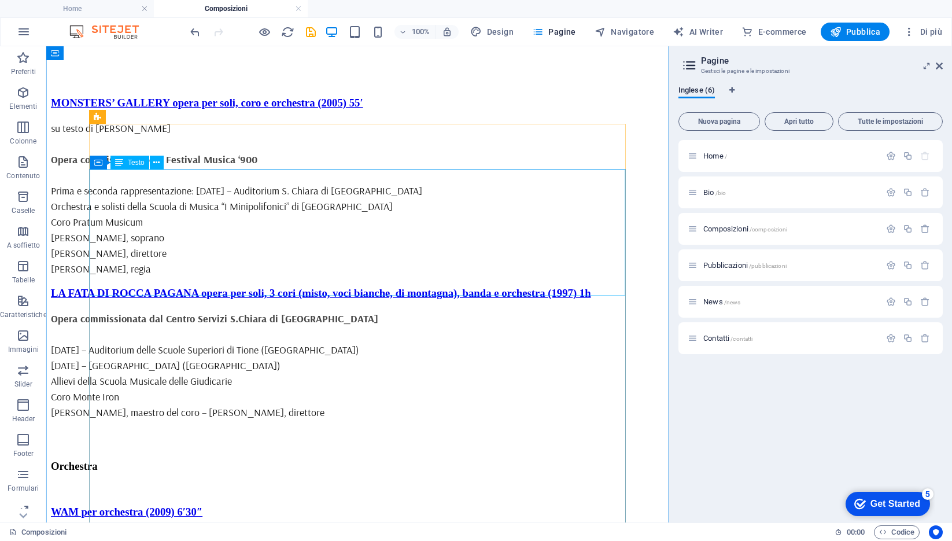
scroll to position [7406, 0]
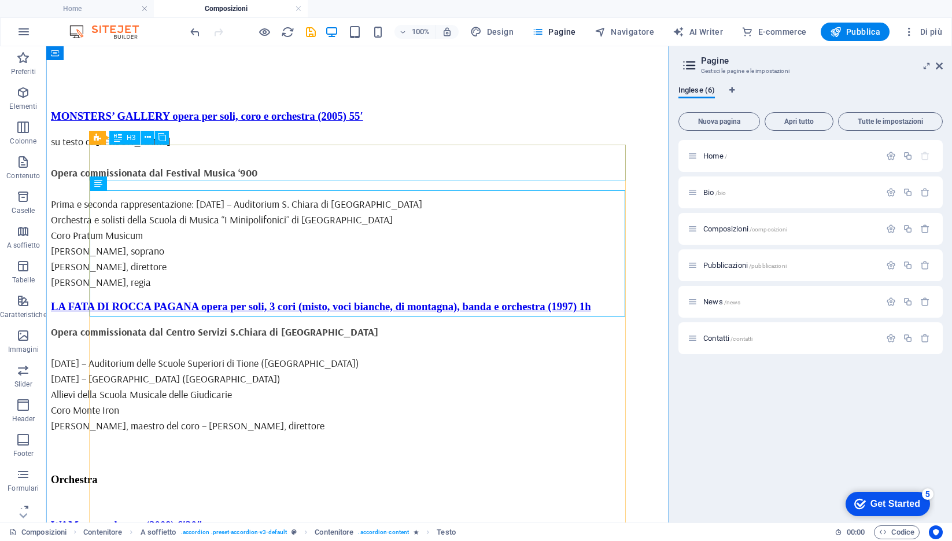
click at [176, 519] on div "WAM per orchestra (2009) 6′30″" at bounding box center [357, 525] width 613 height 13
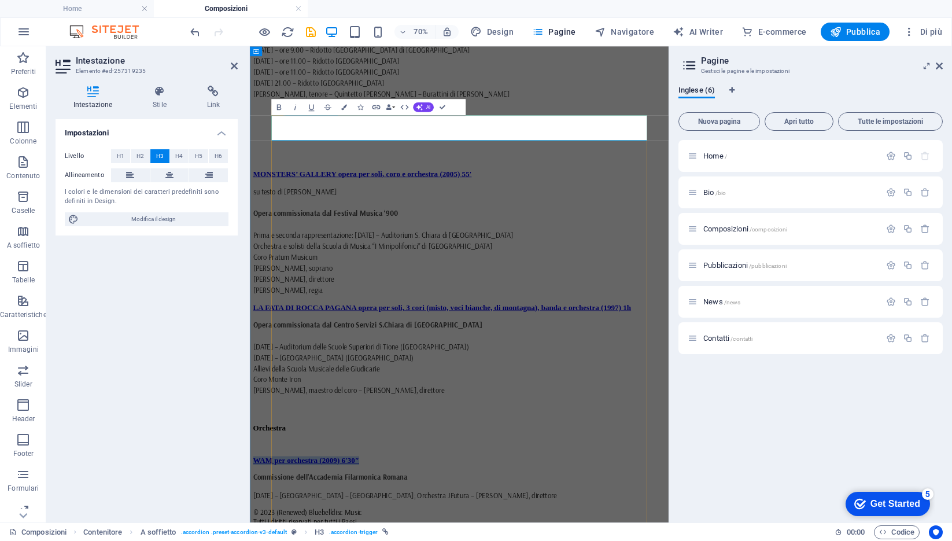
drag, startPoint x: 374, startPoint y: 164, endPoint x: 294, endPoint y: 164, distance: 79.8
drag, startPoint x: 430, startPoint y: 163, endPoint x: 406, endPoint y: 162, distance: 24.3
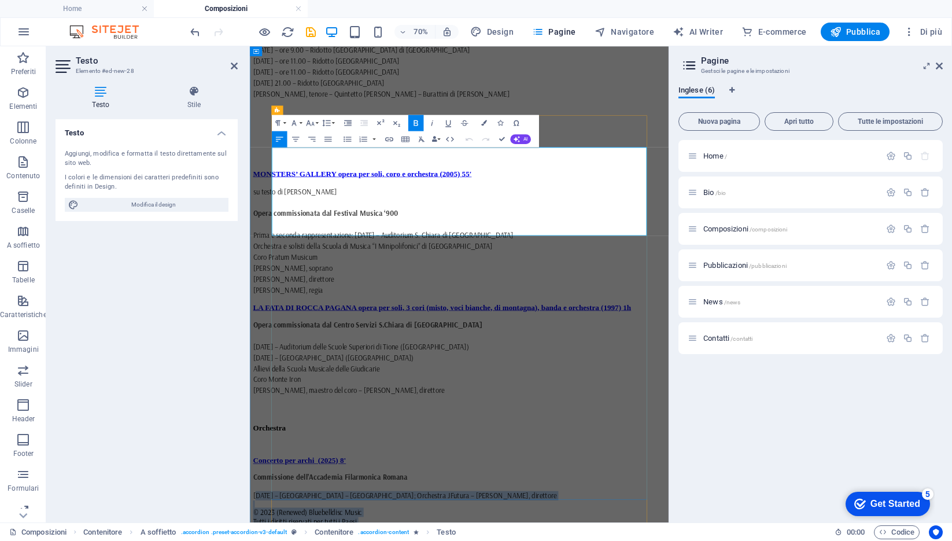
drag, startPoint x: 284, startPoint y: 224, endPoint x: 503, endPoint y: 296, distance: 230.1
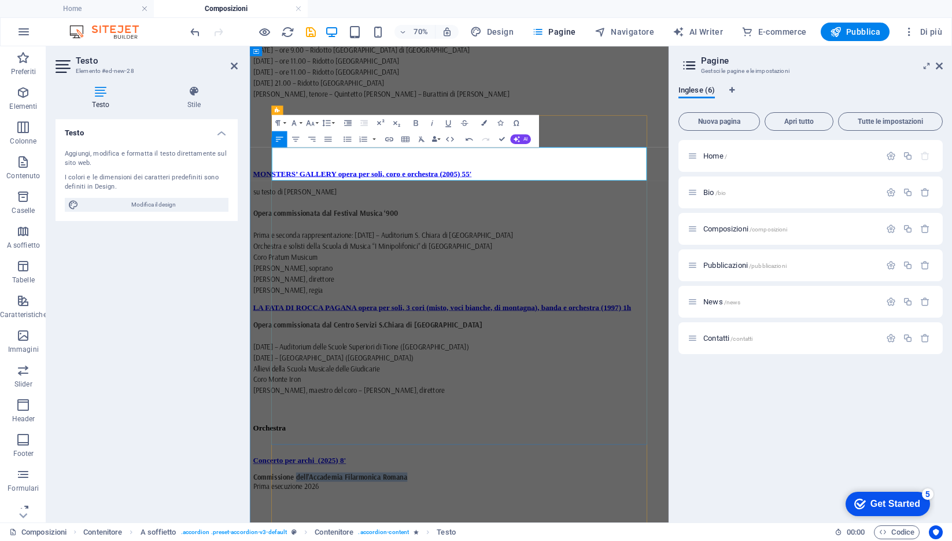
drag, startPoint x: 343, startPoint y: 198, endPoint x: 502, endPoint y: 198, distance: 158.5
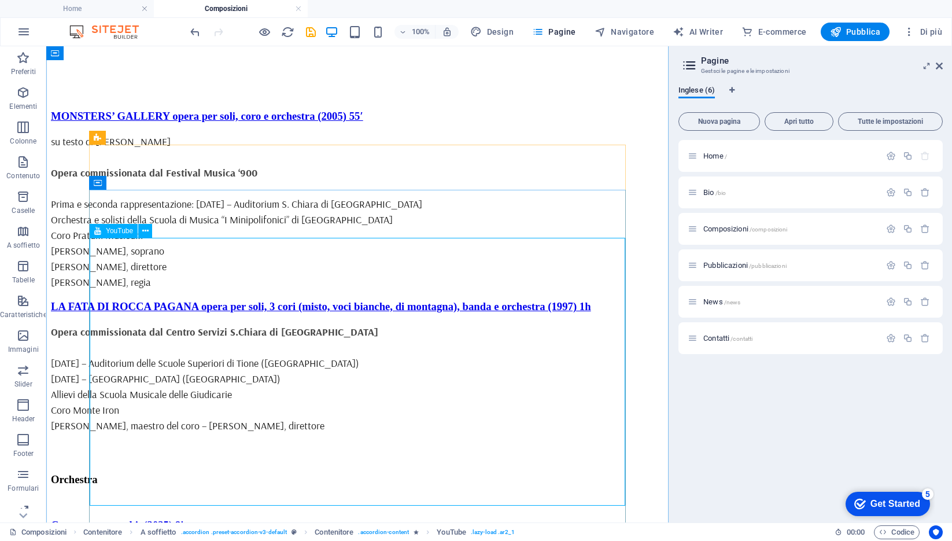
click at [145, 231] on icon at bounding box center [145, 231] width 6 height 12
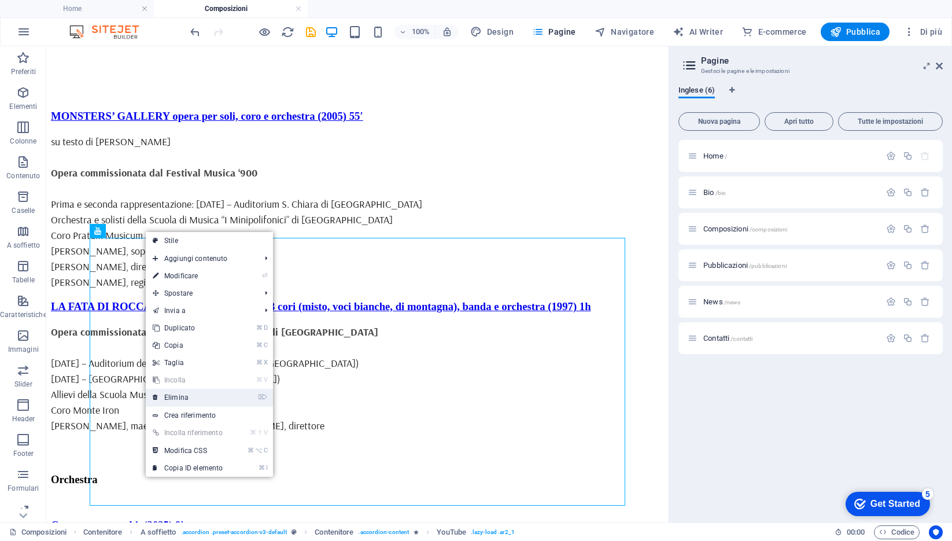
click at [175, 394] on link "⌦ Elimina" at bounding box center [188, 397] width 84 height 17
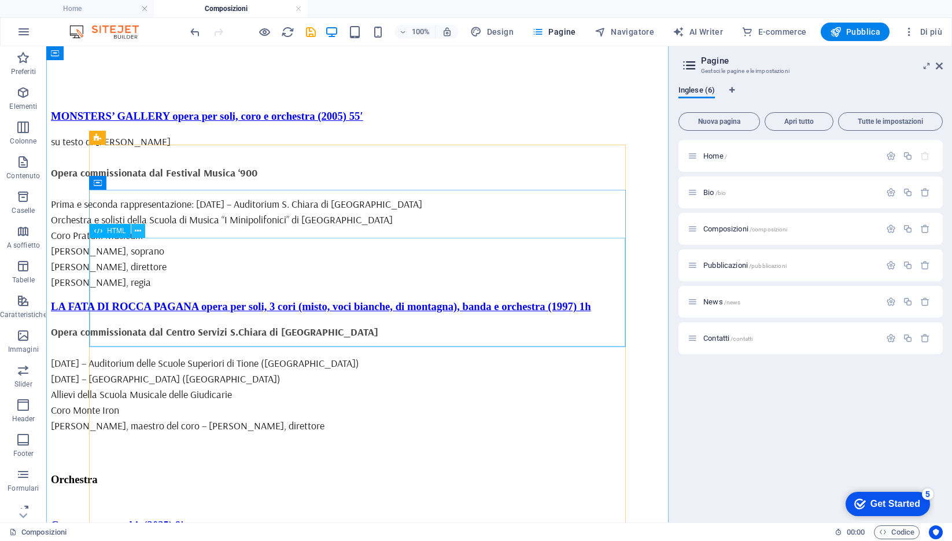
click at [137, 234] on icon at bounding box center [138, 231] width 6 height 12
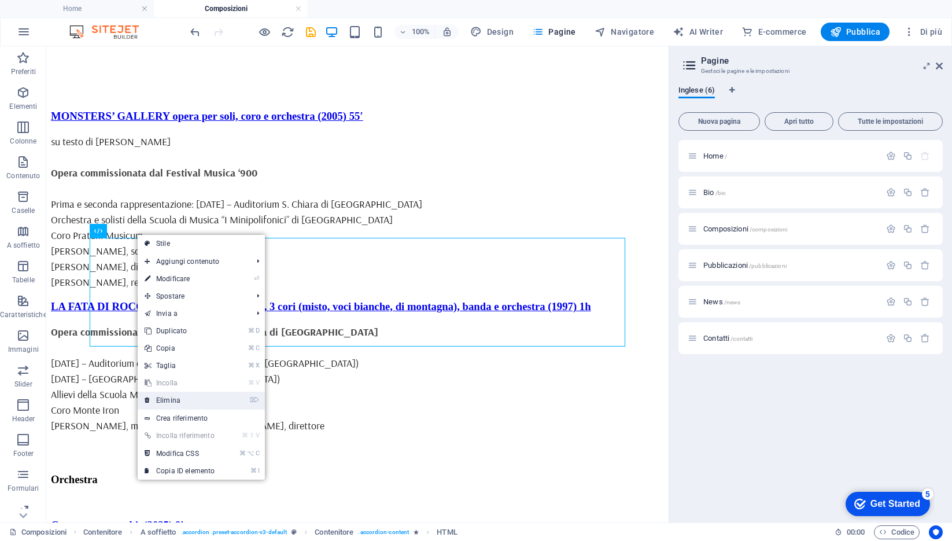
click at [164, 400] on link "⌦ Elimina" at bounding box center [180, 400] width 84 height 17
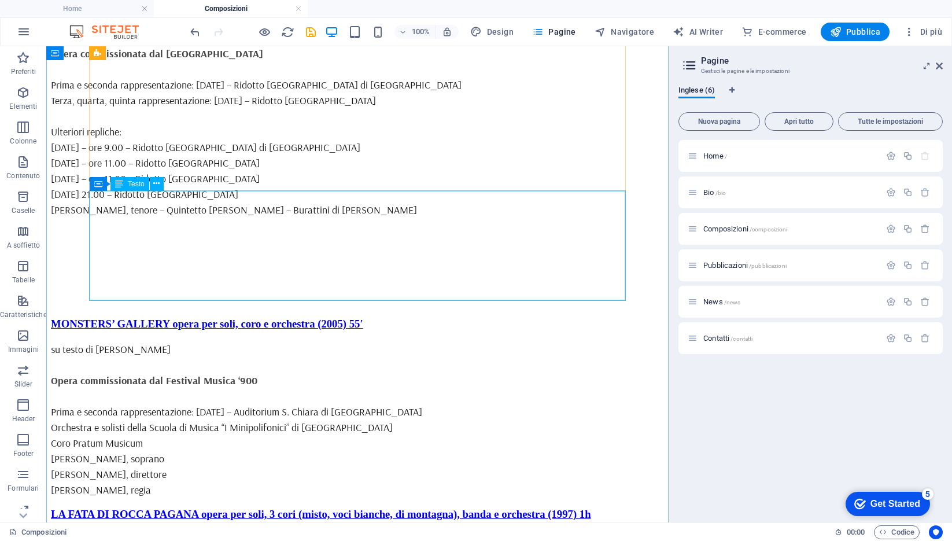
scroll to position [7221, 0]
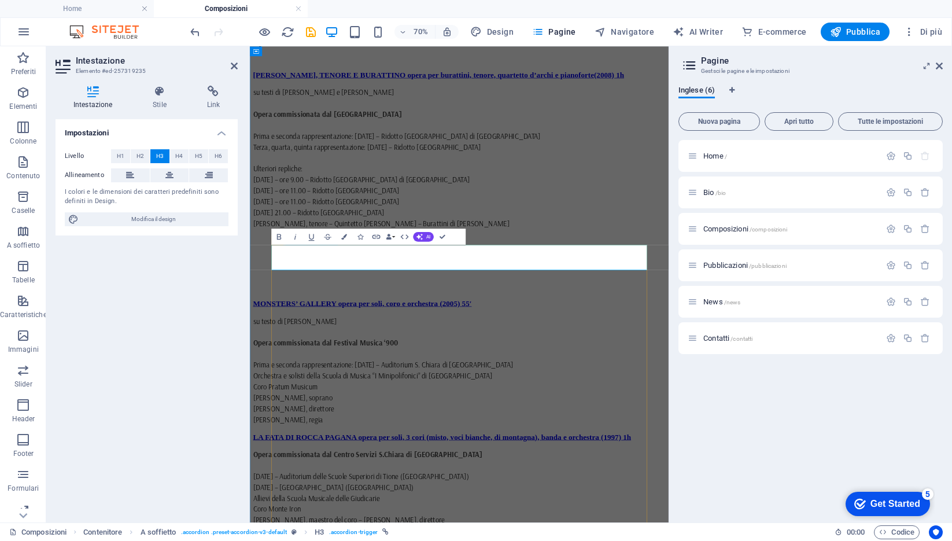
click at [235, 289] on div "Impostazioni Livello H1 H2 H3 H4 H5 H6 Allineamento I colori e le dimensioni de…" at bounding box center [147, 316] width 182 height 394
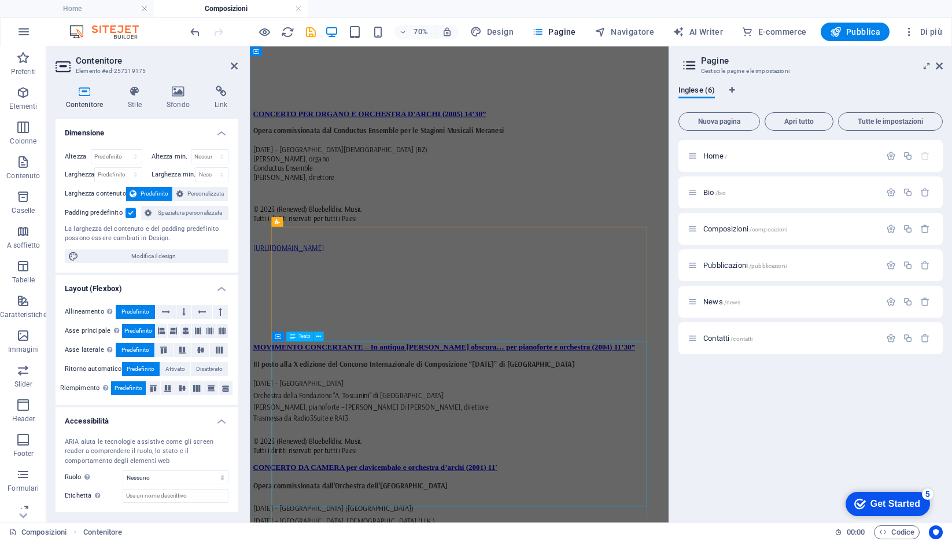
scroll to position [3511, 0]
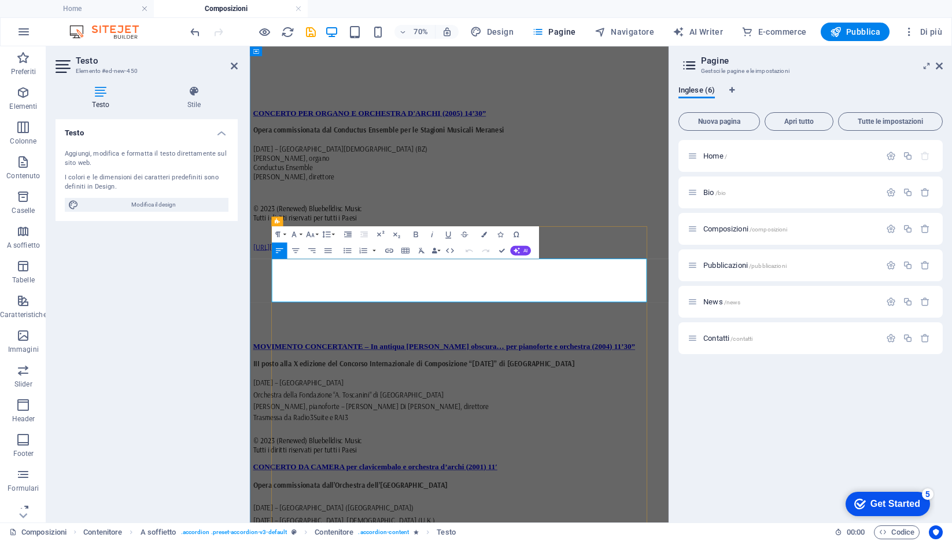
drag, startPoint x: 282, startPoint y: 356, endPoint x: 375, endPoint y: 405, distance: 104.5
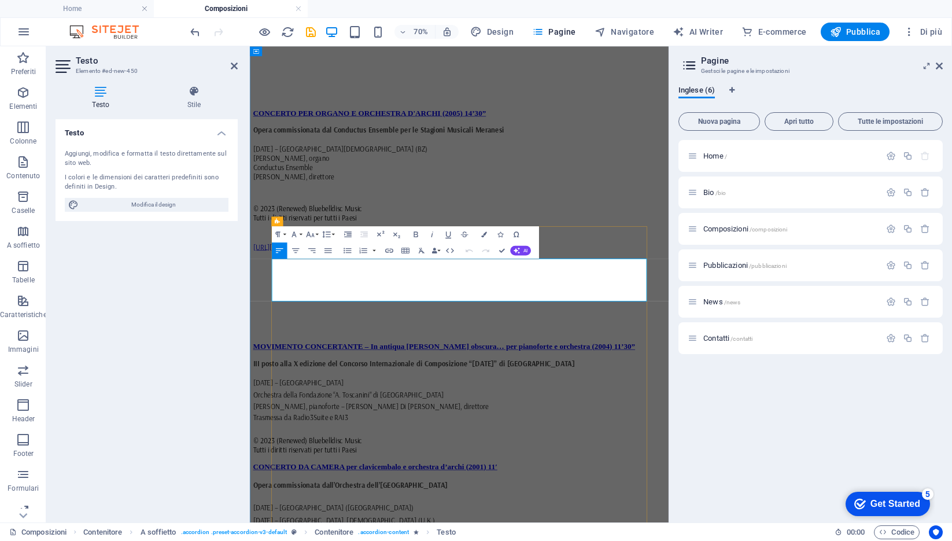
drag, startPoint x: 609, startPoint y: 392, endPoint x: 282, endPoint y: 388, distance: 327.4
click at [183, 307] on div "Testo Aggiungi, modifica e formatta il testo direttamente sul sito web. I color…" at bounding box center [147, 316] width 182 height 394
click at [676, 246] on div "Inglese (6) Nuova pagina Apri tutto Tutte le impostazioni Home / Bio /bio Compo…" at bounding box center [810, 299] width 283 height 446
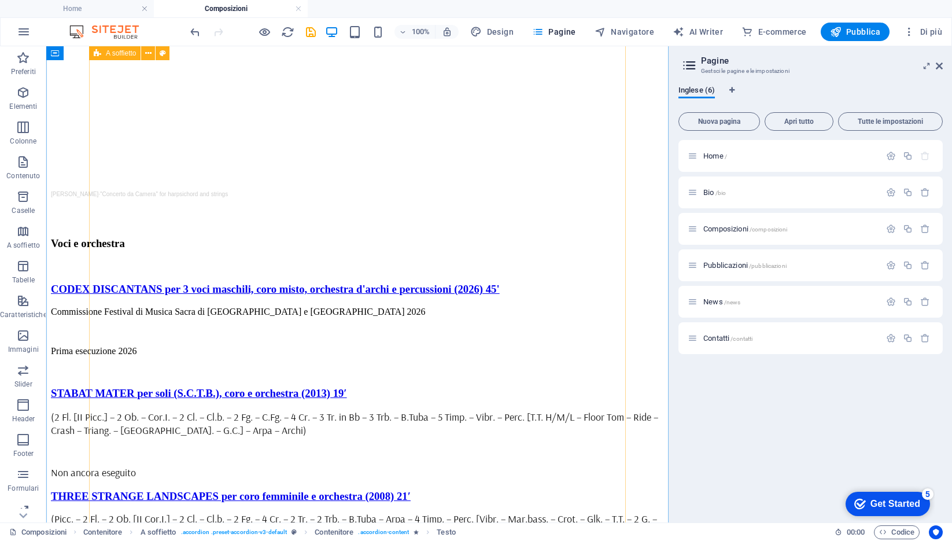
scroll to position [4427, 0]
